Goal: Transaction & Acquisition: Purchase product/service

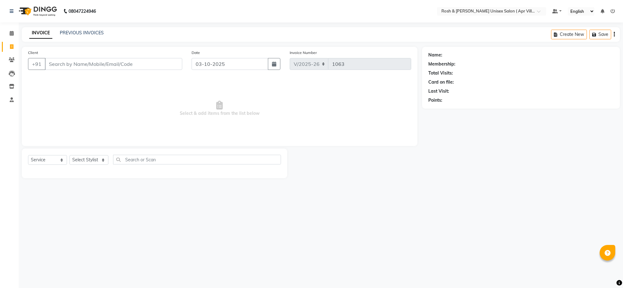
select select "8955"
select select "service"
click at [63, 70] on input "Client" at bounding box center [113, 64] width 137 height 12
click at [56, 70] on input "Client" at bounding box center [113, 64] width 137 height 12
click at [82, 36] on link "PREVIOUS INVOICES" at bounding box center [82, 33] width 44 height 6
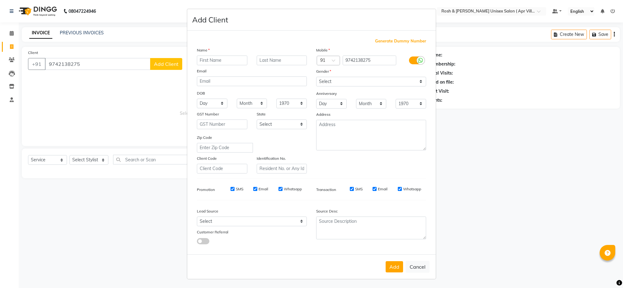
select select "8955"
select select "service"
click at [141, 109] on ngb-modal-window "Add Client Generate Dummy Number Name Email DOB Day 01 02 03 04 05 06 07 08 09 …" at bounding box center [311, 144] width 623 height 288
click at [102, 73] on ngb-modal-window "Add Client Generate Dummy Number Name Email DOB Day 01 02 03 04 05 06 07 08 09 …" at bounding box center [311, 144] width 623 height 288
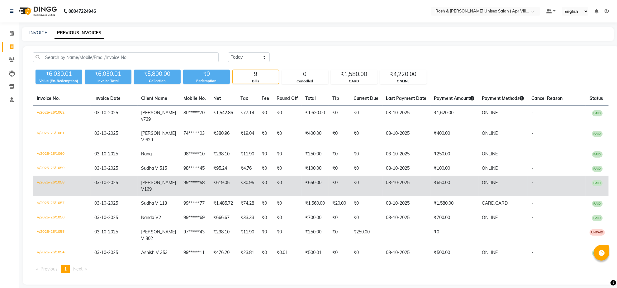
scroll to position [42, 0]
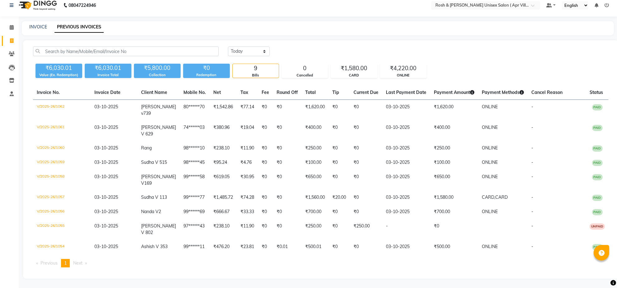
click at [236, 268] on div "Invoice No. Invoice Date Client Name Mobile No. Net Tax Fee Round Off Total Tip…" at bounding box center [320, 178] width 583 height 187
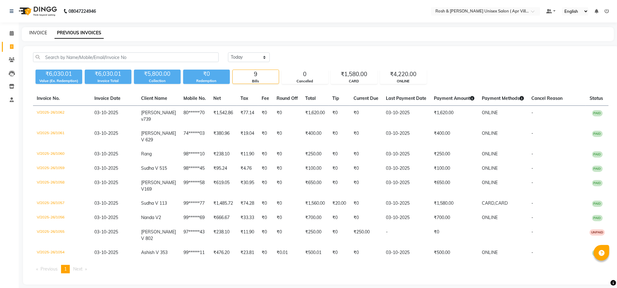
click at [41, 33] on link "INVOICE" at bounding box center [38, 33] width 18 height 6
select select "service"
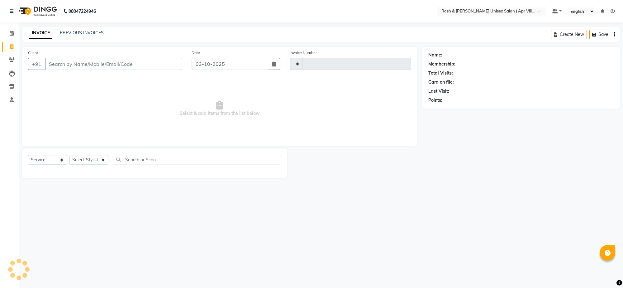
type input "1063"
select select "8955"
click at [58, 69] on input "Client" at bounding box center [113, 64] width 137 height 12
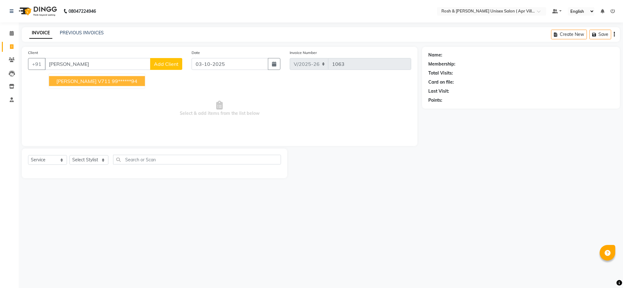
click at [81, 86] on button "[PERSON_NAME] V711 99******94" at bounding box center [97, 81] width 96 height 10
type input "99******94"
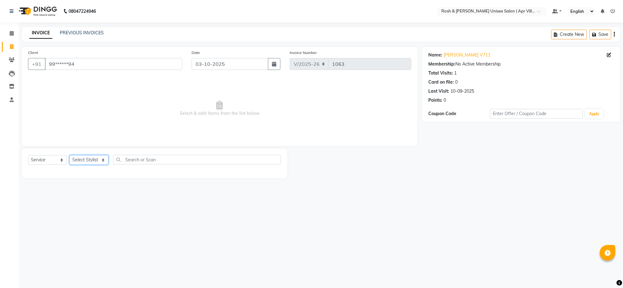
click at [103, 165] on select "Select Stylist Aalam Devi Dingg Support [PERSON_NAME] Front Desk Hangma Imran […" at bounding box center [88, 160] width 39 height 10
select select "90600"
click at [133, 164] on input "text" at bounding box center [197, 160] width 168 height 10
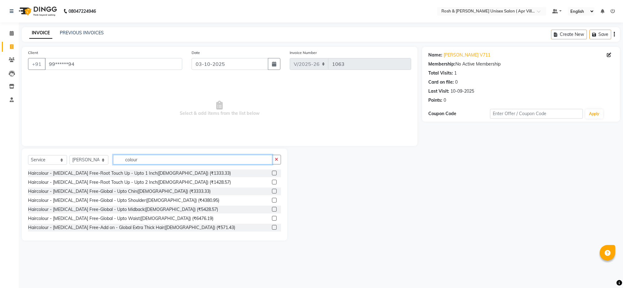
type input "colour"
click at [272, 175] on label at bounding box center [274, 172] width 5 height 5
click at [272, 175] on input "checkbox" at bounding box center [274, 173] width 4 height 4
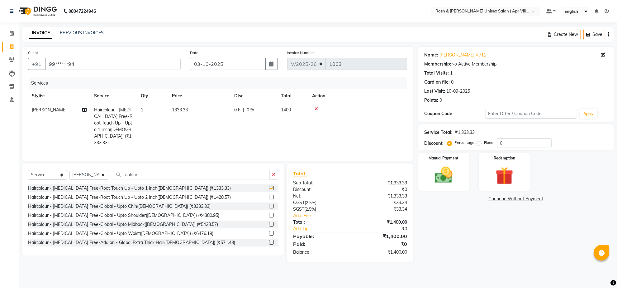
checkbox input "false"
click at [161, 179] on input "colour" at bounding box center [191, 174] width 156 height 10
type input "c"
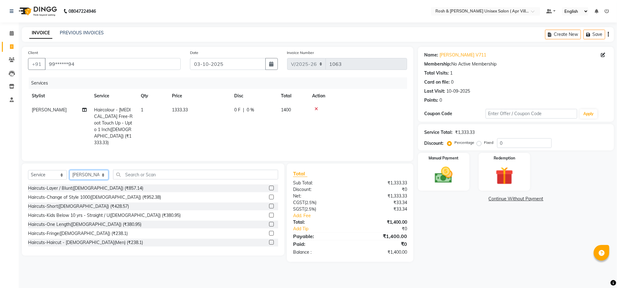
click at [103, 179] on select "Select Stylist Aalam Devi Dingg Support [PERSON_NAME] Front Desk Hangma Imran […" at bounding box center [88, 175] width 39 height 10
select select "90608"
click at [147, 179] on input "text" at bounding box center [195, 174] width 165 height 10
click at [133, 179] on input "text" at bounding box center [195, 174] width 165 height 10
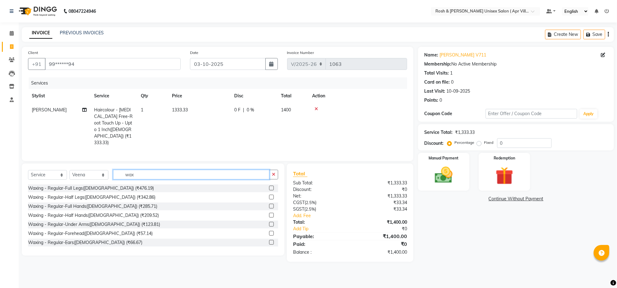
type input "wax"
click at [269, 199] on label at bounding box center [271, 196] width 5 height 5
click at [269, 199] on input "checkbox" at bounding box center [271, 197] width 4 height 4
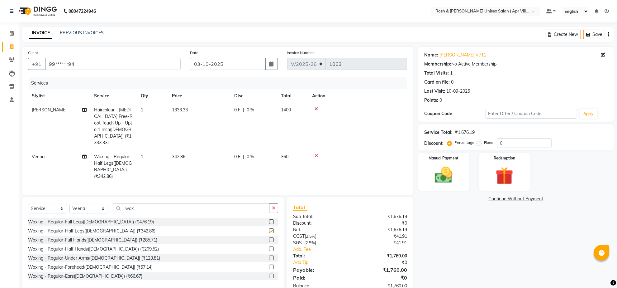
checkbox input "false"
click at [269, 260] on label at bounding box center [271, 257] width 5 height 5
click at [269, 260] on input "checkbox" at bounding box center [271, 258] width 4 height 4
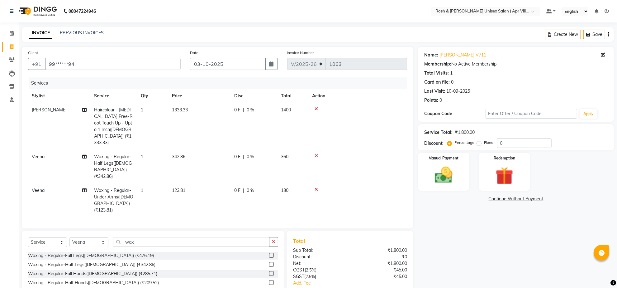
checkbox input "false"
click at [103, 247] on select "Select Stylist Aalam Devi Dingg Support [PERSON_NAME] Front Desk Hangma Imran […" at bounding box center [88, 242] width 39 height 10
select select "90606"
click at [142, 246] on input "wax" at bounding box center [191, 242] width 156 height 10
type input "w"
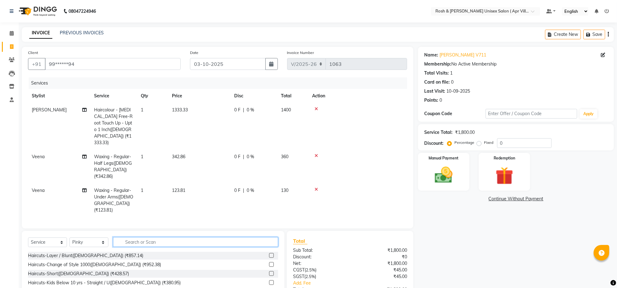
type input "e"
type input "wax"
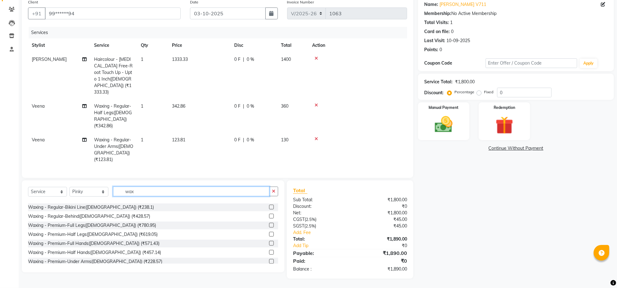
scroll to position [195, 0]
click at [269, 211] on label at bounding box center [271, 208] width 5 height 5
click at [269, 211] on input "checkbox" at bounding box center [271, 209] width 4 height 4
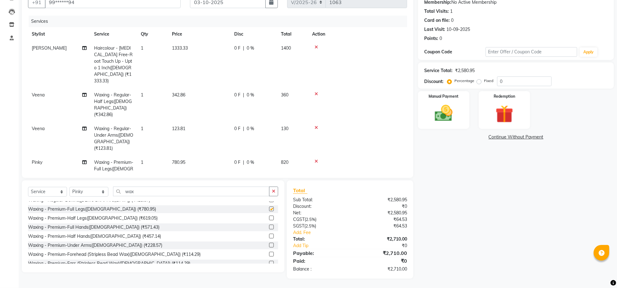
checkbox input "false"
click at [269, 229] on label at bounding box center [271, 226] width 5 height 5
click at [269, 229] on input "checkbox" at bounding box center [271, 227] width 4 height 4
checkbox input "false"
click at [269, 247] on label at bounding box center [271, 244] width 5 height 5
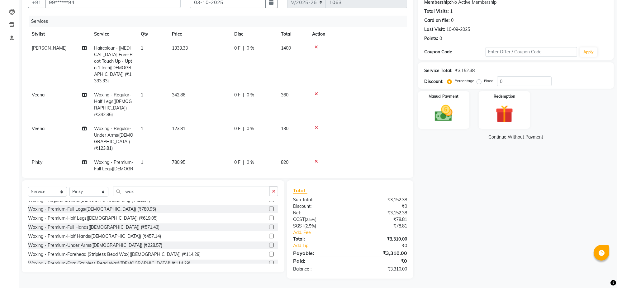
click at [269, 247] on input "checkbox" at bounding box center [271, 245] width 4 height 4
checkbox input "false"
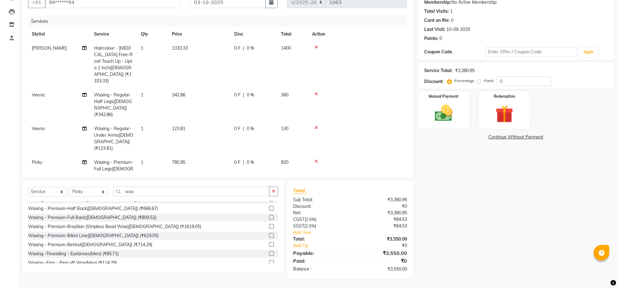
scroll to position [351, 0]
click at [269, 191] on label at bounding box center [271, 188] width 5 height 5
click at [269, 191] on input "checkbox" at bounding box center [271, 189] width 4 height 4
checkbox input "false"
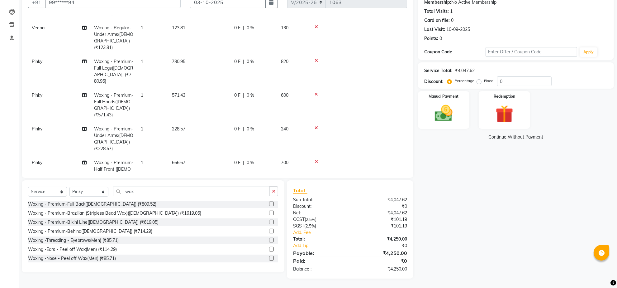
scroll to position [352, 0]
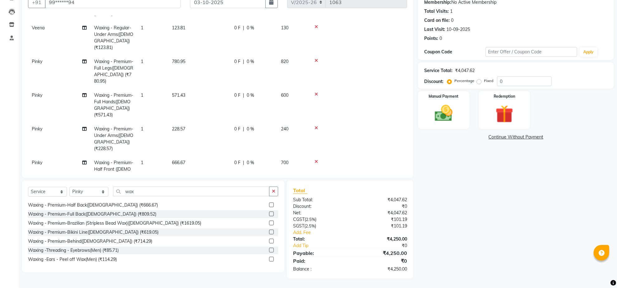
click at [269, 216] on label at bounding box center [271, 213] width 5 height 5
click at [269, 216] on input "checkbox" at bounding box center [271, 214] width 4 height 4
checkbox input "false"
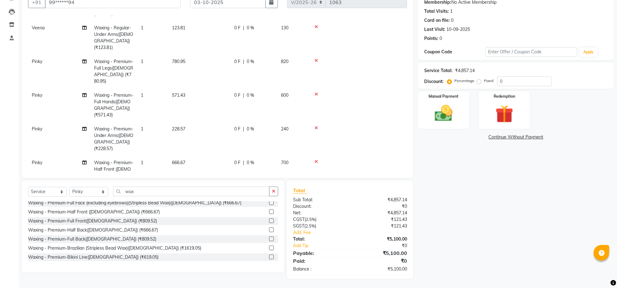
scroll to position [313, 0]
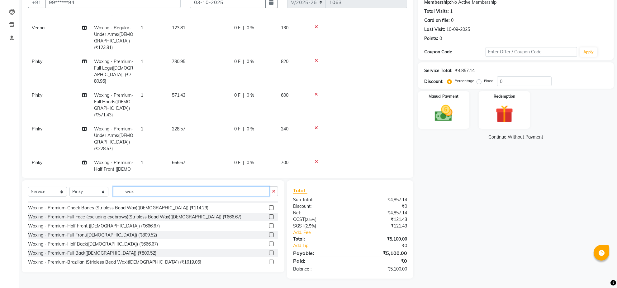
click at [153, 196] on input "wax" at bounding box center [191, 191] width 156 height 10
type input "w"
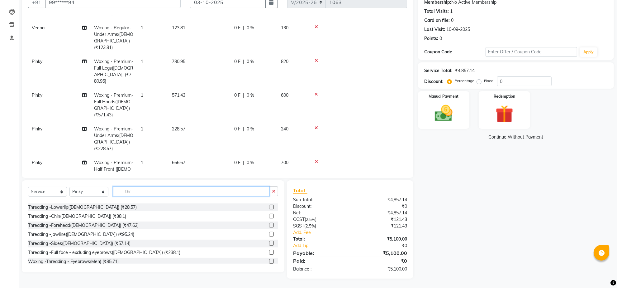
scroll to position [0, 0]
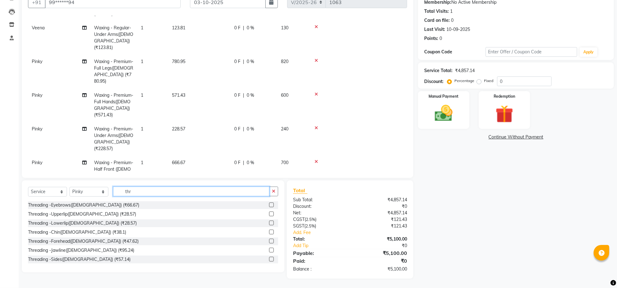
type input "thr"
click at [269, 207] on label at bounding box center [271, 204] width 5 height 5
click at [269, 207] on input "checkbox" at bounding box center [271, 205] width 4 height 4
checkbox input "false"
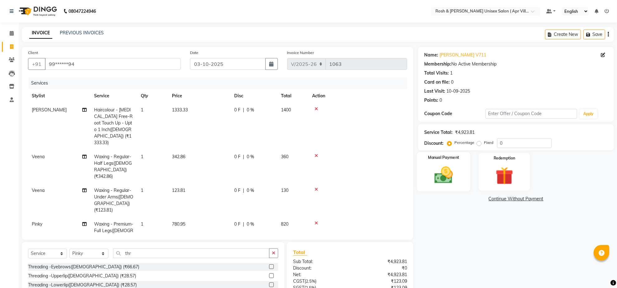
click at [444, 186] on img at bounding box center [444, 174] width 30 height 21
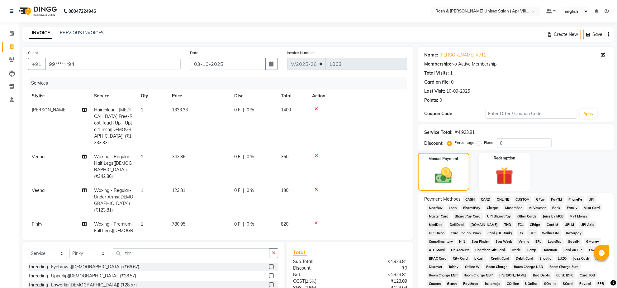
click at [509, 203] on span "ONLINE" at bounding box center [503, 198] width 16 height 7
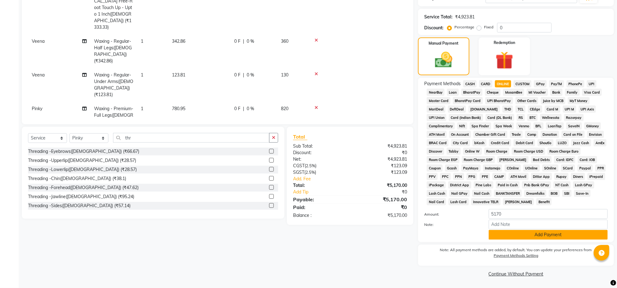
click at [534, 231] on button "Add Payment" at bounding box center [548, 235] width 119 height 10
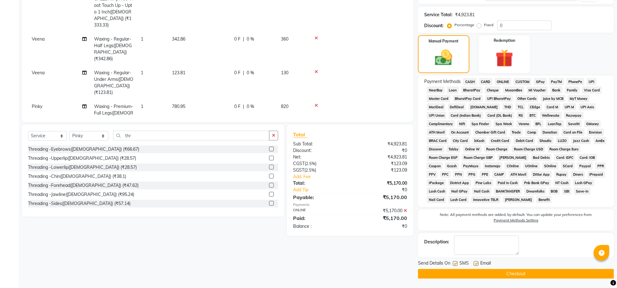
click at [513, 274] on button "Checkout" at bounding box center [516, 274] width 196 height 10
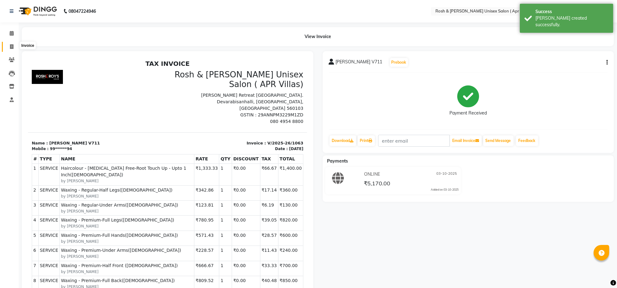
click at [10, 46] on icon at bounding box center [11, 46] width 3 height 5
select select "service"
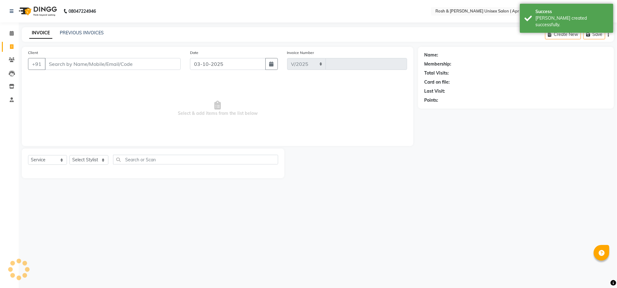
select select "8955"
type input "1064"
click at [59, 70] on input "Client" at bounding box center [113, 64] width 136 height 12
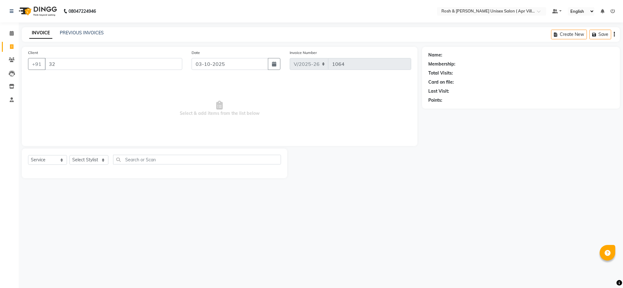
type input "3"
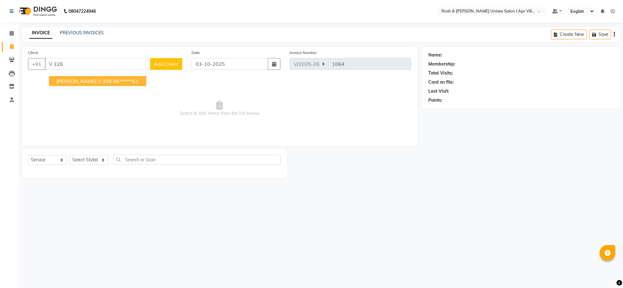
click at [113, 84] on ngb-highlight "96******51" at bounding box center [126, 81] width 26 height 6
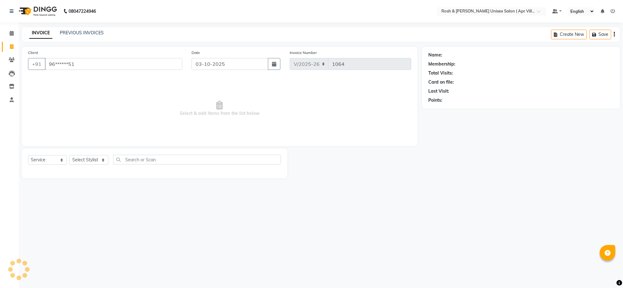
type input "96******51"
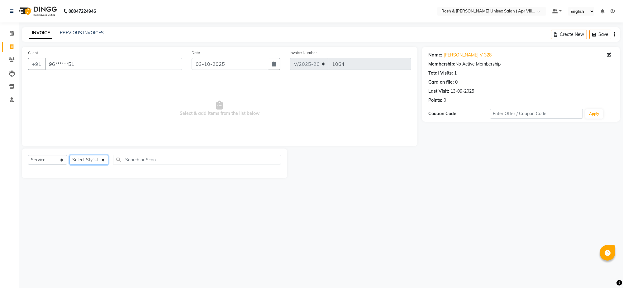
click at [105, 165] on select "Select Stylist Aalam Devi Dingg Support [PERSON_NAME] Front Desk Hangma Imran […" at bounding box center [88, 160] width 39 height 10
select select "90607"
click at [149, 164] on input "text" at bounding box center [197, 160] width 168 height 10
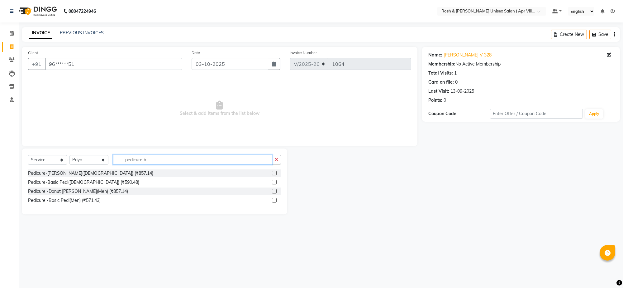
type input "pedicure b"
click at [272, 184] on label at bounding box center [274, 181] width 5 height 5
click at [272, 184] on input "checkbox" at bounding box center [274, 182] width 4 height 4
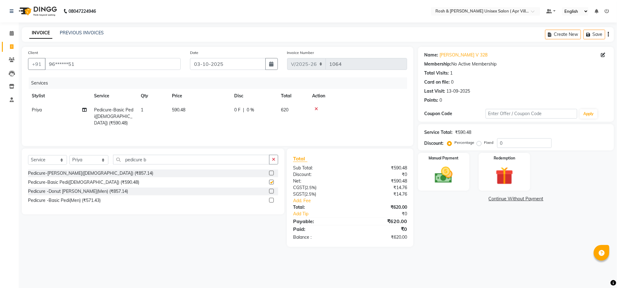
checkbox input "false"
click at [166, 164] on input "pedicure b" at bounding box center [191, 160] width 156 height 10
type input "p"
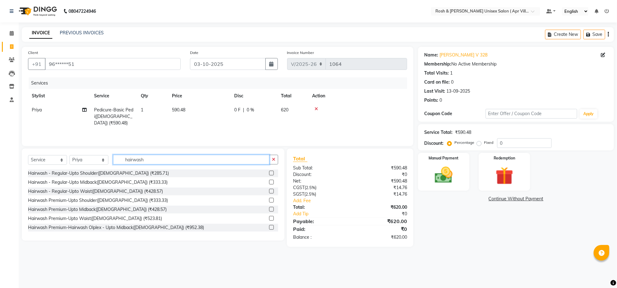
type input "hairwash"
click at [269, 184] on label at bounding box center [271, 181] width 5 height 5
click at [269, 184] on input "checkbox" at bounding box center [271, 182] width 4 height 4
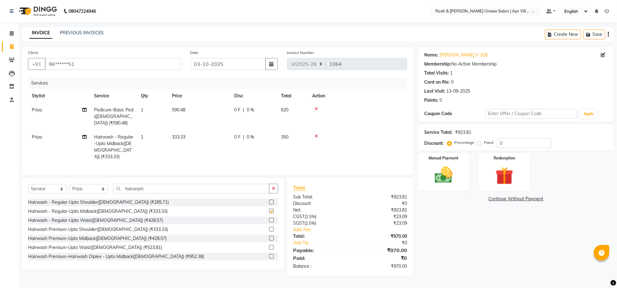
checkbox input "false"
click at [162, 193] on input "hairwash" at bounding box center [191, 189] width 156 height 10
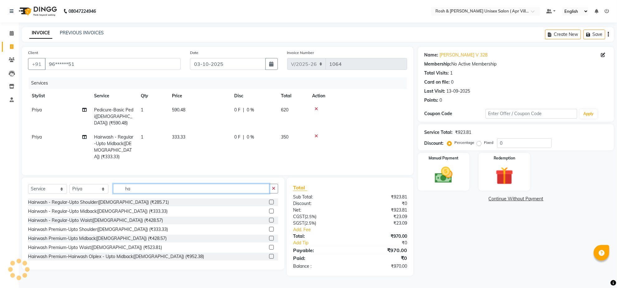
type input "h"
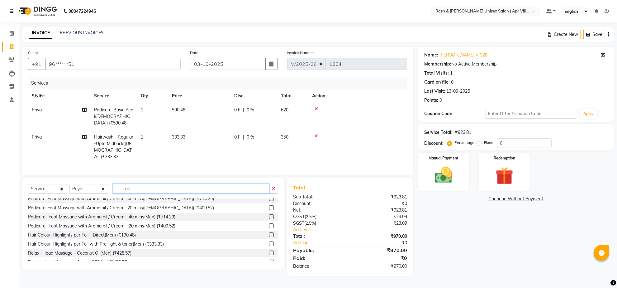
scroll to position [24, 0]
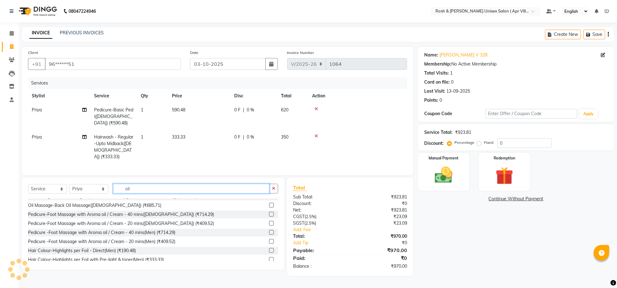
type input "oil"
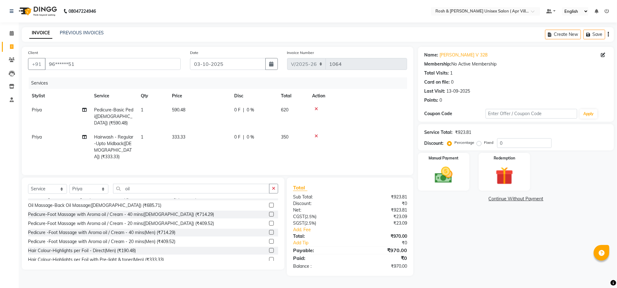
click at [269, 243] on label at bounding box center [271, 241] width 5 height 5
click at [269, 243] on input "checkbox" at bounding box center [271, 241] width 4 height 4
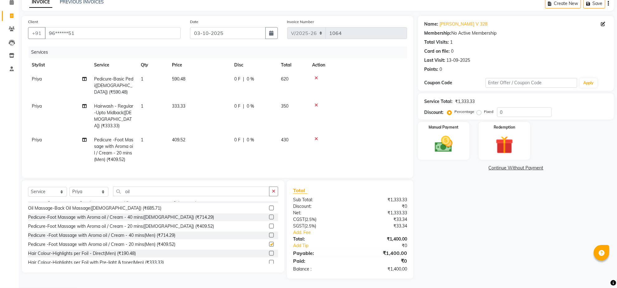
checkbox input "false"
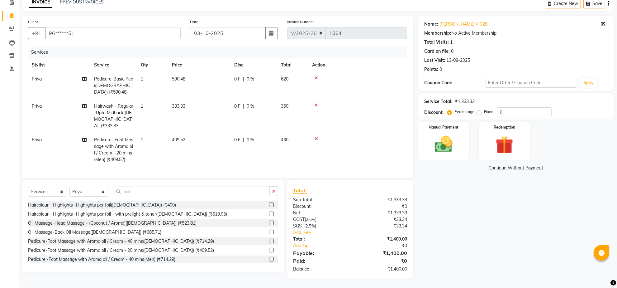
click at [269, 225] on label at bounding box center [271, 222] width 5 height 5
click at [269, 225] on input "checkbox" at bounding box center [271, 223] width 4 height 4
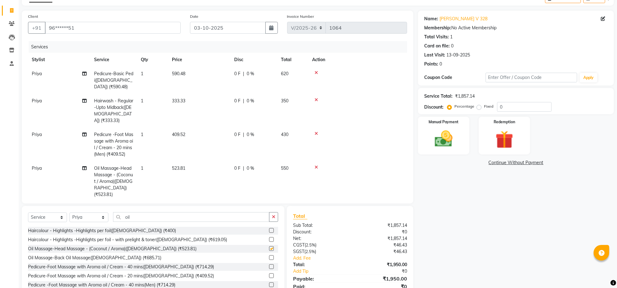
checkbox input "false"
click at [318, 136] on icon at bounding box center [316, 133] width 3 height 4
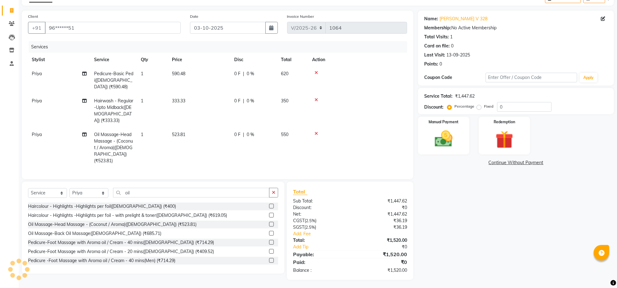
click at [194, 117] on td "333.33" at bounding box center [199, 111] width 62 height 34
select select "90607"
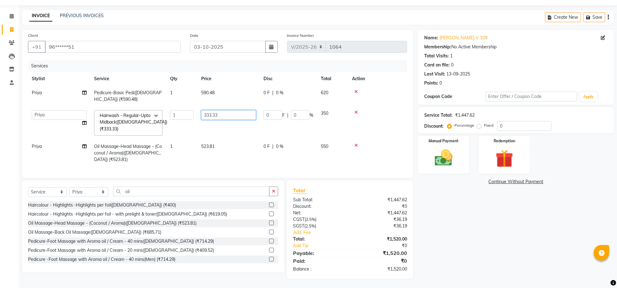
click at [232, 114] on input "333.33" at bounding box center [228, 115] width 55 height 10
type input "3"
type input "342.85"
click at [240, 132] on tr "Aalam Devi Dingg Support [PERSON_NAME] Front Desk Hangma [PERSON_NAME] [PERSON_…" at bounding box center [217, 122] width 379 height 33
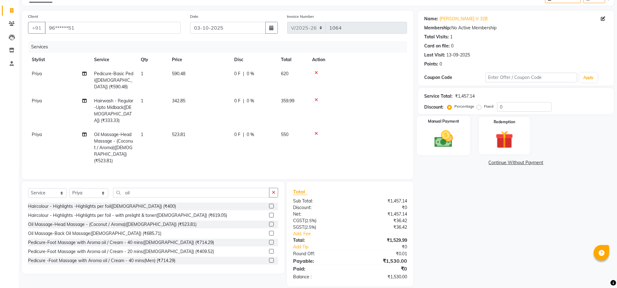
click at [446, 150] on img at bounding box center [444, 138] width 30 height 21
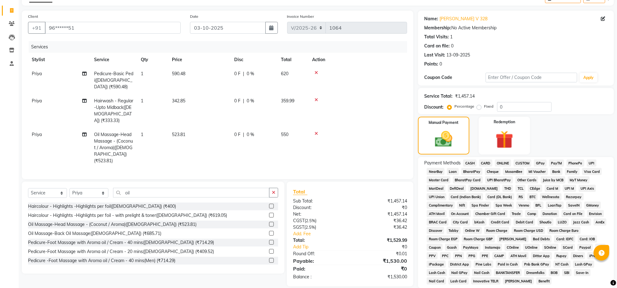
click at [504, 166] on span "ONLINE" at bounding box center [503, 162] width 16 height 7
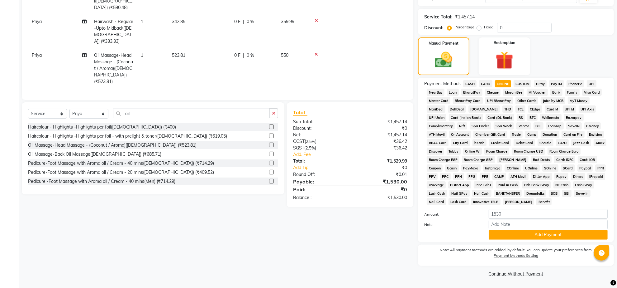
scroll to position [153, 0]
click at [542, 237] on button "Add Payment" at bounding box center [548, 235] width 119 height 10
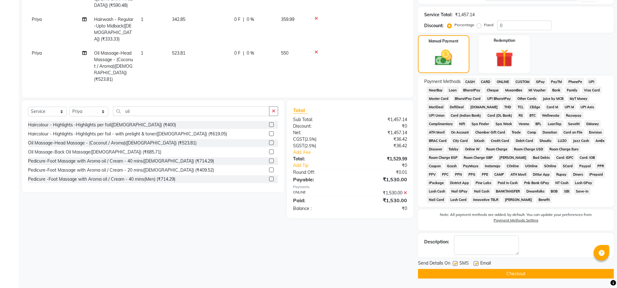
click at [503, 278] on button "Checkout" at bounding box center [516, 274] width 196 height 10
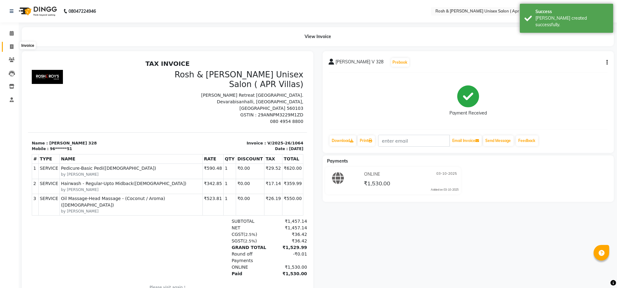
click at [10, 47] on icon at bounding box center [11, 46] width 3 height 5
select select "service"
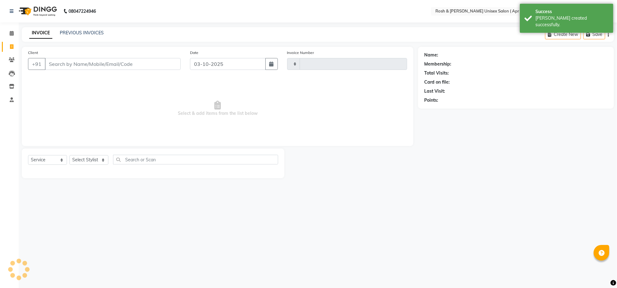
type input "1065"
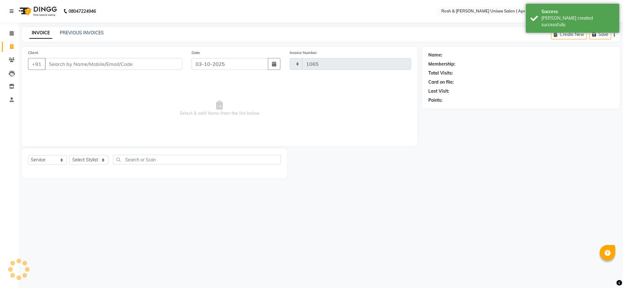
select select "8955"
click at [65, 70] on input "Client" at bounding box center [113, 64] width 137 height 12
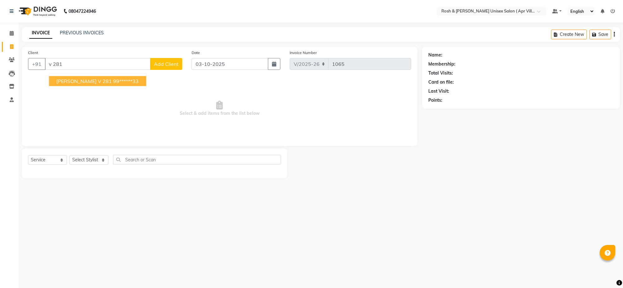
click at [103, 86] on button "[PERSON_NAME] V 281 99******33" at bounding box center [97, 81] width 97 height 10
type input "99******33"
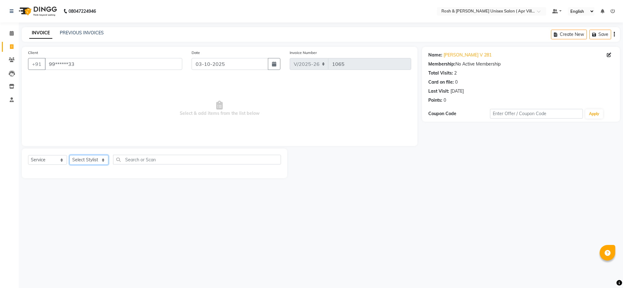
click at [106, 165] on select "Select Stylist Aalam Devi Dingg Support [PERSON_NAME] Front Desk Hangma Imran […" at bounding box center [88, 160] width 39 height 10
select select "90609"
click at [146, 164] on input "text" at bounding box center [197, 160] width 168 height 10
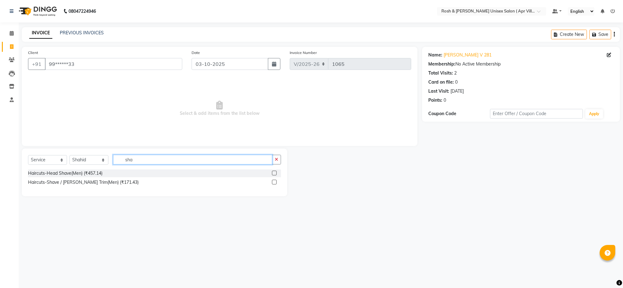
type input "sha"
click at [272, 184] on label at bounding box center [274, 181] width 5 height 5
click at [272, 184] on input "checkbox" at bounding box center [274, 182] width 4 height 4
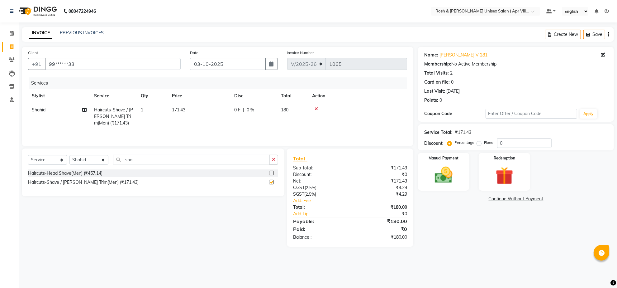
checkbox input "false"
click at [153, 164] on input "sha" at bounding box center [191, 160] width 156 height 10
type input "s"
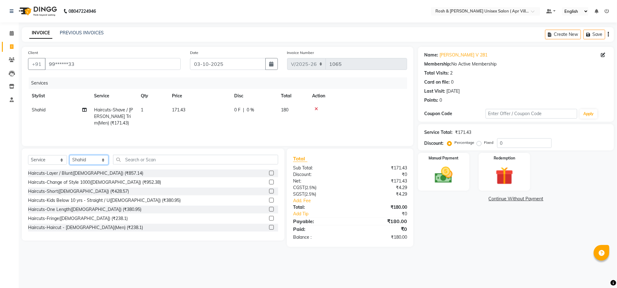
click at [106, 165] on select "Select Stylist Aalam Devi Dingg Support [PERSON_NAME] Front Desk Hangma Imran […" at bounding box center [88, 160] width 39 height 10
select select "90601"
click at [176, 164] on input "text" at bounding box center [195, 160] width 165 height 10
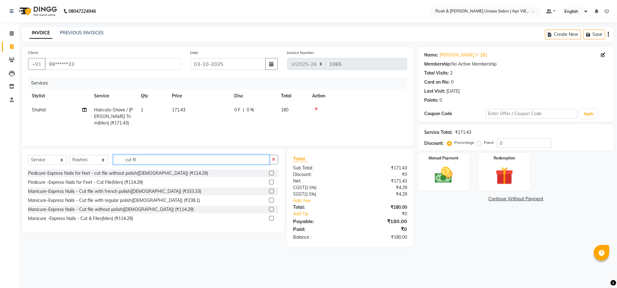
scroll to position [1, 0]
type input "cut fil"
click at [269, 220] on label at bounding box center [271, 218] width 5 height 5
click at [269, 220] on input "checkbox" at bounding box center [271, 218] width 4 height 4
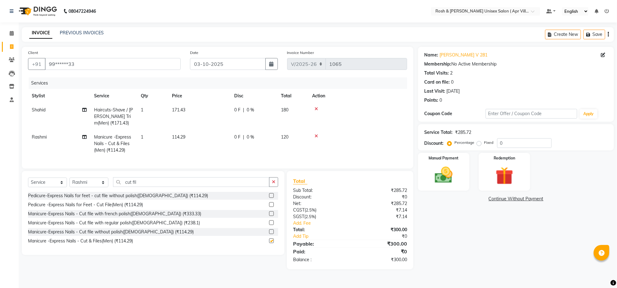
checkbox input "false"
click at [441, 170] on img at bounding box center [444, 174] width 30 height 21
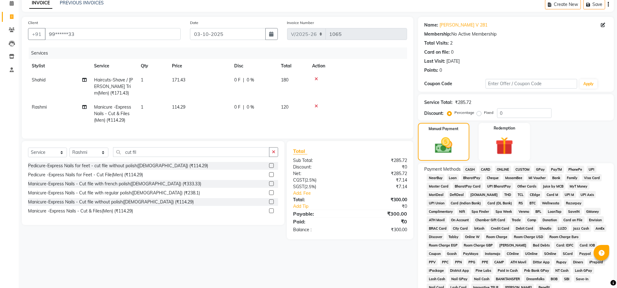
click at [506, 173] on span "ONLINE" at bounding box center [503, 168] width 16 height 7
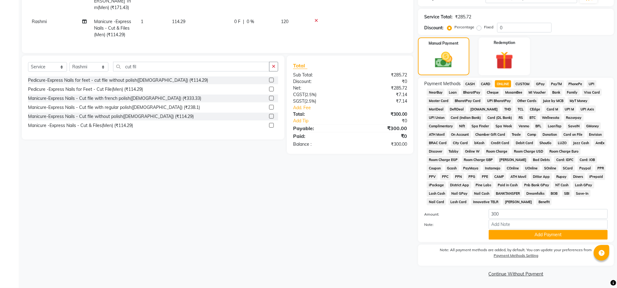
scroll to position [162, 0]
click at [542, 230] on button "Add Payment" at bounding box center [548, 235] width 119 height 10
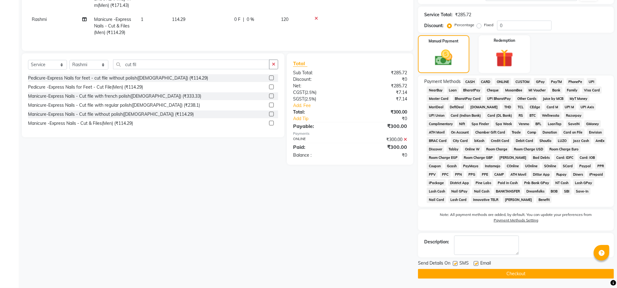
scroll to position [166, 0]
click at [525, 271] on button "Checkout" at bounding box center [516, 274] width 196 height 10
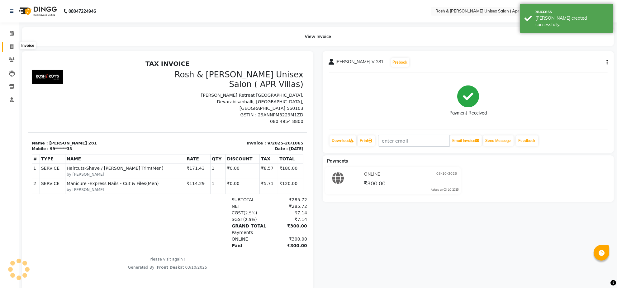
click at [13, 47] on icon at bounding box center [11, 46] width 3 height 5
select select "service"
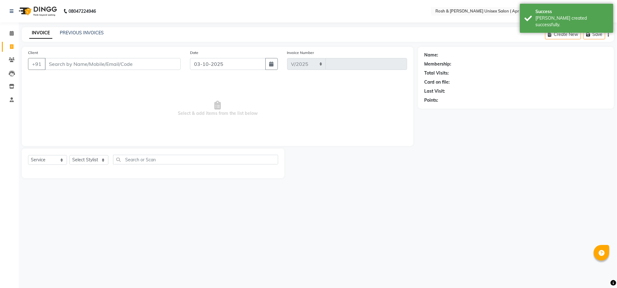
select select "8955"
type input "1066"
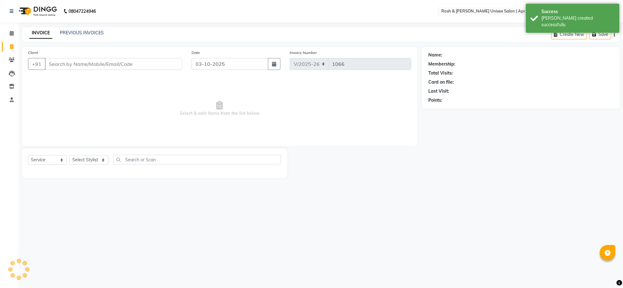
click at [62, 70] on input "Client" at bounding box center [113, 64] width 137 height 12
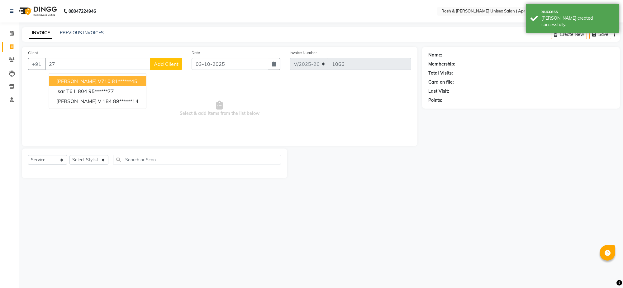
type input "2"
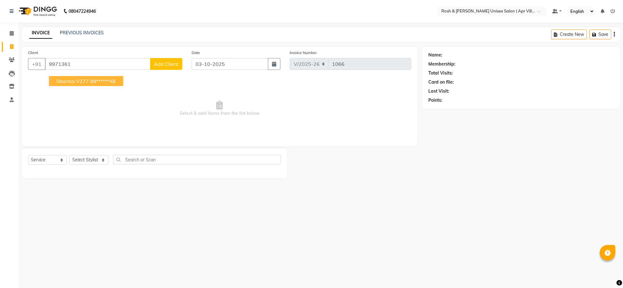
click at [85, 84] on span "Sharma V277" at bounding box center [72, 81] width 32 height 6
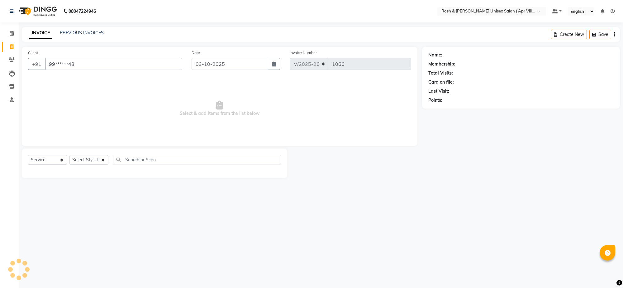
type input "99******48"
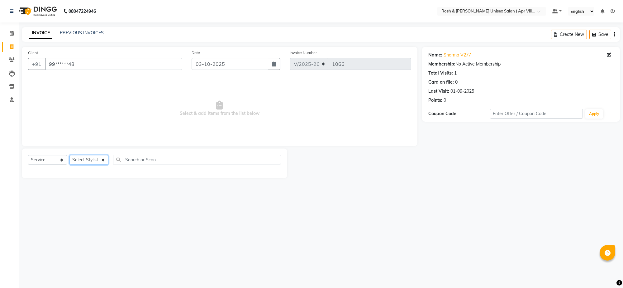
click at [104, 165] on select "Select Stylist Aalam Devi Dingg Support [PERSON_NAME] Front Desk Hangma Imran […" at bounding box center [88, 160] width 39 height 10
select select "90613"
click at [134, 164] on input "text" at bounding box center [197, 160] width 168 height 10
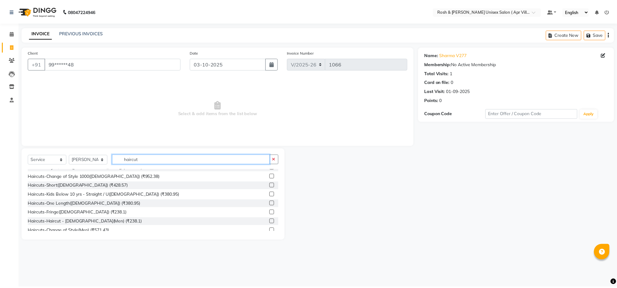
scroll to position [5, 0]
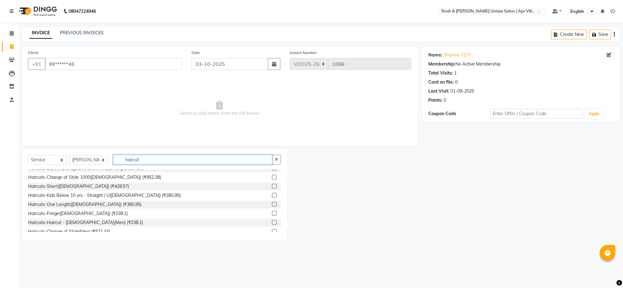
type input "haircut"
click at [272, 224] on label at bounding box center [274, 222] width 5 height 5
click at [272, 224] on input "checkbox" at bounding box center [274, 222] width 4 height 4
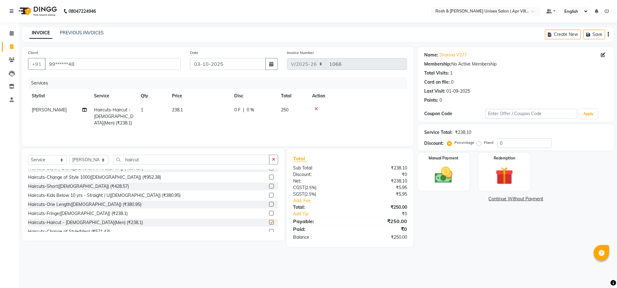
checkbox input "false"
click at [440, 186] on img at bounding box center [444, 174] width 30 height 21
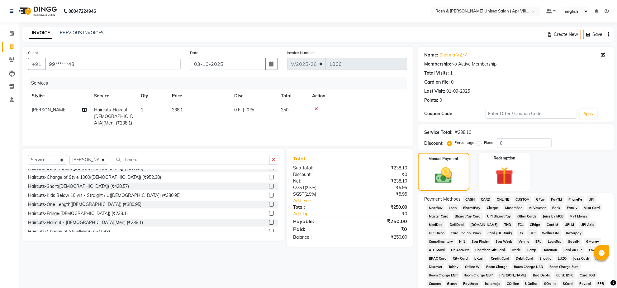
click at [507, 203] on span "ONLINE" at bounding box center [503, 198] width 16 height 7
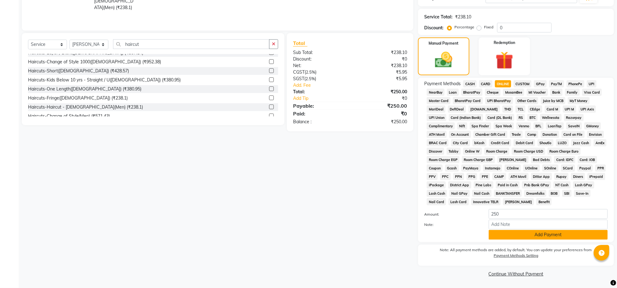
click at [527, 235] on button "Add Payment" at bounding box center [548, 235] width 119 height 10
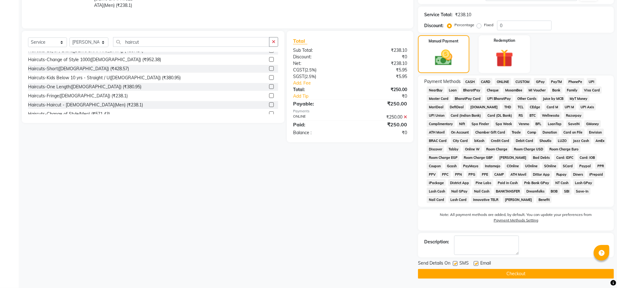
click at [490, 278] on button "Checkout" at bounding box center [516, 274] width 196 height 10
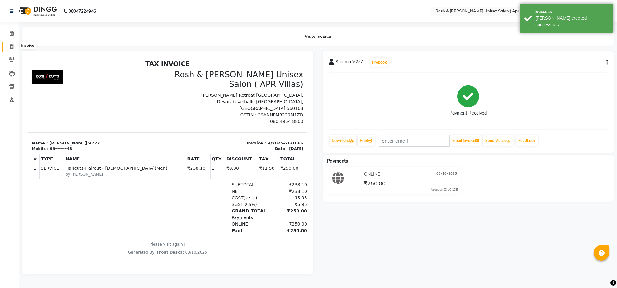
click at [14, 47] on span at bounding box center [11, 46] width 11 height 7
select select "service"
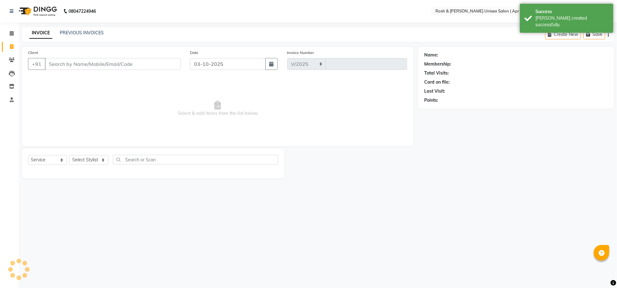
select select "8955"
type input "1067"
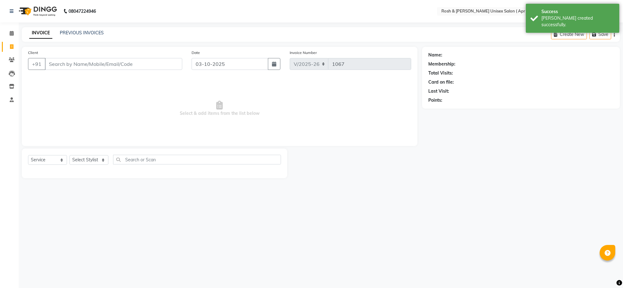
click at [62, 70] on input "Client" at bounding box center [113, 64] width 137 height 12
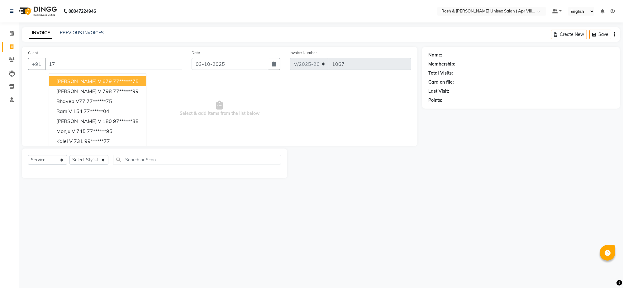
type input "1"
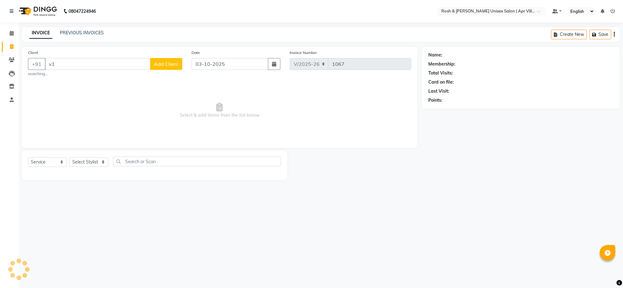
type input "v"
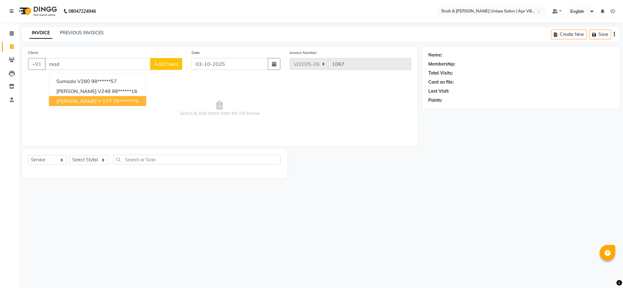
click at [98, 104] on span "[PERSON_NAME] V 177" at bounding box center [83, 101] width 55 height 6
type input "70******75"
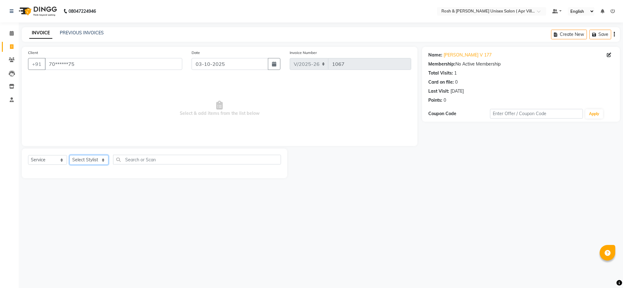
click at [103, 165] on select "Select Stylist Aalam Devi Dingg Support [PERSON_NAME] Front Desk Hangma Imran […" at bounding box center [88, 160] width 39 height 10
select select "90610"
click at [132, 164] on input "text" at bounding box center [197, 160] width 168 height 10
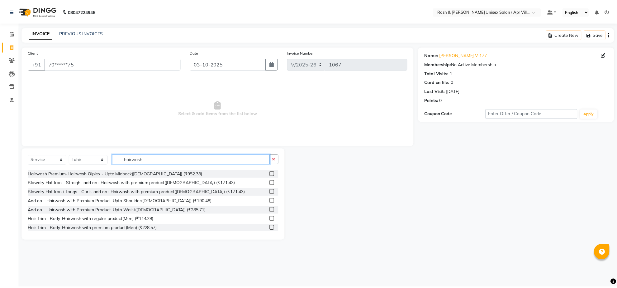
scroll to position [63, 0]
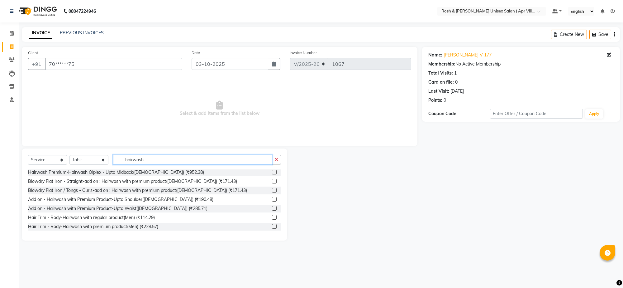
type input "hairwash"
click at [272, 210] on label at bounding box center [274, 208] width 5 height 5
click at [272, 210] on input "checkbox" at bounding box center [274, 208] width 4 height 4
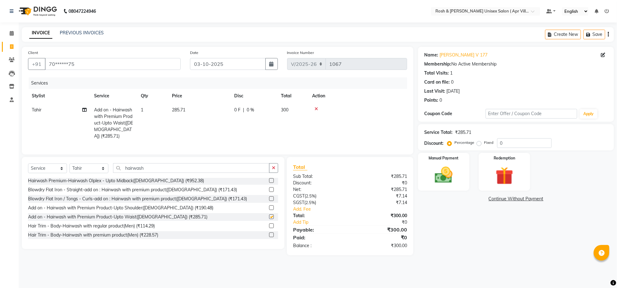
checkbox input "false"
click at [165, 173] on input "hairwash" at bounding box center [191, 168] width 156 height 10
type input "h"
type input "hairwash"
click at [197, 143] on td "285.71" at bounding box center [199, 123] width 62 height 40
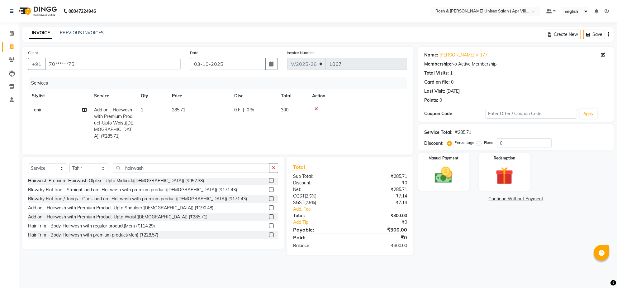
select select "90610"
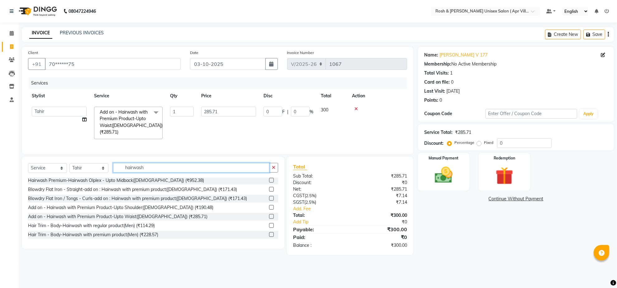
click at [167, 172] on input "hairwash" at bounding box center [191, 168] width 156 height 10
type input "h"
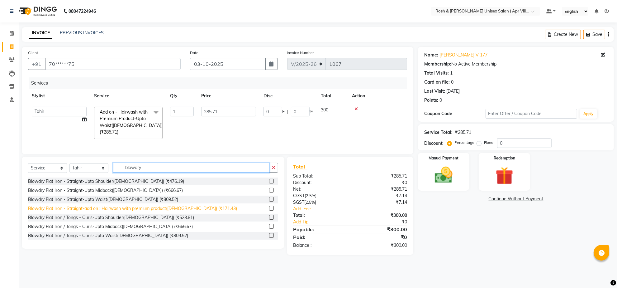
scroll to position [15, 0]
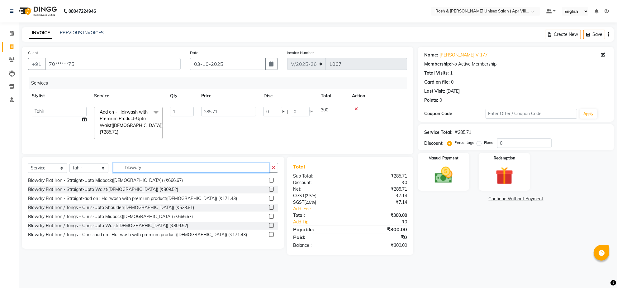
type input "blowdry"
click at [269, 218] on label at bounding box center [271, 216] width 5 height 5
click at [269, 218] on input "checkbox" at bounding box center [271, 216] width 4 height 4
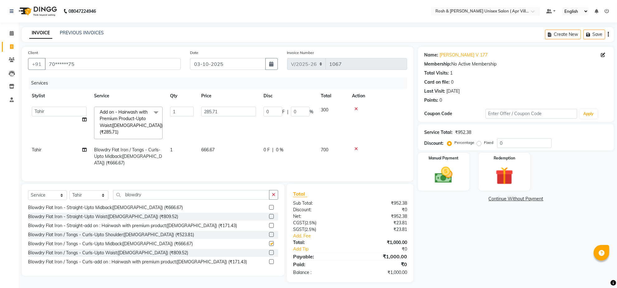
checkbox input "false"
click at [156, 199] on input "blowdry" at bounding box center [191, 195] width 156 height 10
type input "b"
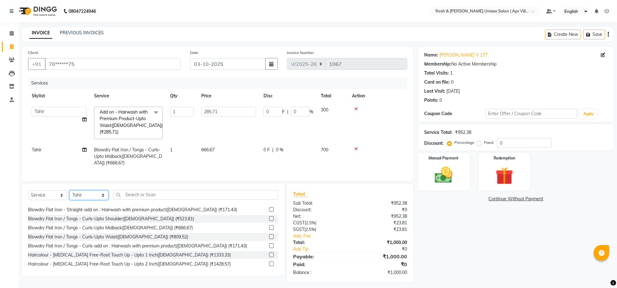
click at [103, 200] on select "Select Stylist Aalam Devi Dingg Support [PERSON_NAME] Front Desk Hangma Imran […" at bounding box center [88, 195] width 39 height 10
select select "90614"
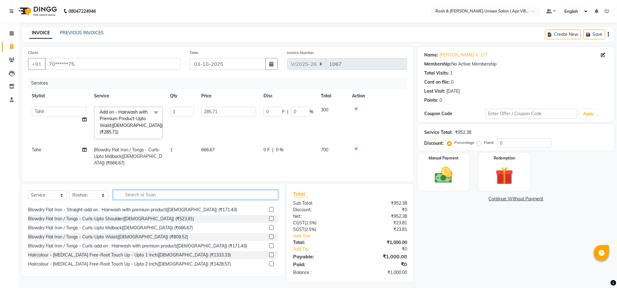
click at [144, 199] on input "text" at bounding box center [195, 195] width 165 height 10
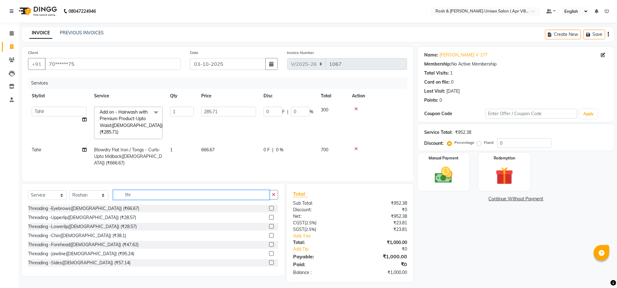
scroll to position [36, 0]
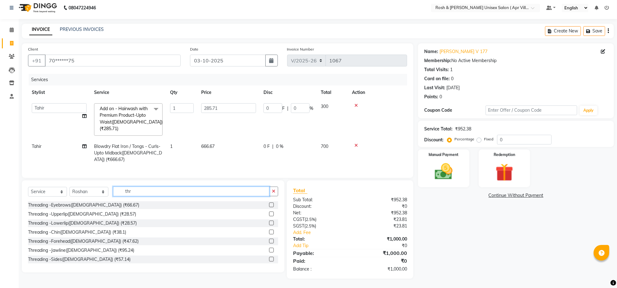
type input "thr"
click at [269, 202] on label at bounding box center [271, 204] width 5 height 5
click at [269, 203] on input "checkbox" at bounding box center [271, 205] width 4 height 4
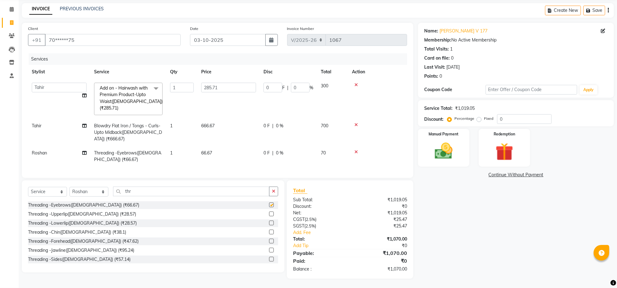
checkbox input "false"
click at [269, 216] on label at bounding box center [271, 213] width 5 height 5
click at [269, 216] on input "checkbox" at bounding box center [271, 214] width 4 height 4
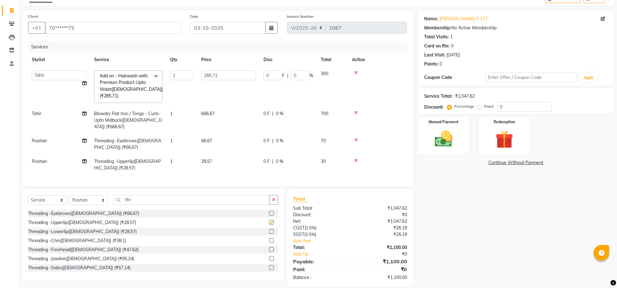
checkbox input "false"
click at [145, 204] on input "thr" at bounding box center [191, 200] width 156 height 10
type input "t"
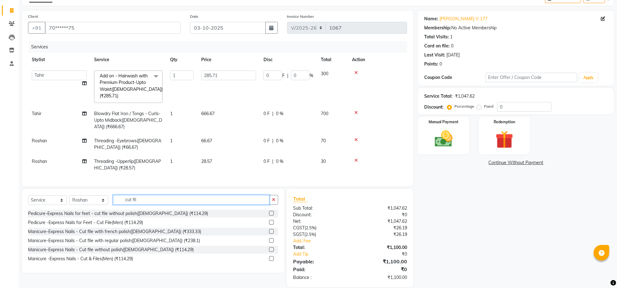
scroll to position [81, 0]
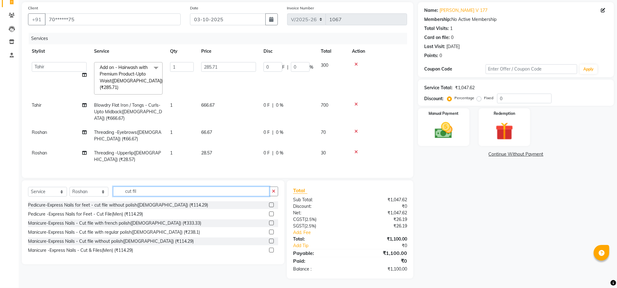
type input "cut fil"
click at [269, 229] on label at bounding box center [271, 231] width 5 height 5
click at [269, 230] on input "checkbox" at bounding box center [271, 232] width 4 height 4
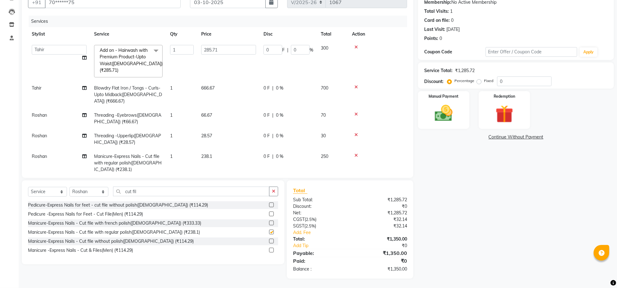
checkbox input "false"
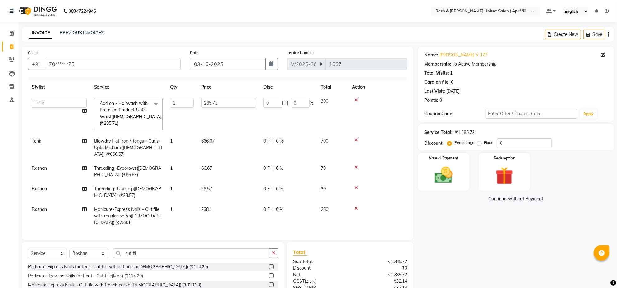
scroll to position [0, 0]
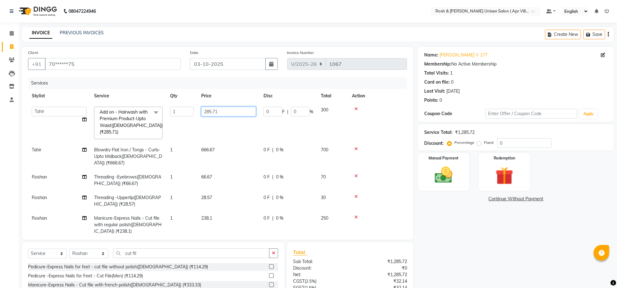
click at [237, 116] on input "285.71" at bounding box center [228, 112] width 55 height 10
type input "2"
type input "238.09"
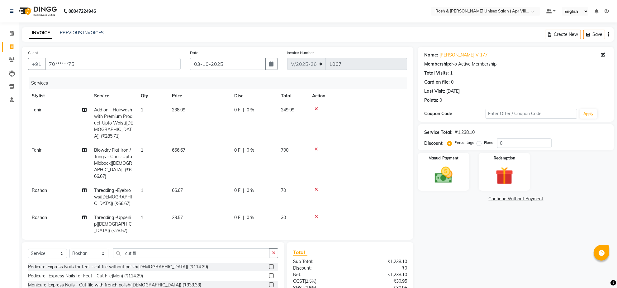
click at [246, 143] on tr "Tahir Add on - Hairwash with Premium Product-Upto Waist([DEMOGRAPHIC_DATA]) (₹2…" at bounding box center [217, 123] width 379 height 40
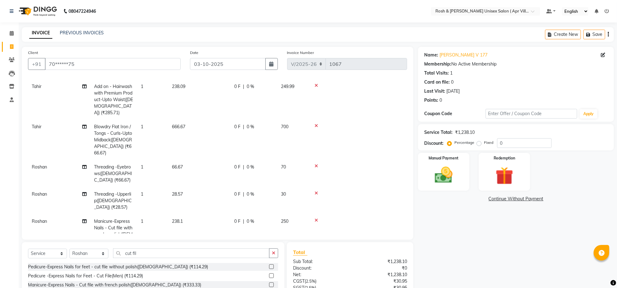
scroll to position [39, 0]
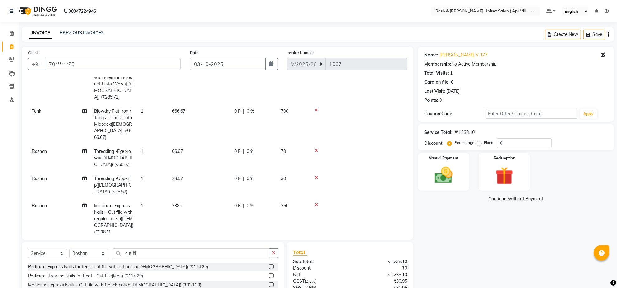
click at [193, 222] on td "238.1" at bounding box center [199, 218] width 62 height 40
select select "90614"
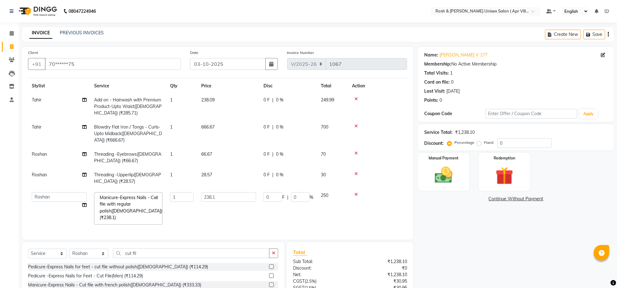
scroll to position [16, 0]
click at [358, 196] on icon at bounding box center [356, 194] width 3 height 4
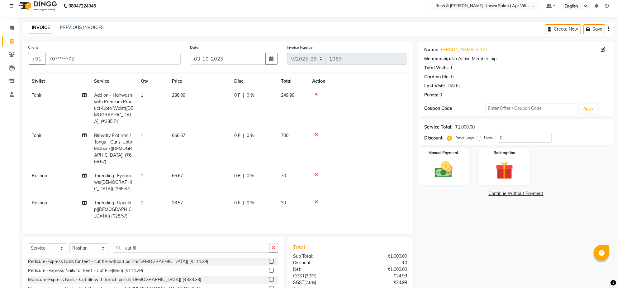
scroll to position [93, 0]
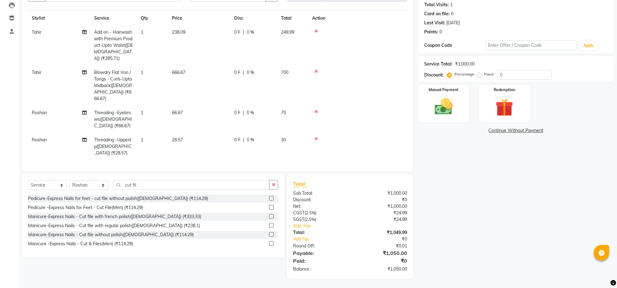
click at [269, 196] on label at bounding box center [271, 198] width 5 height 5
click at [269, 196] on input "checkbox" at bounding box center [271, 198] width 4 height 4
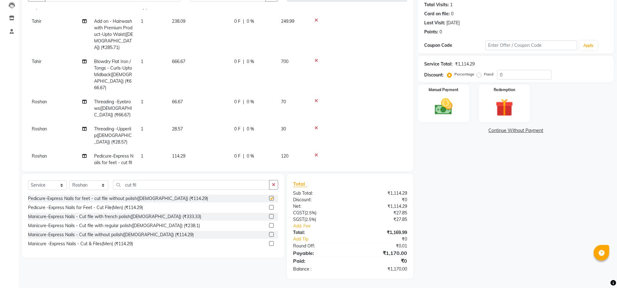
checkbox input "false"
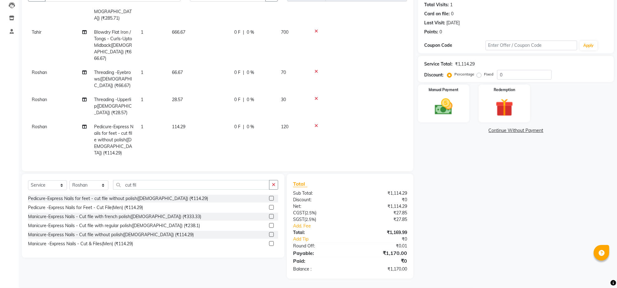
scroll to position [62, 0]
click at [150, 120] on td "1" at bounding box center [152, 140] width 31 height 40
select select "90614"
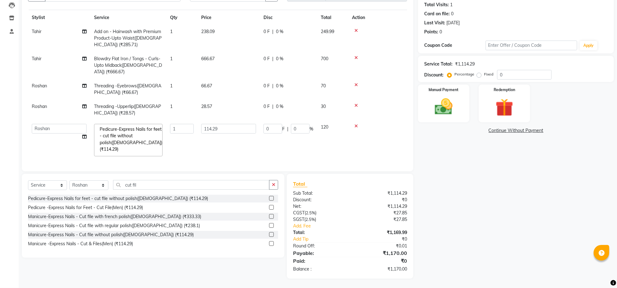
scroll to position [23, 0]
click at [189, 124] on input "1" at bounding box center [182, 129] width 24 height 10
type input "2"
click at [212, 123] on tbody "Tahir Add on - Hairwash with Premium Product-Upto Waist([DEMOGRAPHIC_DATA]) (₹2…" at bounding box center [217, 92] width 379 height 135
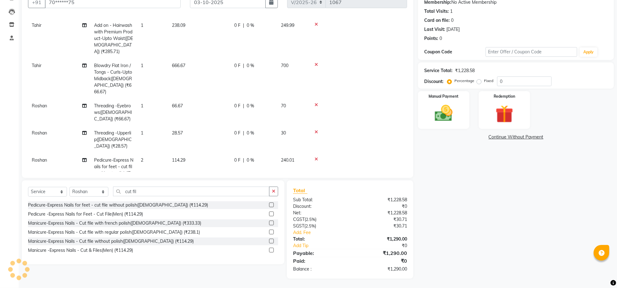
scroll to position [87, 0]
click at [304, 242] on link "Add Tip" at bounding box center [325, 245] width 72 height 7
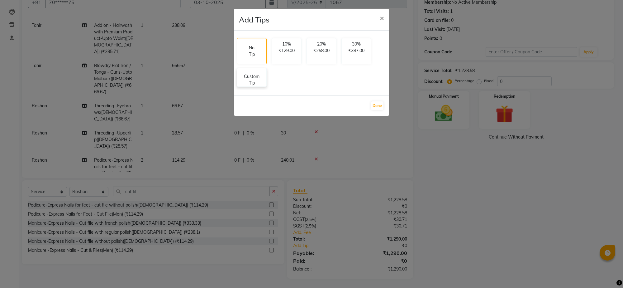
click at [263, 86] on p "Custom Tip" at bounding box center [252, 79] width 22 height 13
select select "90610"
select select "90614"
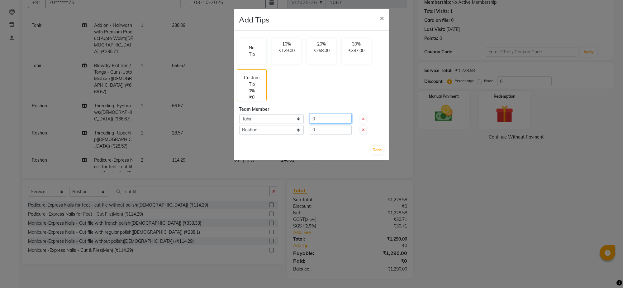
click at [325, 123] on input "0" at bounding box center [331, 119] width 42 height 10
type input "105"
click at [325, 135] on input "0" at bounding box center [331, 130] width 42 height 10
type input "105"
click at [375, 154] on button "Done" at bounding box center [377, 149] width 12 height 9
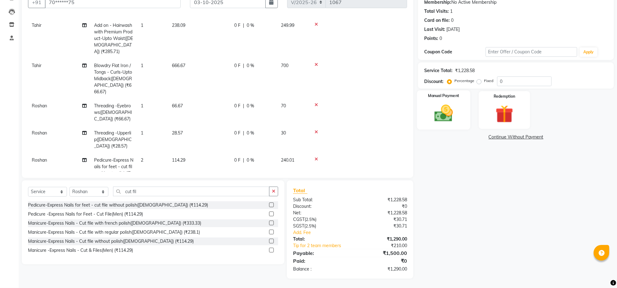
click at [437, 106] on img at bounding box center [444, 113] width 30 height 21
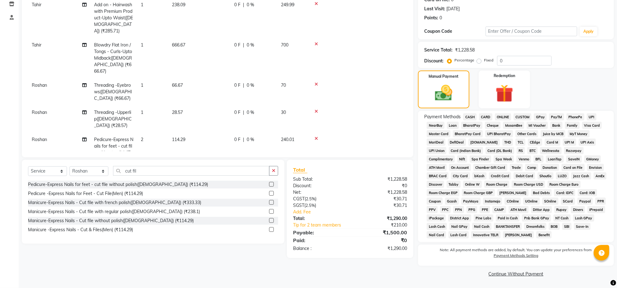
click at [506, 120] on span "ONLINE" at bounding box center [503, 116] width 16 height 7
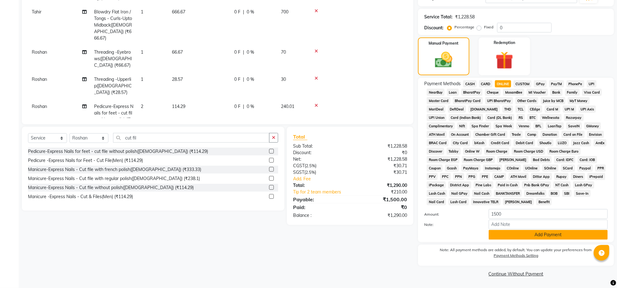
scroll to position [162, 0]
click at [535, 230] on button "Add Payment" at bounding box center [548, 235] width 119 height 10
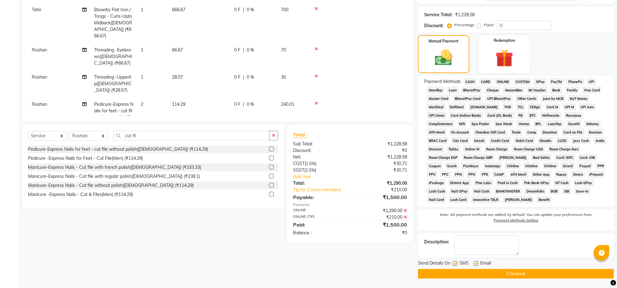
click at [507, 275] on button "Checkout" at bounding box center [516, 274] width 196 height 10
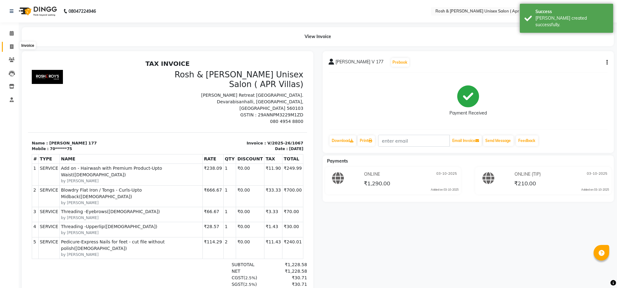
click at [12, 47] on icon at bounding box center [11, 46] width 3 height 5
select select "8955"
select select "service"
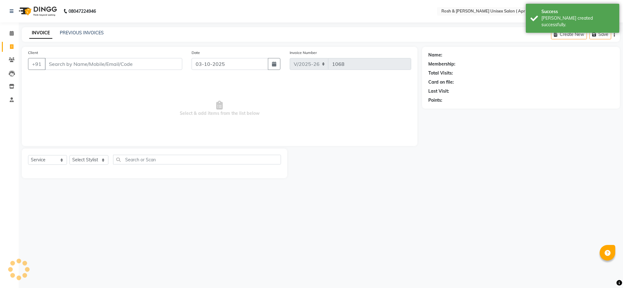
click at [66, 70] on input "Client" at bounding box center [113, 64] width 137 height 12
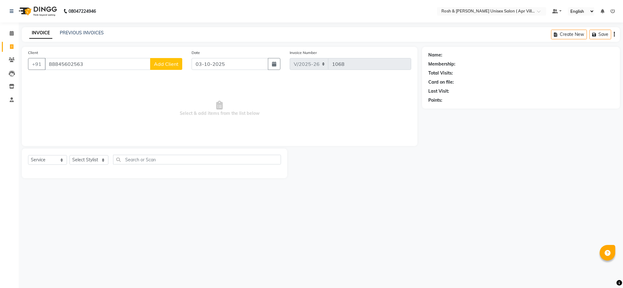
click at [59, 70] on input "88845602563" at bounding box center [98, 64] width 106 height 12
type input "8845602563"
click at [167, 67] on span "Add Client" at bounding box center [166, 64] width 25 height 6
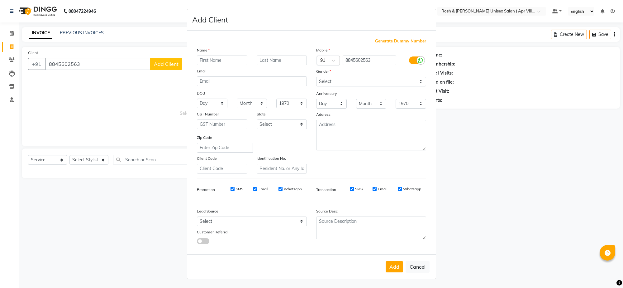
click at [216, 65] on input "text" at bounding box center [222, 60] width 50 height 10
type input "Sir V 201"
click at [416, 86] on select "Select [DEMOGRAPHIC_DATA] [DEMOGRAPHIC_DATA] Other Prefer Not To Say" at bounding box center [371, 82] width 110 height 10
select select "[DEMOGRAPHIC_DATA]"
click at [316, 86] on select "Select [DEMOGRAPHIC_DATA] [DEMOGRAPHIC_DATA] Other Prefer Not To Say" at bounding box center [371, 82] width 110 height 10
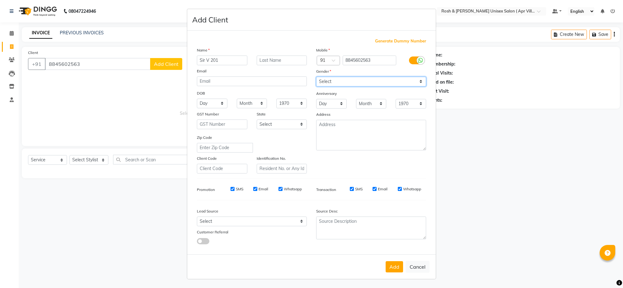
scroll to position [53, 0]
click at [386, 261] on button "Add" at bounding box center [394, 266] width 17 height 11
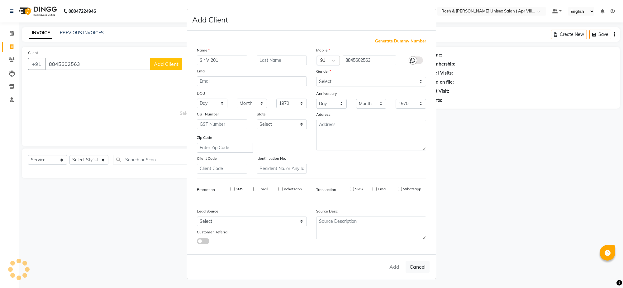
type input "88******63"
select select
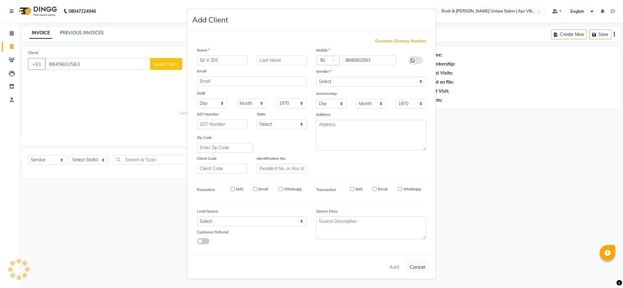
select select
checkbox input "false"
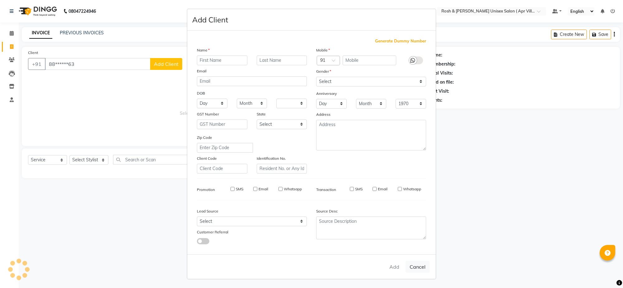
checkbox input "false"
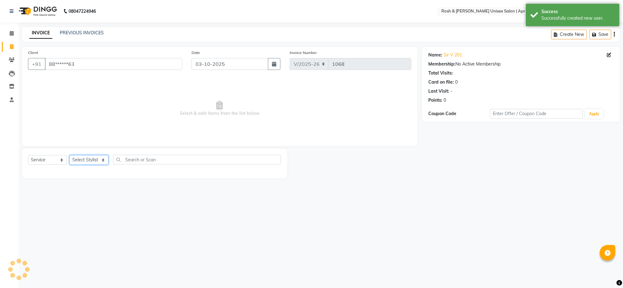
click at [105, 165] on select "Select Stylist Aalam Devi Dingg Support [PERSON_NAME] Front Desk Hangma Imran […" at bounding box center [88, 160] width 39 height 10
select select "90610"
click at [136, 164] on input "text" at bounding box center [197, 160] width 168 height 10
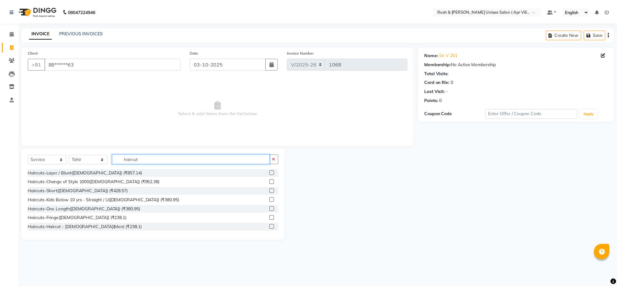
scroll to position [39, 0]
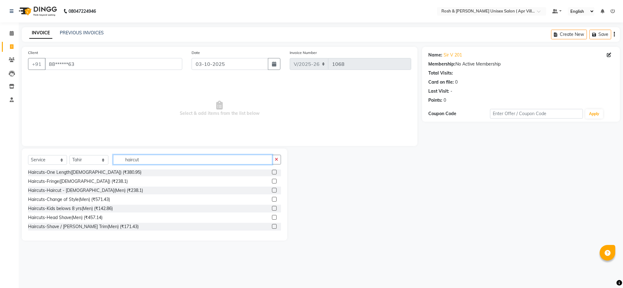
type input "haircut"
click at [272, 192] on label at bounding box center [274, 190] width 5 height 5
click at [272, 192] on input "checkbox" at bounding box center [274, 190] width 4 height 4
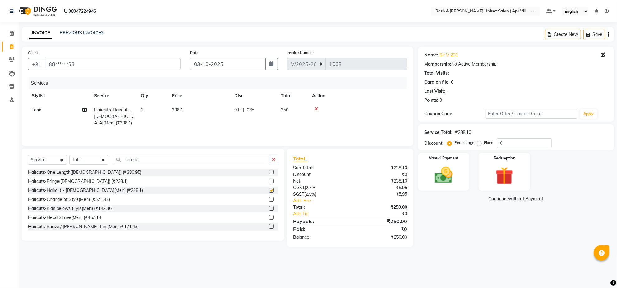
checkbox input "false"
click at [187, 124] on td "238.1" at bounding box center [199, 116] width 62 height 27
select select "90610"
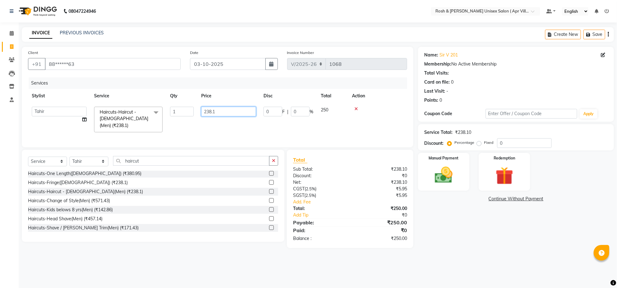
click at [228, 116] on input "238.1" at bounding box center [228, 112] width 55 height 10
type input "2"
type input "190.47"
click at [224, 136] on td "190.47" at bounding box center [229, 119] width 62 height 33
select select "90610"
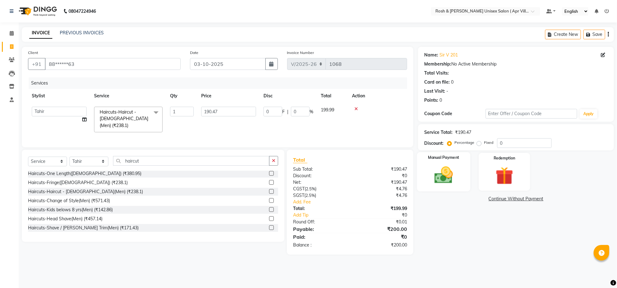
click at [443, 186] on img at bounding box center [444, 174] width 30 height 21
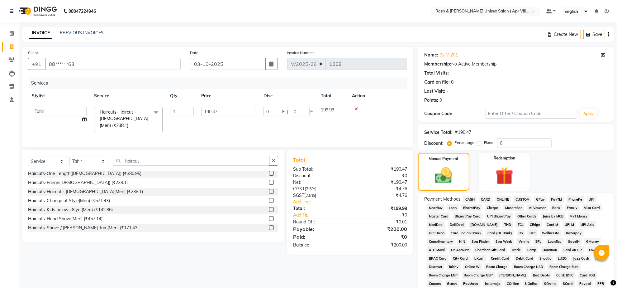
click at [473, 203] on span "CASH" at bounding box center [469, 198] width 13 height 7
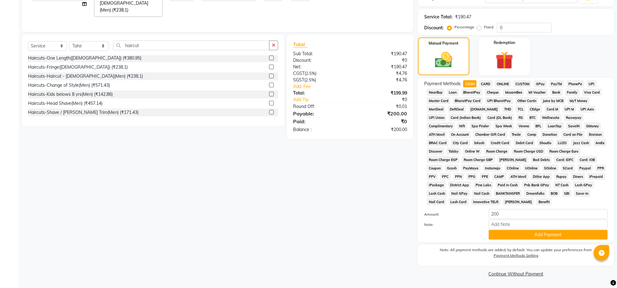
scroll to position [162, 0]
click at [524, 230] on button "Add Payment" at bounding box center [548, 235] width 119 height 10
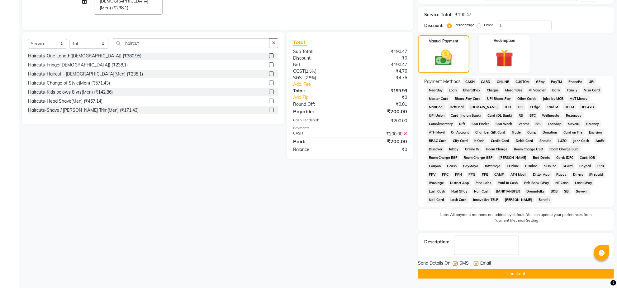
click at [502, 273] on button "Checkout" at bounding box center [516, 274] width 196 height 10
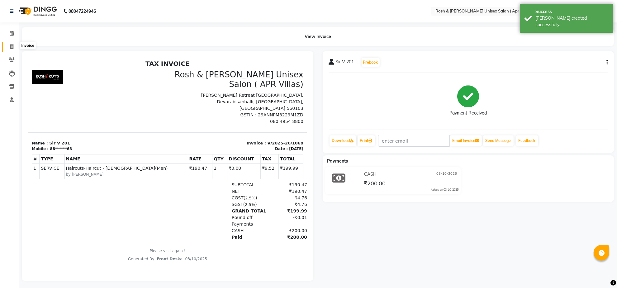
click at [11, 45] on icon at bounding box center [11, 46] width 3 height 5
select select "service"
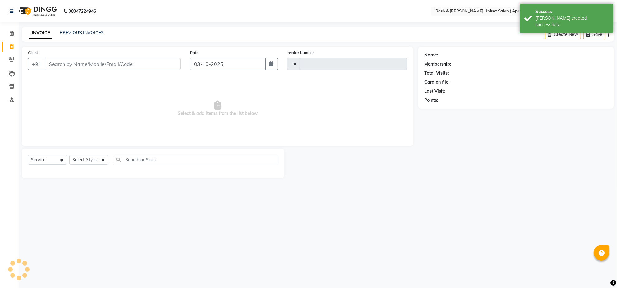
click at [61, 70] on input "Client" at bounding box center [113, 64] width 136 height 12
type input "1069"
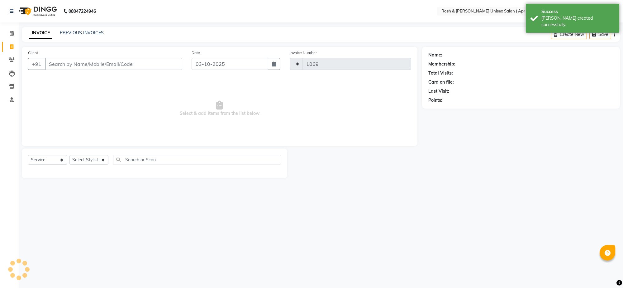
select select "8955"
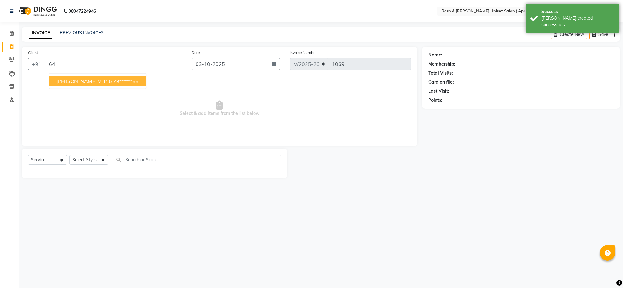
type input "6"
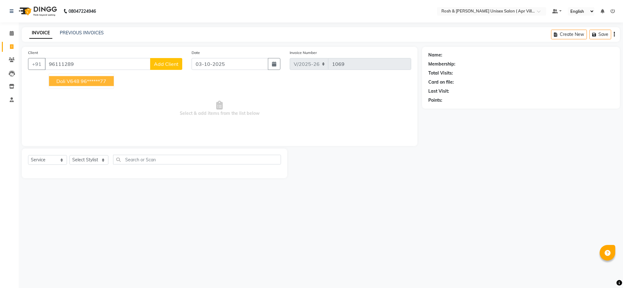
click at [106, 84] on ngb-highlight "96******77" at bounding box center [94, 81] width 26 height 6
type input "96******77"
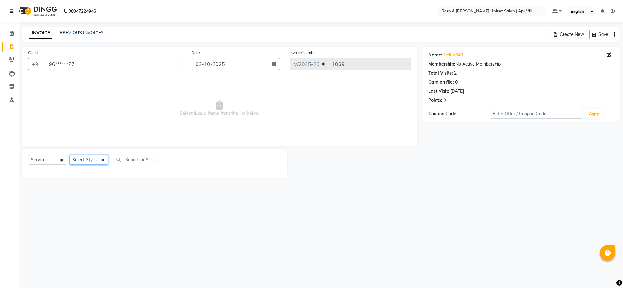
click at [104, 165] on select "Select Stylist Aalam Devi Dingg Support [PERSON_NAME] Front Desk Hangma Imran […" at bounding box center [88, 160] width 39 height 10
select select "90879"
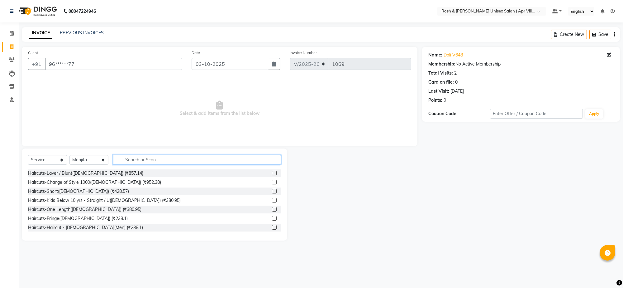
click at [132, 164] on input "text" at bounding box center [197, 160] width 168 height 10
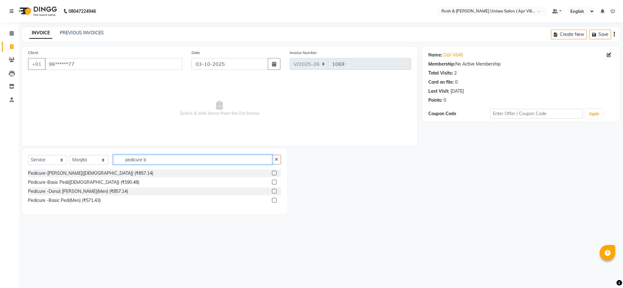
type input "pedicure b"
click at [272, 184] on label at bounding box center [274, 181] width 5 height 5
click at [272, 184] on input "checkbox" at bounding box center [274, 182] width 4 height 4
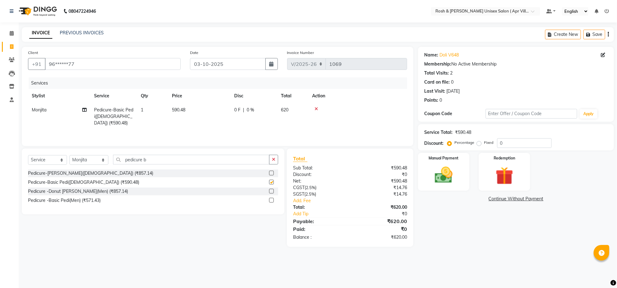
checkbox input "false"
click at [161, 164] on input "pedicure b" at bounding box center [191, 160] width 156 height 10
type input "p"
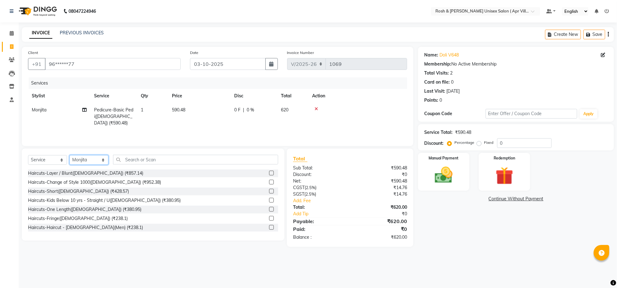
click at [106, 165] on select "Select Stylist Aalam Devi Dingg Support [PERSON_NAME] Front Desk Hangma Imran […" at bounding box center [88, 160] width 39 height 10
select select "90609"
click at [140, 164] on input "text" at bounding box center [195, 160] width 165 height 10
type input "haircut"
click at [269, 211] on label at bounding box center [271, 209] width 5 height 5
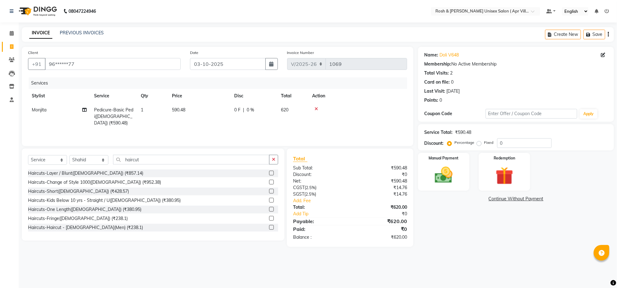
click at [269, 211] on input "checkbox" at bounding box center [271, 209] width 4 height 4
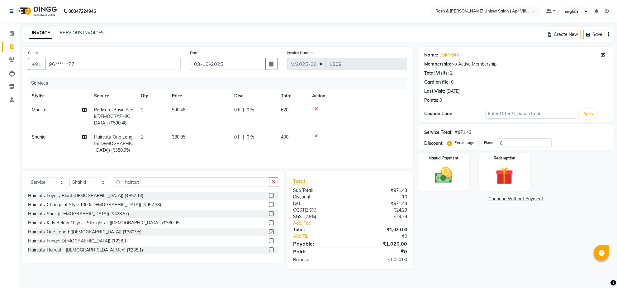
checkbox input "false"
click at [152, 187] on input "haircut" at bounding box center [191, 182] width 156 height 10
type input "h"
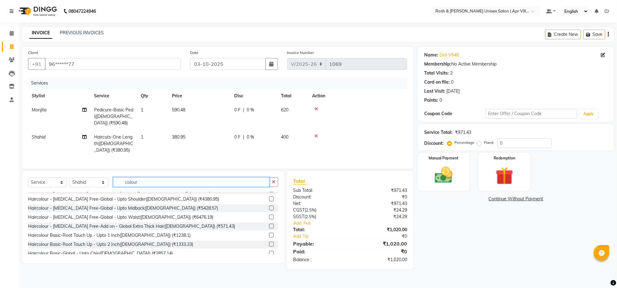
scroll to position [39, 0]
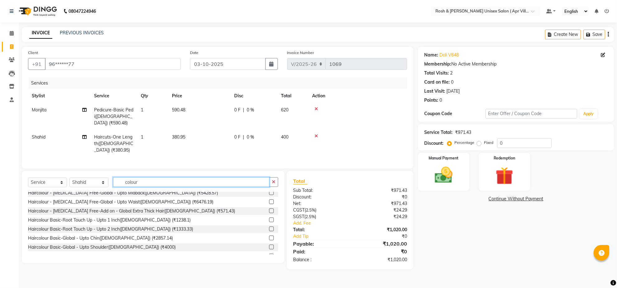
type input "colour"
click at [269, 222] on label at bounding box center [271, 219] width 5 height 5
click at [269, 222] on input "checkbox" at bounding box center [271, 220] width 4 height 4
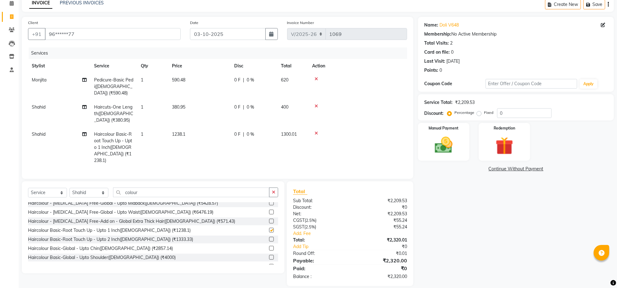
checkbox input "false"
click at [193, 153] on td "1238.1" at bounding box center [199, 147] width 62 height 40
select select "90609"
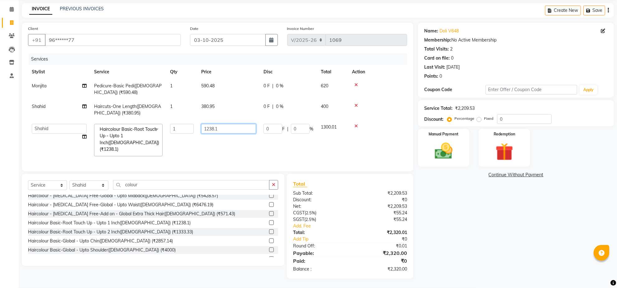
click at [239, 133] on input "1238.1" at bounding box center [228, 129] width 55 height 10
type input "1"
type input "1428.57"
click at [243, 156] on tr "[PERSON_NAME] Support [PERSON_NAME] Front Desk Hangma [PERSON_NAME] [PERSON_NAM…" at bounding box center [217, 140] width 379 height 40
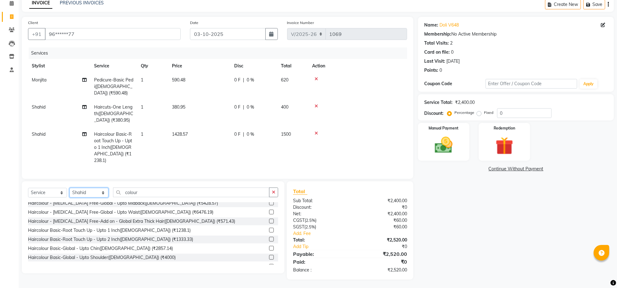
click at [103, 197] on select "Select Stylist Aalam Devi Dingg Support [PERSON_NAME] Front Desk Hangma Imran […" at bounding box center [88, 193] width 39 height 10
select select "90614"
click at [147, 197] on input "colour" at bounding box center [191, 192] width 156 height 10
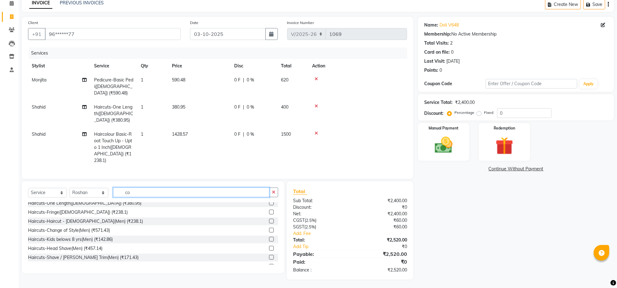
type input "c"
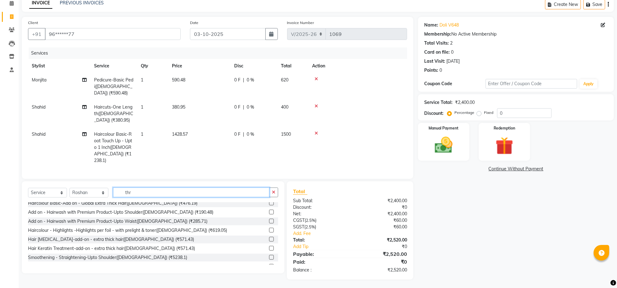
scroll to position [0, 0]
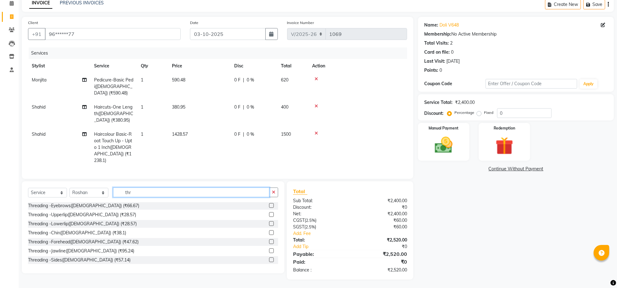
type input "thr"
click at [269, 217] on label at bounding box center [271, 214] width 5 height 5
click at [269, 217] on input "checkbox" at bounding box center [271, 214] width 4 height 4
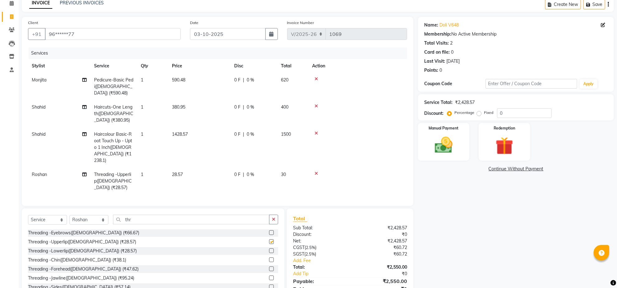
checkbox input "false"
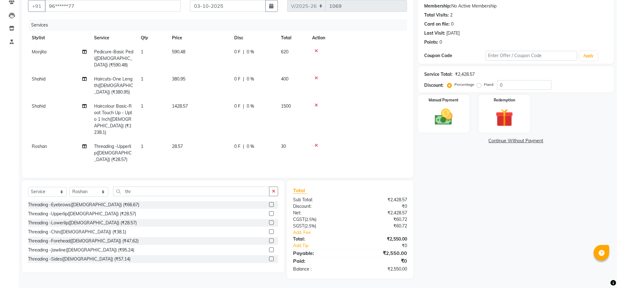
scroll to position [87, 0]
click at [451, 106] on img at bounding box center [444, 116] width 30 height 21
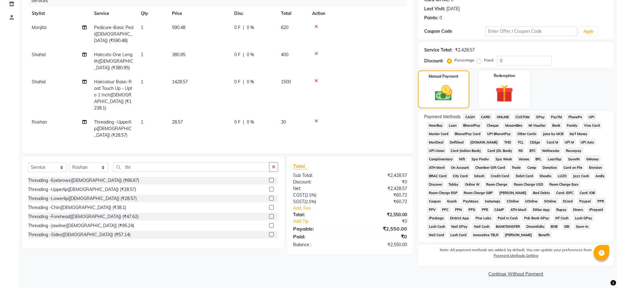
click at [508, 120] on span "ONLINE" at bounding box center [503, 116] width 16 height 7
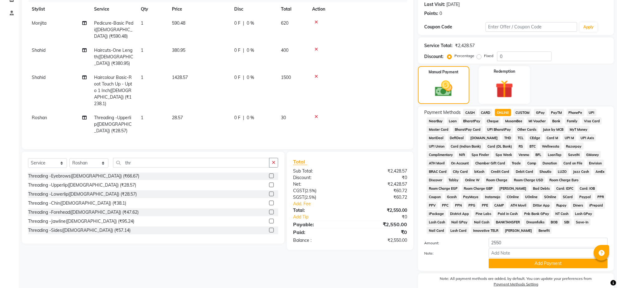
scroll to position [162, 0]
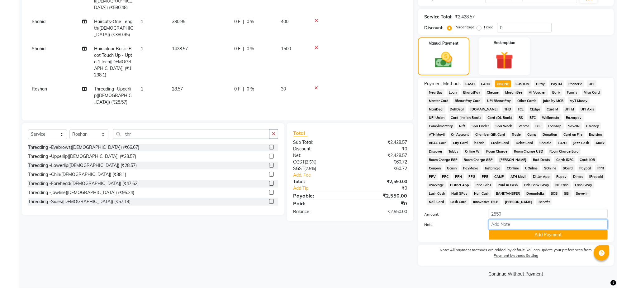
click at [544, 220] on input "Note:" at bounding box center [548, 224] width 119 height 10
click at [523, 232] on button "Add Payment" at bounding box center [548, 235] width 119 height 10
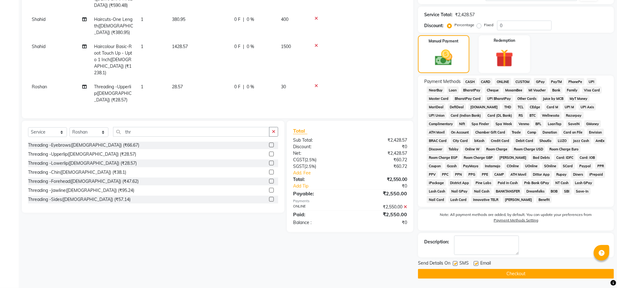
click at [521, 278] on button "Checkout" at bounding box center [516, 274] width 196 height 10
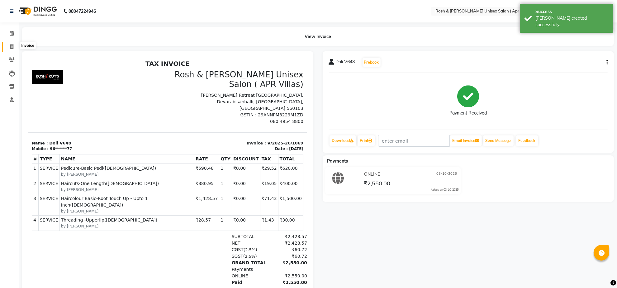
click at [12, 47] on icon at bounding box center [11, 46] width 3 height 5
select select "service"
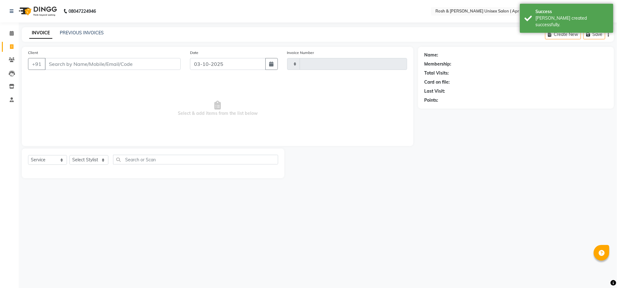
type input "1070"
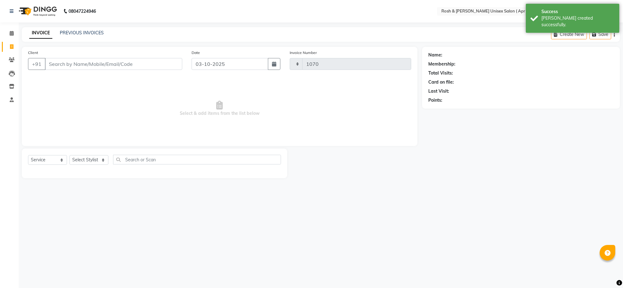
select select "8955"
click at [65, 70] on input "Client" at bounding box center [113, 64] width 137 height 12
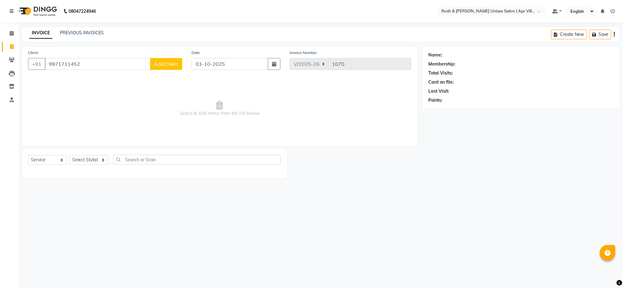
type input "9971711452"
click at [172, 67] on span "Add Client" at bounding box center [166, 64] width 25 height 6
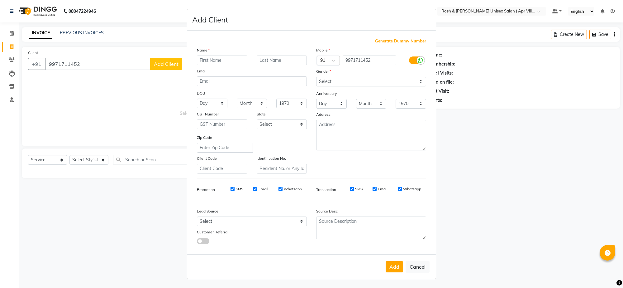
click at [220, 65] on input "text" at bounding box center [222, 60] width 50 height 10
type input "Suman V 707"
click at [408, 86] on select "Select [DEMOGRAPHIC_DATA] [DEMOGRAPHIC_DATA] Other Prefer Not To Say" at bounding box center [371, 82] width 110 height 10
select select "[DEMOGRAPHIC_DATA]"
click at [316, 86] on select "Select [DEMOGRAPHIC_DATA] [DEMOGRAPHIC_DATA] Other Prefer Not To Say" at bounding box center [371, 82] width 110 height 10
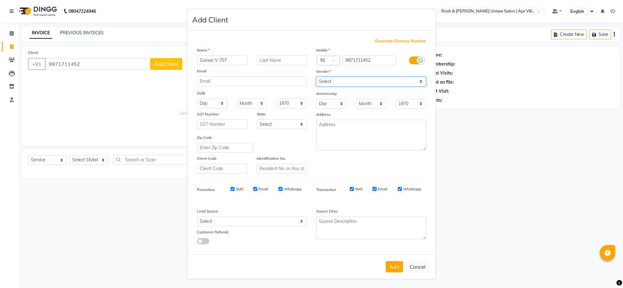
scroll to position [53, 0]
click at [386, 261] on button "Add" at bounding box center [394, 266] width 17 height 11
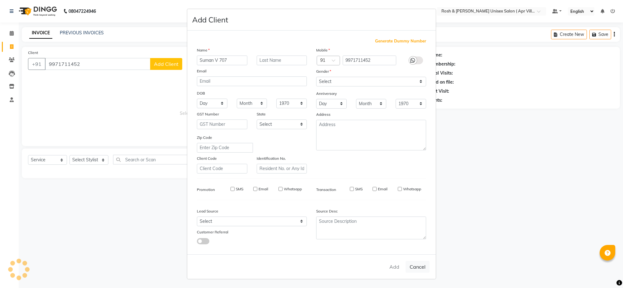
type input "99******52"
select select
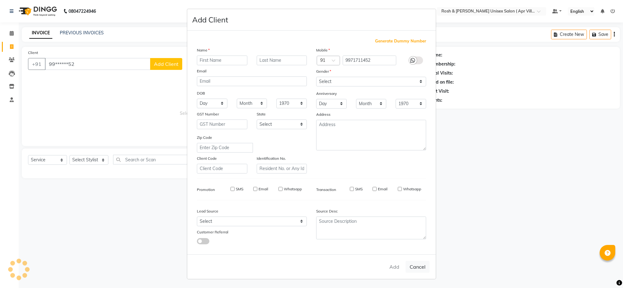
select select
checkbox input "false"
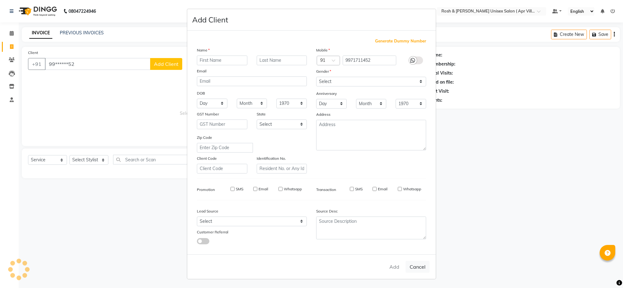
checkbox input "false"
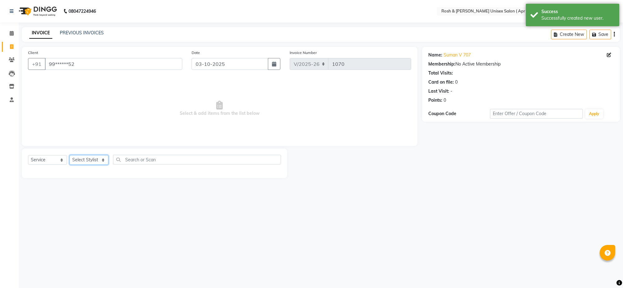
click at [106, 165] on select "Select Stylist Aalam Devi Dingg Support [PERSON_NAME] Front Desk Hangma Imran […" at bounding box center [88, 160] width 39 height 10
select select "90612"
click at [149, 164] on input "text" at bounding box center [197, 160] width 168 height 10
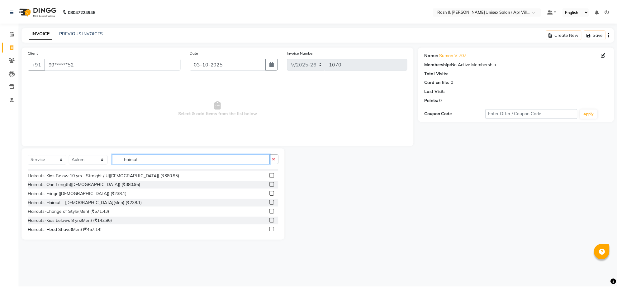
scroll to position [39, 0]
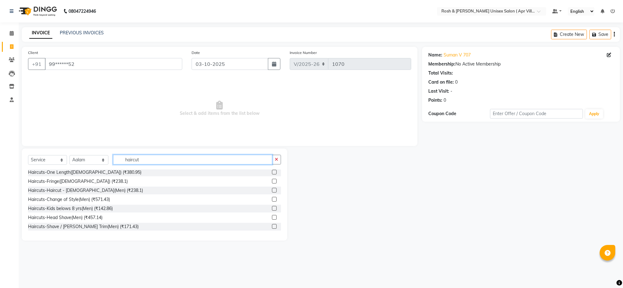
type input "haircut"
click at [272, 192] on label at bounding box center [274, 190] width 5 height 5
click at [272, 192] on input "checkbox" at bounding box center [274, 190] width 4 height 4
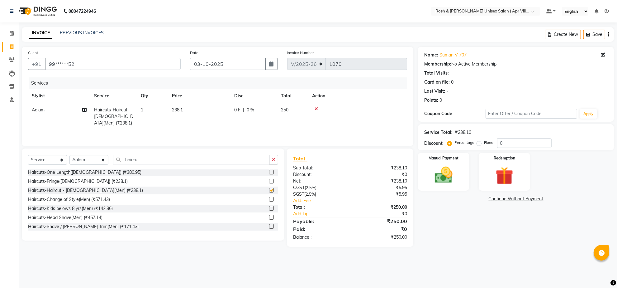
checkbox input "false"
click at [442, 186] on img at bounding box center [444, 174] width 30 height 21
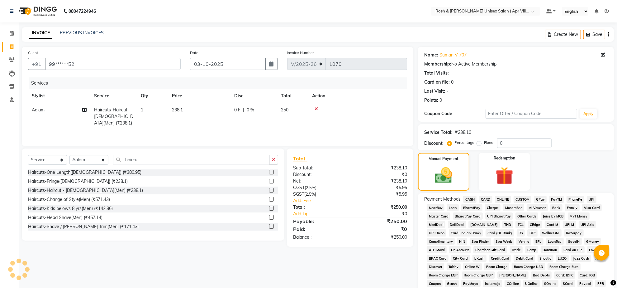
click at [503, 203] on span "ONLINE" at bounding box center [503, 198] width 16 height 7
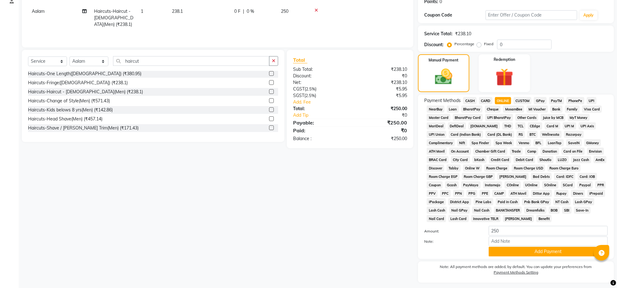
scroll to position [117, 0]
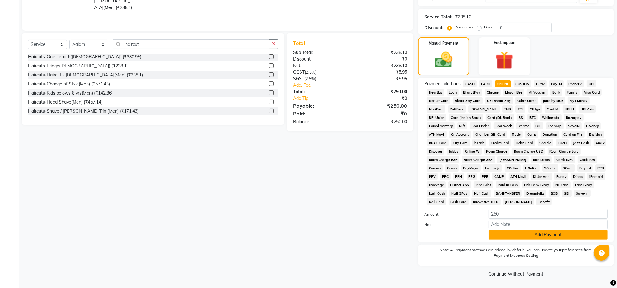
click at [534, 239] on button "Add Payment" at bounding box center [548, 235] width 119 height 10
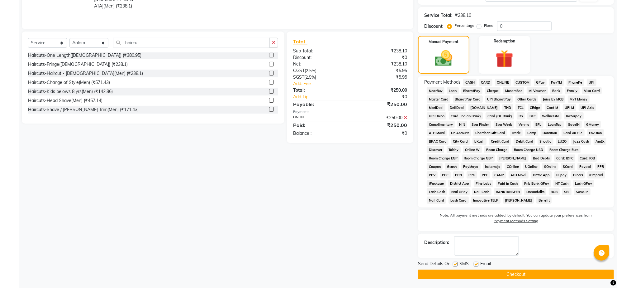
scroll to position [166, 0]
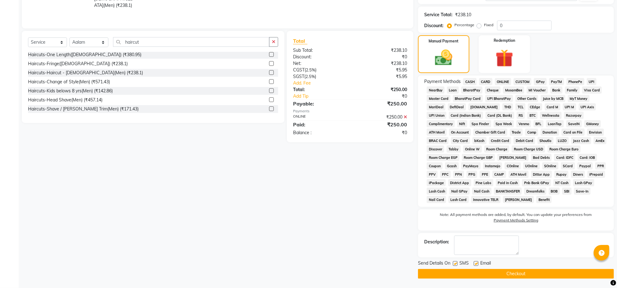
click at [496, 269] on button "Checkout" at bounding box center [516, 274] width 196 height 10
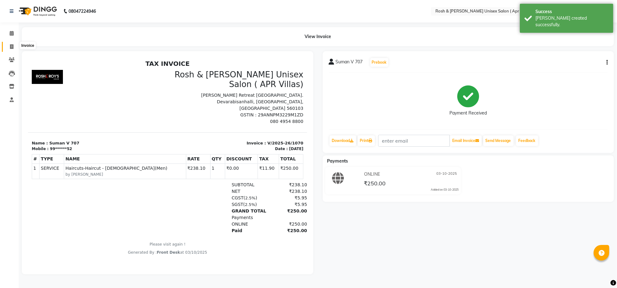
click at [13, 45] on icon at bounding box center [11, 46] width 3 height 5
select select "8955"
select select "service"
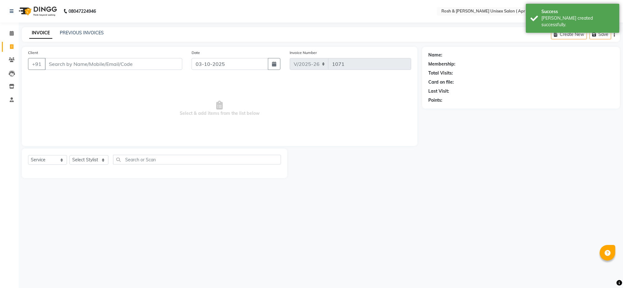
click at [60, 70] on input "Client" at bounding box center [113, 64] width 137 height 12
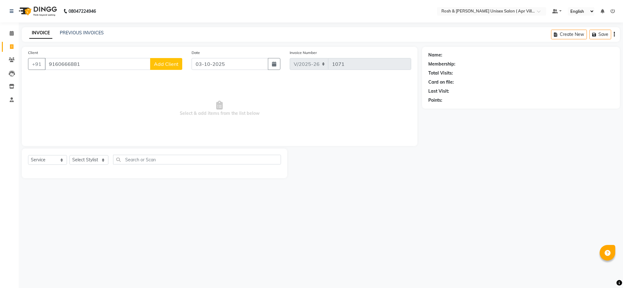
type input "9160666881"
click at [169, 67] on span "Add Client" at bounding box center [166, 64] width 25 height 6
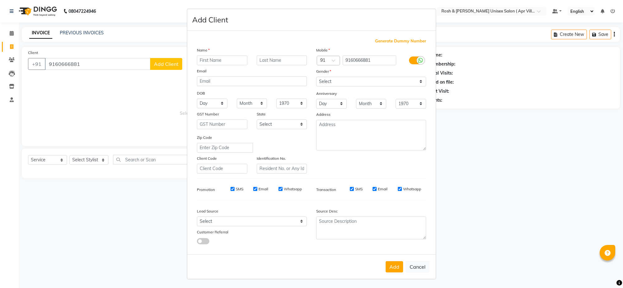
click at [208, 65] on input "text" at bounding box center [222, 60] width 50 height 10
type input "Uma V 577"
click at [408, 86] on select "Select [DEMOGRAPHIC_DATA] [DEMOGRAPHIC_DATA] Other Prefer Not To Say" at bounding box center [371, 82] width 110 height 10
select select "[DEMOGRAPHIC_DATA]"
click at [316, 86] on select "Select [DEMOGRAPHIC_DATA] [DEMOGRAPHIC_DATA] Other Prefer Not To Say" at bounding box center [371, 82] width 110 height 10
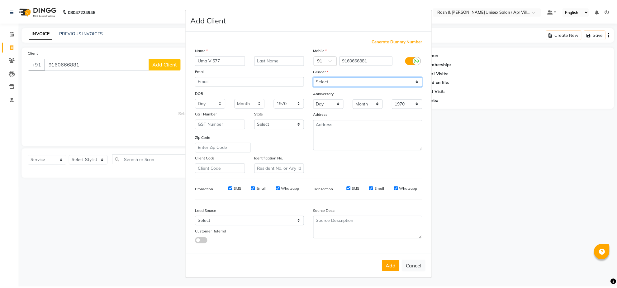
scroll to position [53, 0]
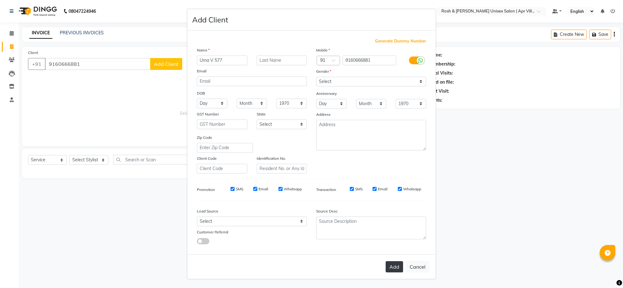
click at [386, 262] on button "Add" at bounding box center [394, 266] width 17 height 11
type input "91******81"
select select
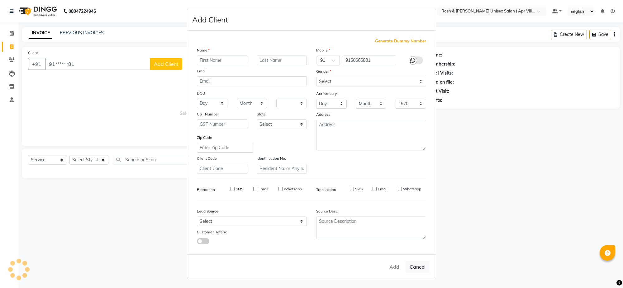
select select
checkbox input "false"
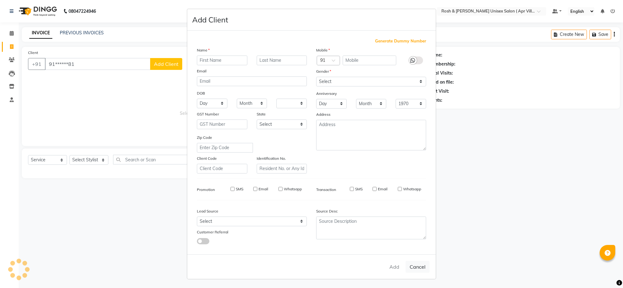
checkbox input "false"
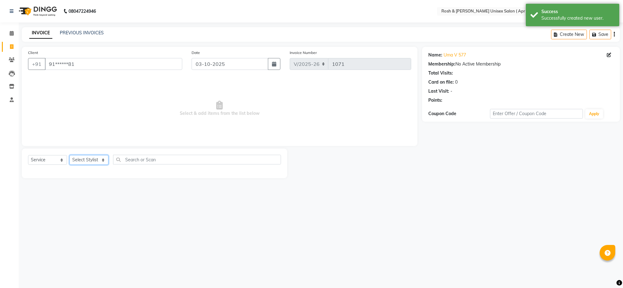
click at [105, 165] on select "Select Stylist Aalam Devi Dingg Support [PERSON_NAME] Front Desk Hangma Imran […" at bounding box center [88, 160] width 39 height 10
select select "90600"
click at [144, 164] on input "text" at bounding box center [197, 160] width 168 height 10
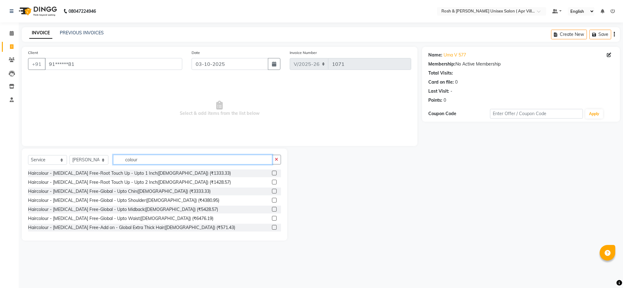
type input "colour"
click at [272, 175] on label at bounding box center [274, 172] width 5 height 5
click at [272, 175] on input "checkbox" at bounding box center [274, 173] width 4 height 4
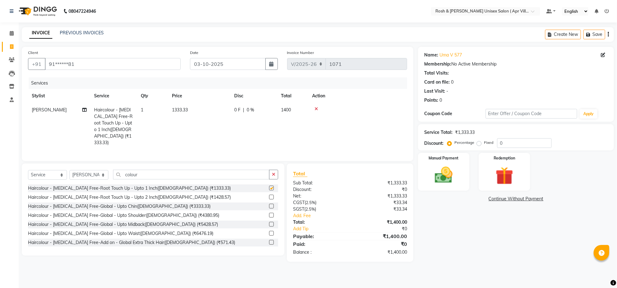
checkbox input "false"
click at [150, 179] on input "colour" at bounding box center [191, 174] width 156 height 10
type input "c"
click at [103, 179] on select "Select Stylist Aalam Devi Dingg Support [PERSON_NAME] Front Desk Hangma Imran […" at bounding box center [88, 175] width 39 height 10
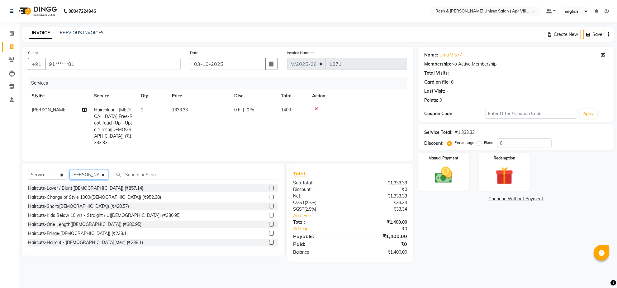
select select "90614"
click at [139, 179] on input "text" at bounding box center [195, 174] width 165 height 10
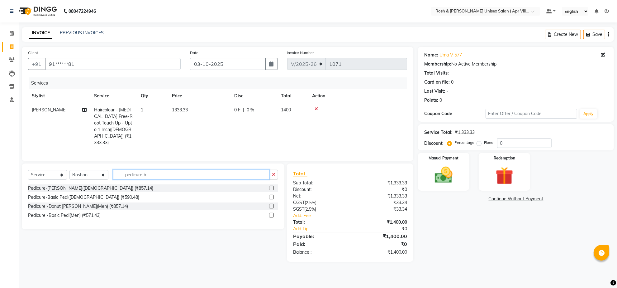
type input "pedicure b"
click at [269, 199] on label at bounding box center [271, 196] width 5 height 5
click at [269, 199] on input "checkbox" at bounding box center [271, 197] width 4 height 4
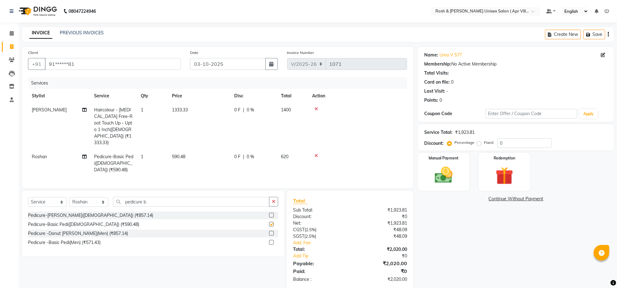
checkbox input "false"
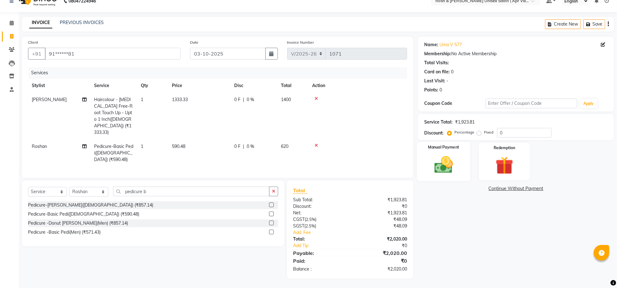
click at [443, 154] on img at bounding box center [444, 164] width 30 height 21
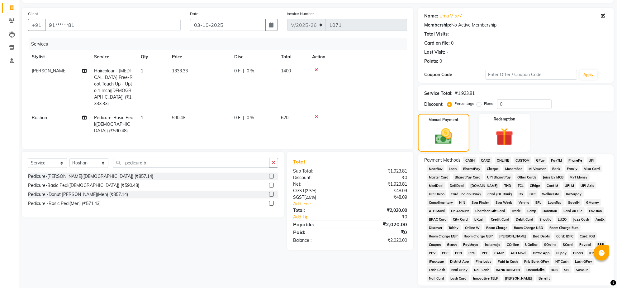
click at [511, 164] on span "ONLINE" at bounding box center [503, 159] width 16 height 7
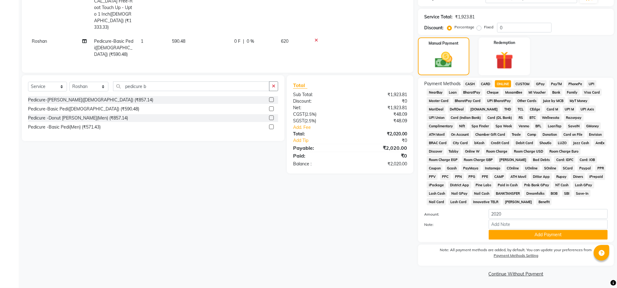
scroll to position [162, 0]
click at [548, 230] on button "Add Payment" at bounding box center [548, 235] width 119 height 10
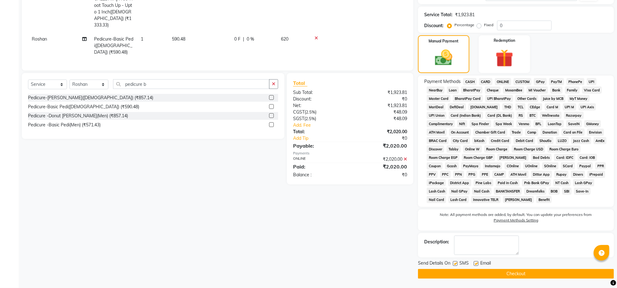
click at [506, 273] on button "Checkout" at bounding box center [516, 274] width 196 height 10
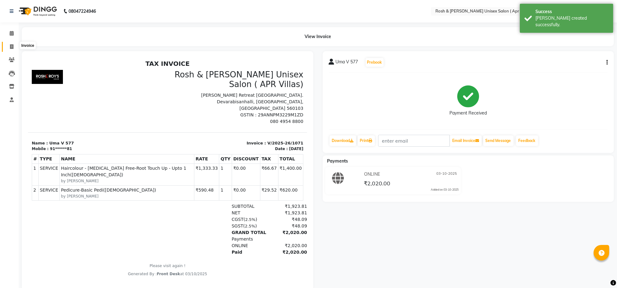
click at [16, 48] on span at bounding box center [11, 46] width 11 height 7
select select "8955"
select select "service"
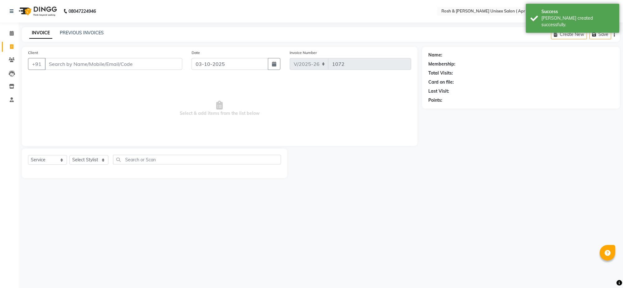
click at [88, 70] on input "Client" at bounding box center [113, 64] width 137 height 12
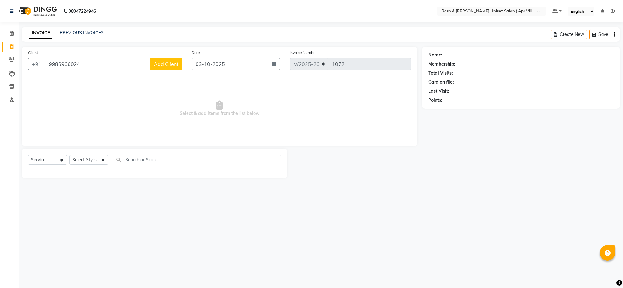
type input "9986966024"
click at [155, 67] on span "Add Client" at bounding box center [166, 64] width 25 height 6
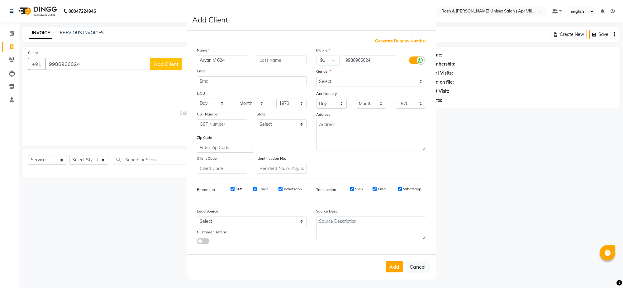
type input "Aryan V 624"
click at [411, 86] on select "Select [DEMOGRAPHIC_DATA] [DEMOGRAPHIC_DATA] Other Prefer Not To Say" at bounding box center [371, 82] width 110 height 10
click at [316, 86] on select "Select [DEMOGRAPHIC_DATA] [DEMOGRAPHIC_DATA] Other Prefer Not To Say" at bounding box center [371, 82] width 110 height 10
click at [386, 261] on button "Add" at bounding box center [394, 266] width 17 height 11
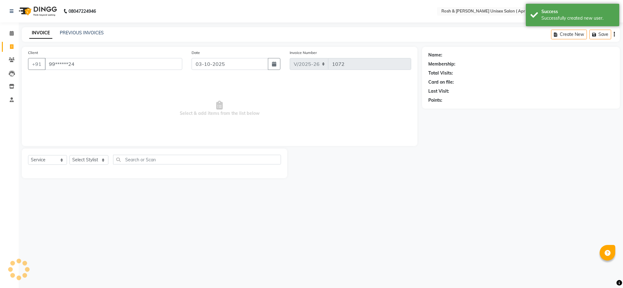
click at [106, 174] on ngb-modal-window "Add Client Generate Dummy Number Name Email DOB Day 01 02 03 04 05 06 07 08 09 …" at bounding box center [311, 144] width 623 height 288
click at [102, 165] on select "Select Stylist Aalam Devi Dingg Support [PERSON_NAME] Front Desk Hangma Imran […" at bounding box center [88, 160] width 39 height 10
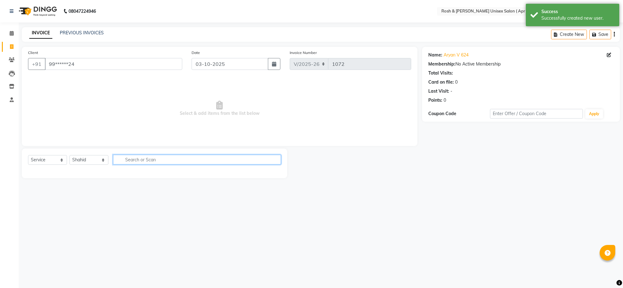
click at [130, 164] on input "text" at bounding box center [197, 160] width 168 height 10
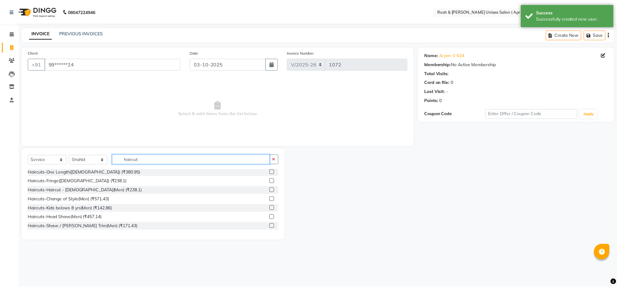
scroll to position [44, 0]
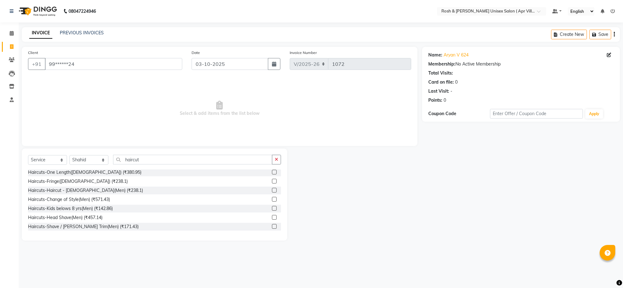
click at [272, 192] on label at bounding box center [274, 190] width 5 height 5
click at [272, 192] on input "checkbox" at bounding box center [274, 190] width 4 height 4
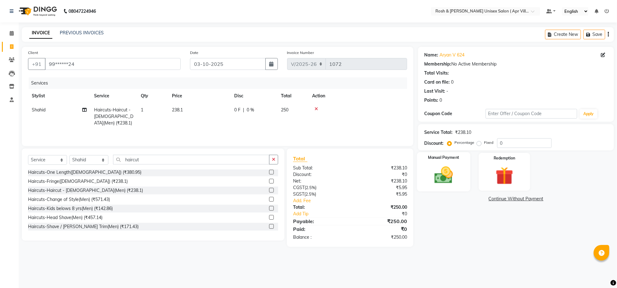
click at [450, 184] on div "Manual Payment" at bounding box center [443, 171] width 53 height 39
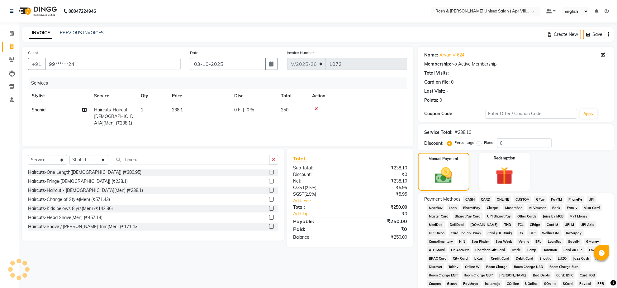
click at [510, 203] on span "ONLINE" at bounding box center [503, 198] width 16 height 7
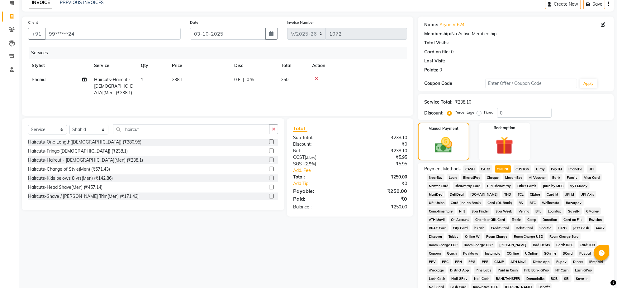
scroll to position [162, 0]
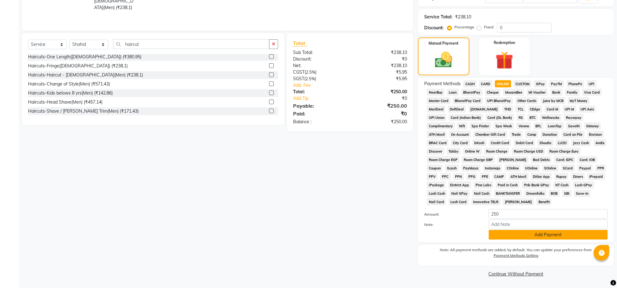
click at [526, 230] on button "Add Payment" at bounding box center [548, 235] width 119 height 10
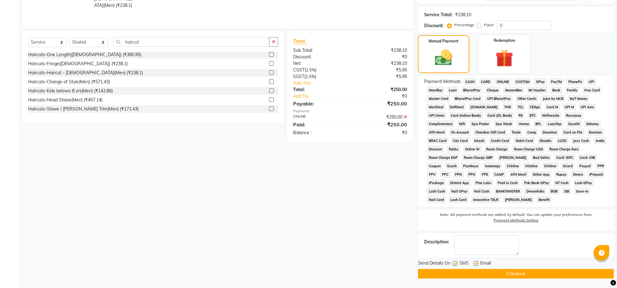
click at [497, 276] on button "Checkout" at bounding box center [516, 274] width 196 height 10
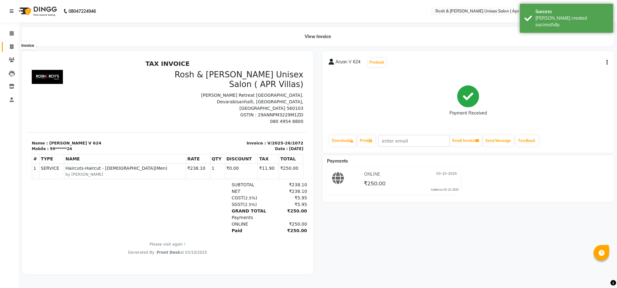
click at [11, 45] on icon at bounding box center [11, 46] width 3 height 5
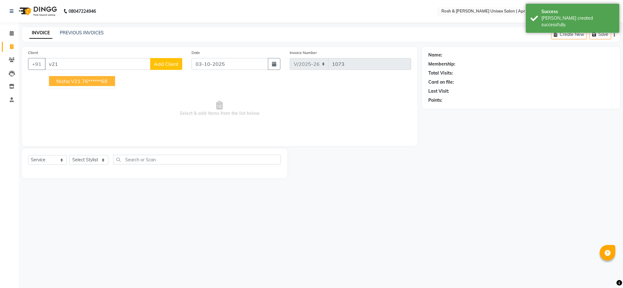
click at [107, 84] on ngb-highlight "76******68" at bounding box center [95, 81] width 26 height 6
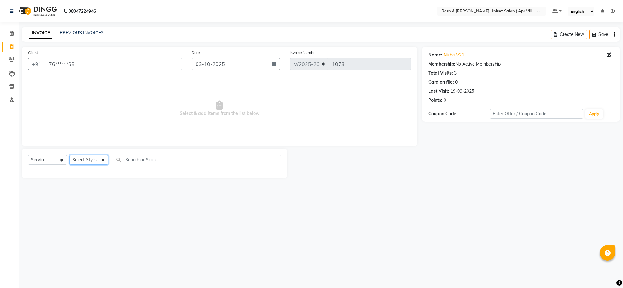
click at [103, 165] on select "Select Stylist Aalam Devi Dingg Support [PERSON_NAME] Front Desk Hangma Imran […" at bounding box center [88, 160] width 39 height 10
click at [139, 164] on input "text" at bounding box center [197, 160] width 168 height 10
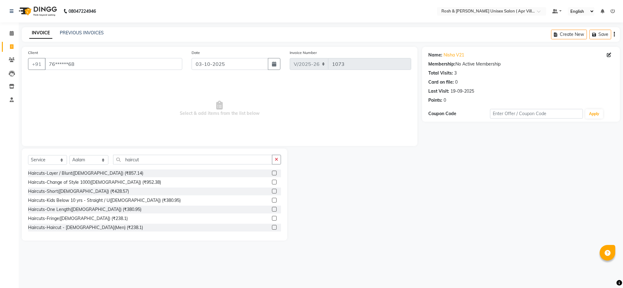
click at [272, 211] on label at bounding box center [274, 209] width 5 height 5
click at [272, 211] on input "checkbox" at bounding box center [274, 209] width 4 height 4
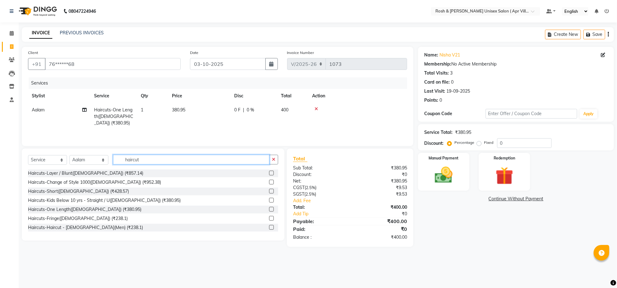
click at [159, 164] on input "haircut" at bounding box center [191, 160] width 156 height 10
click at [103, 165] on select "Select Stylist Aalam Devi Dingg Support [PERSON_NAME] Front Desk Hangma Imran […" at bounding box center [88, 160] width 39 height 10
click at [131, 164] on input "text" at bounding box center [195, 160] width 165 height 10
click at [138, 164] on input "text" at bounding box center [195, 160] width 165 height 10
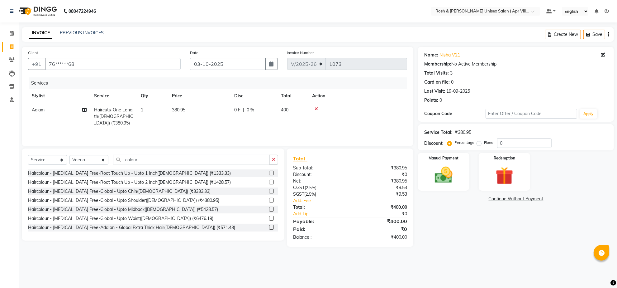
click at [269, 175] on label at bounding box center [271, 172] width 5 height 5
click at [269, 175] on input "checkbox" at bounding box center [271, 173] width 4 height 4
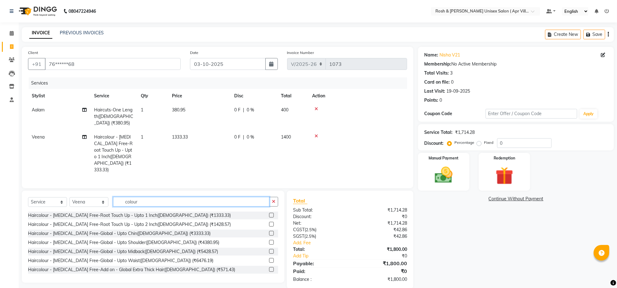
click at [153, 206] on input "colour" at bounding box center [191, 202] width 156 height 10
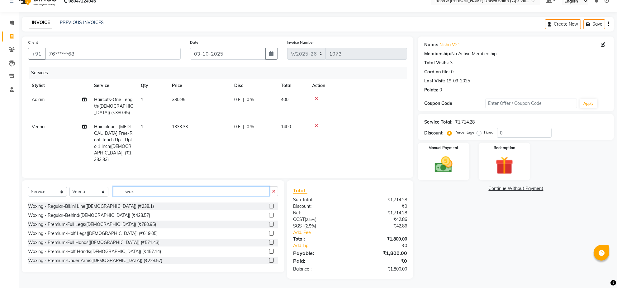
scroll to position [195, 0]
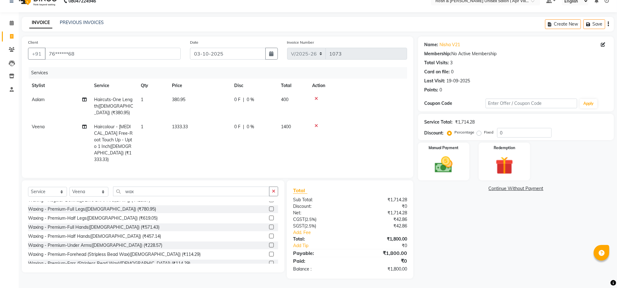
click at [269, 211] on label at bounding box center [271, 208] width 5 height 5
click at [269, 211] on input "checkbox" at bounding box center [271, 209] width 4 height 4
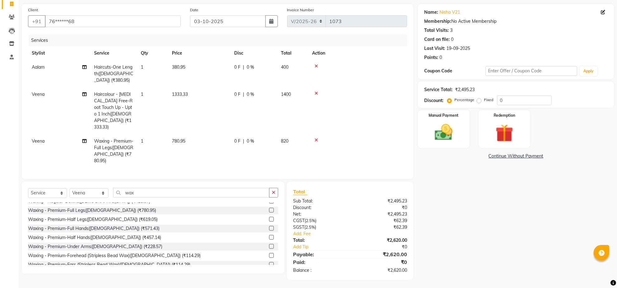
click at [269, 230] on label at bounding box center [271, 228] width 5 height 5
click at [269, 230] on input "checkbox" at bounding box center [271, 228] width 4 height 4
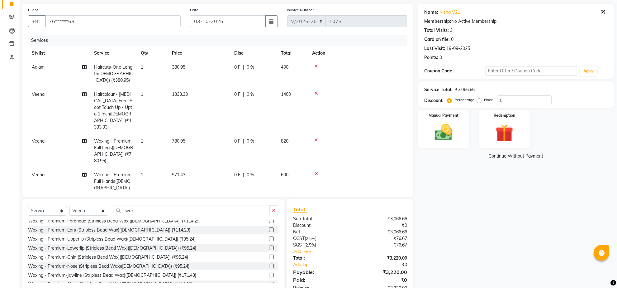
scroll to position [234, 0]
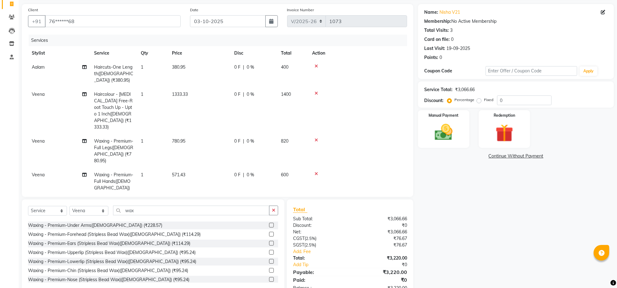
click at [269, 227] on label at bounding box center [271, 224] width 5 height 5
click at [269, 227] on input "checkbox" at bounding box center [271, 225] width 4 height 4
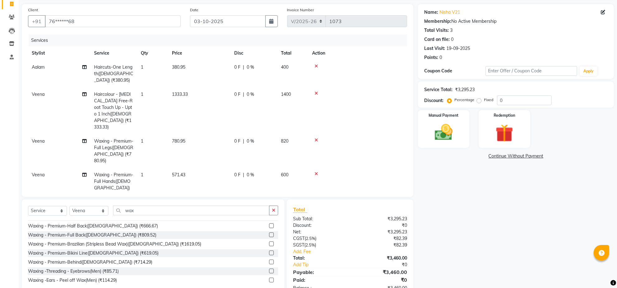
scroll to position [389, 0]
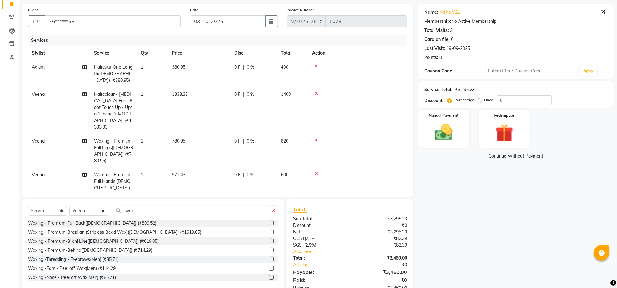
click at [269, 234] on label at bounding box center [271, 231] width 5 height 5
click at [269, 234] on input "checkbox" at bounding box center [271, 232] width 4 height 4
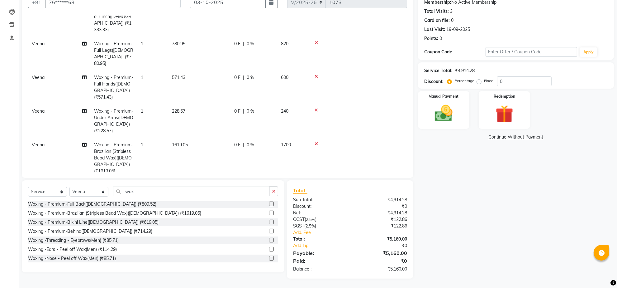
scroll to position [87, 0]
click at [186, 142] on span "1619.05" at bounding box center [180, 145] width 16 height 6
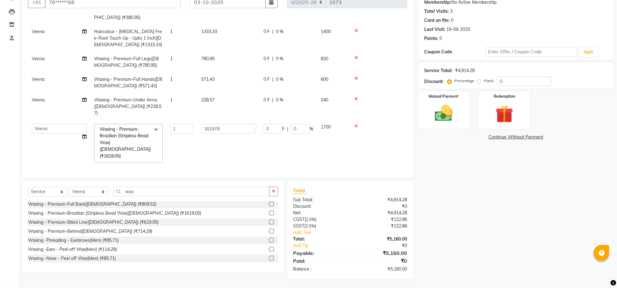
scroll to position [45, 0]
click at [231, 124] on input "1619.05" at bounding box center [228, 129] width 55 height 10
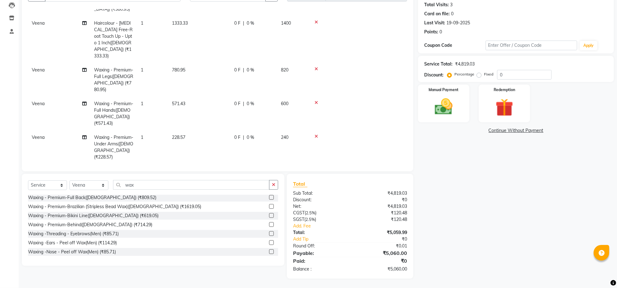
click at [232, 134] on tbody "Aalam Haircuts-One Length([DEMOGRAPHIC_DATA]) (₹380.95) 1 380.95 0 F | 0 % 400 …" at bounding box center [217, 96] width 379 height 215
click at [446, 109] on img at bounding box center [444, 106] width 30 height 21
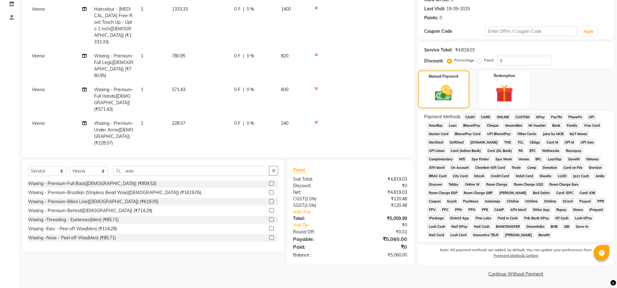
click at [506, 120] on span "ONLINE" at bounding box center [503, 116] width 16 height 7
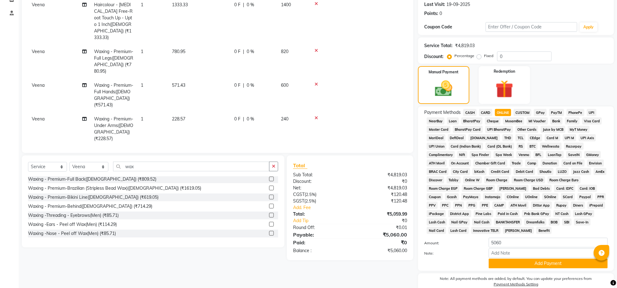
scroll to position [162, 0]
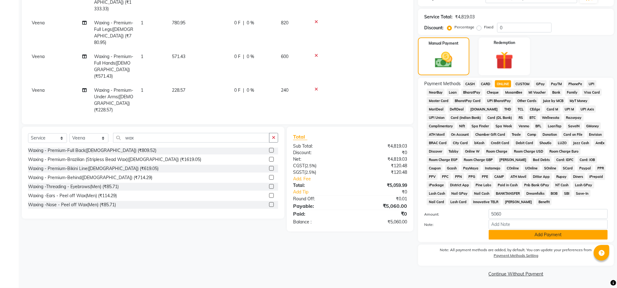
click at [556, 230] on button "Add Payment" at bounding box center [548, 235] width 119 height 10
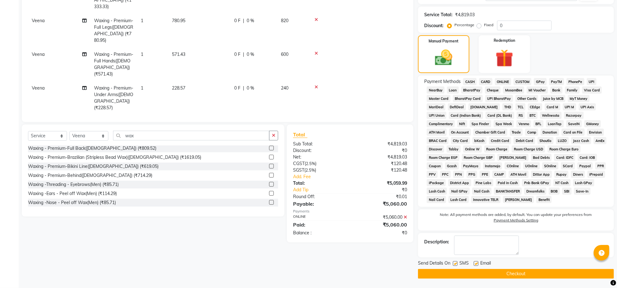
scroll to position [166, 0]
click at [513, 274] on button "Checkout" at bounding box center [516, 274] width 196 height 10
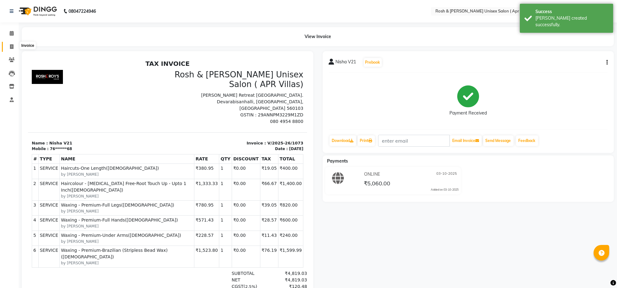
click at [10, 44] on icon at bounding box center [11, 46] width 3 height 5
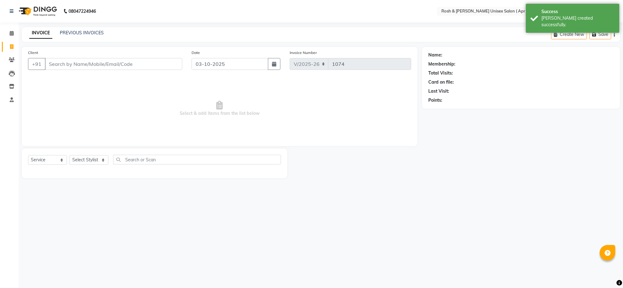
click at [60, 70] on input "Client" at bounding box center [113, 64] width 137 height 12
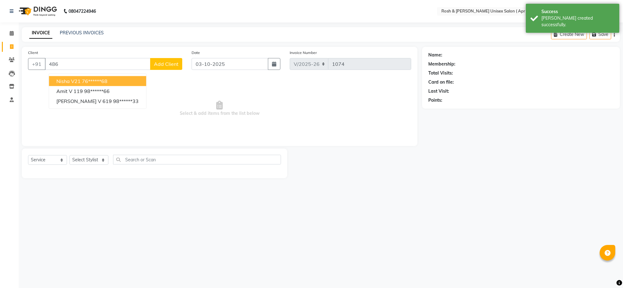
click at [79, 70] on input "486" at bounding box center [98, 64] width 106 height 12
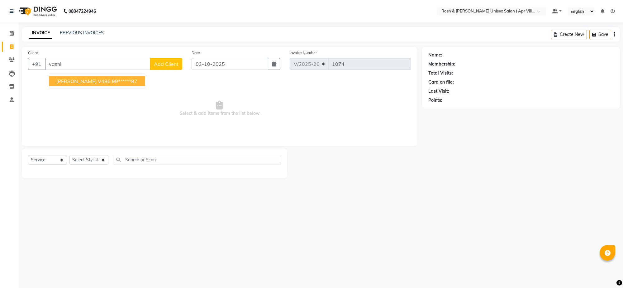
click at [112, 84] on ngb-highlight "99******87" at bounding box center [125, 81] width 26 height 6
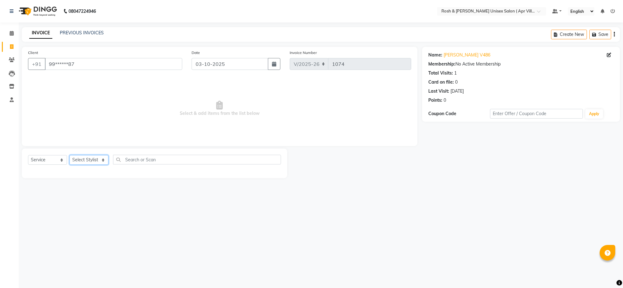
click at [105, 165] on select "Select Stylist Aalam Devi Dingg Support [PERSON_NAME] Front Desk Hangma Imran […" at bounding box center [88, 160] width 39 height 10
click at [137, 164] on input "text" at bounding box center [197, 160] width 168 height 10
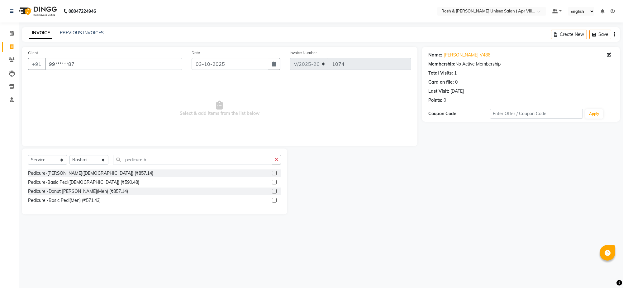
click at [272, 184] on label at bounding box center [274, 181] width 5 height 5
click at [272, 184] on input "checkbox" at bounding box center [274, 182] width 4 height 4
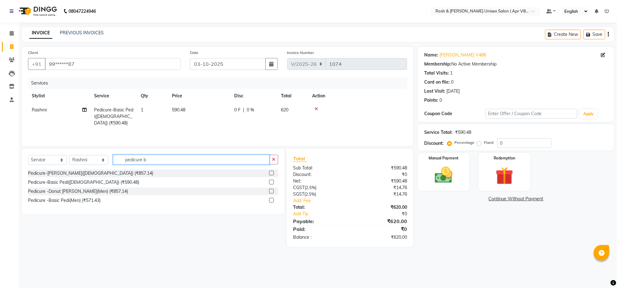
click at [161, 164] on input "pedicure b" at bounding box center [191, 160] width 156 height 10
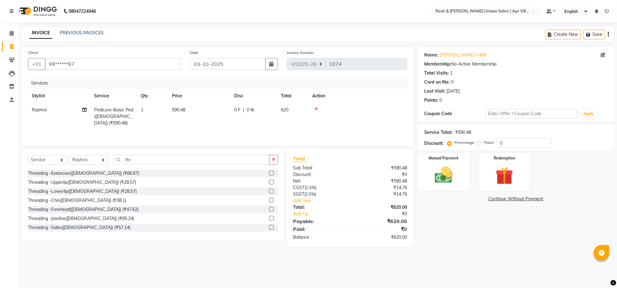
click at [269, 175] on label at bounding box center [271, 172] width 5 height 5
click at [269, 175] on input "checkbox" at bounding box center [271, 173] width 4 height 4
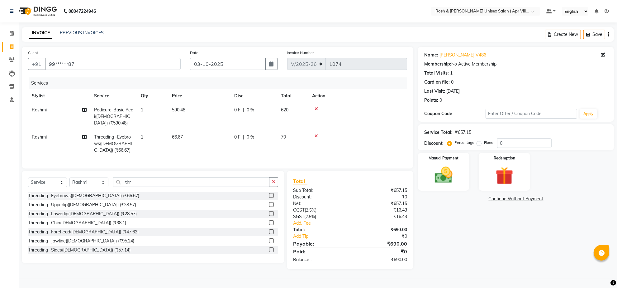
click at [269, 207] on label at bounding box center [271, 204] width 5 height 5
click at [269, 207] on input "checkbox" at bounding box center [271, 205] width 4 height 4
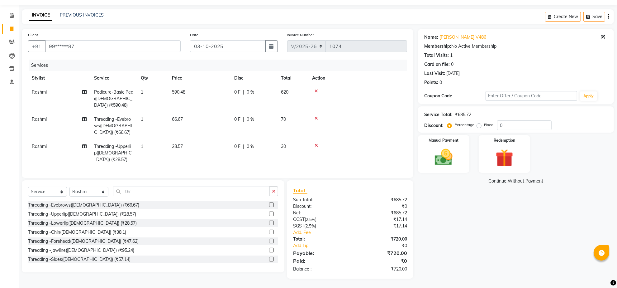
scroll to position [59, 0]
click at [269, 229] on label at bounding box center [271, 231] width 5 height 5
click at [269, 230] on input "checkbox" at bounding box center [271, 232] width 4 height 4
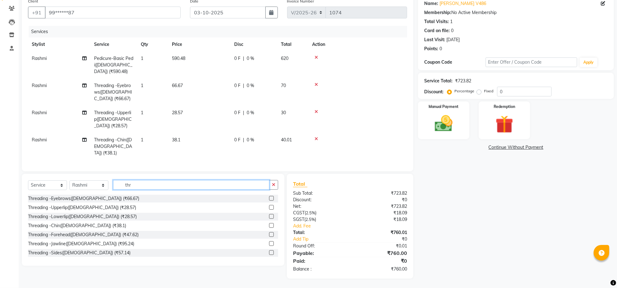
click at [142, 189] on input "thr" at bounding box center [191, 185] width 156 height 10
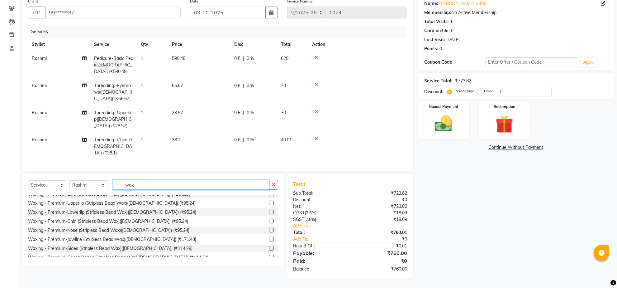
scroll to position [273, 0]
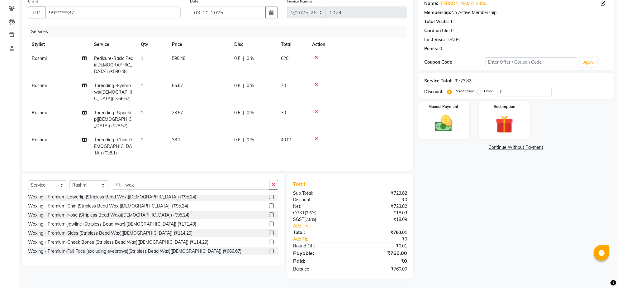
click at [269, 190] on label at bounding box center [271, 187] width 5 height 5
click at [269, 190] on input "checkbox" at bounding box center [271, 188] width 4 height 4
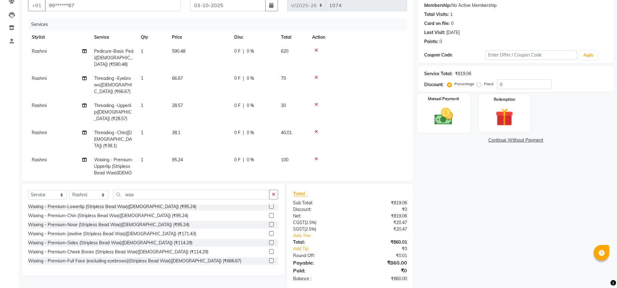
click at [441, 127] on img at bounding box center [444, 116] width 30 height 21
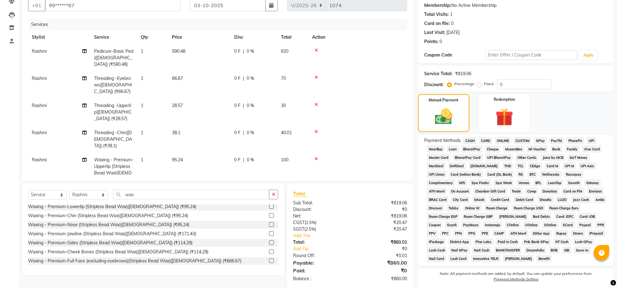
click at [505, 144] on span "ONLINE" at bounding box center [503, 140] width 16 height 7
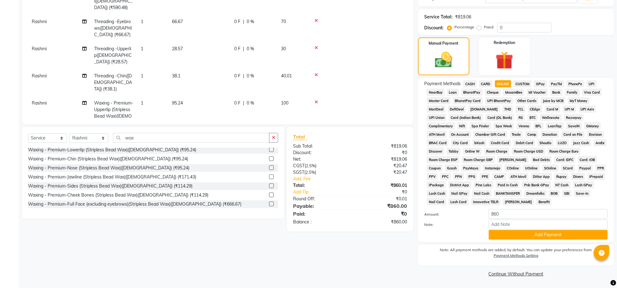
scroll to position [162, 0]
click at [543, 230] on button "Add Payment" at bounding box center [548, 235] width 119 height 10
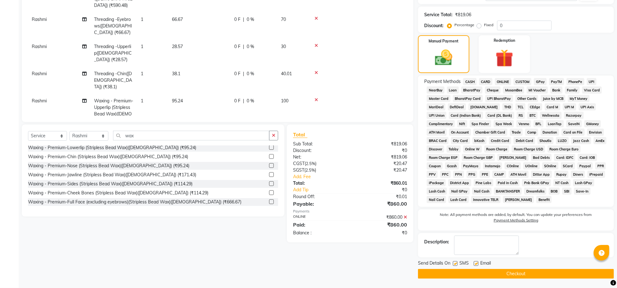
click at [505, 275] on button "Checkout" at bounding box center [516, 274] width 196 height 10
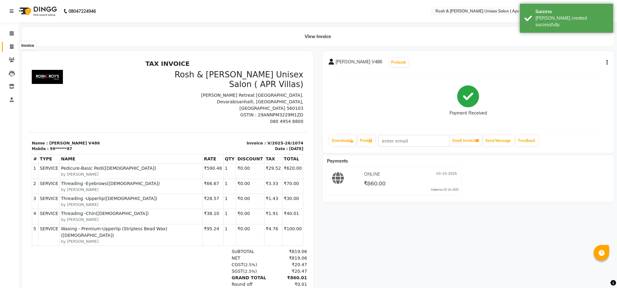
click at [8, 45] on span at bounding box center [11, 46] width 11 height 7
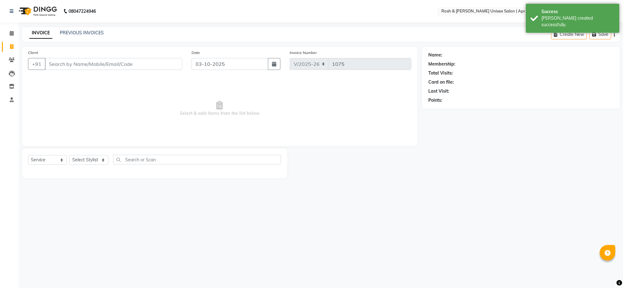
click at [64, 70] on input "Client" at bounding box center [113, 64] width 137 height 12
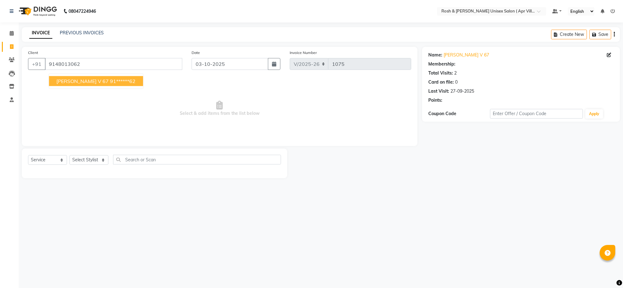
click at [110, 84] on ngb-highlight "91******62" at bounding box center [123, 81] width 26 height 6
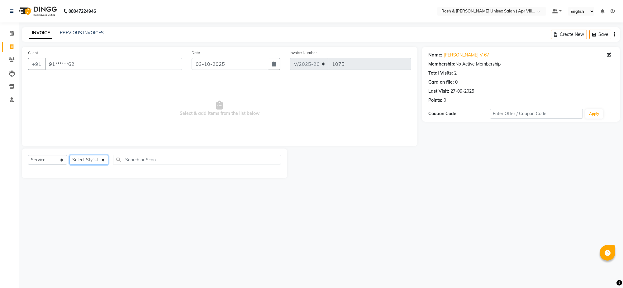
click at [105, 165] on select "Select Stylist Aalam Devi Dingg Support [PERSON_NAME] Front Desk Hangma Imran […" at bounding box center [88, 160] width 39 height 10
click at [104, 165] on select "Select Stylist Aalam Devi Dingg Support [PERSON_NAME] Front Desk Hangma Imran […" at bounding box center [88, 160] width 39 height 10
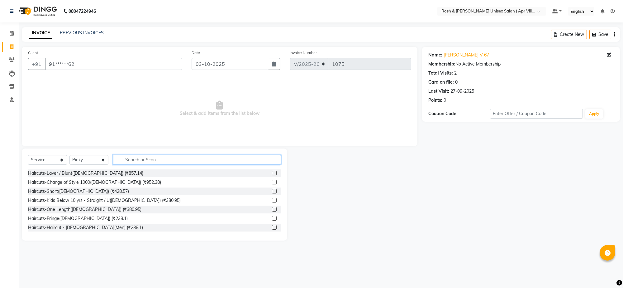
click at [136, 164] on input "text" at bounding box center [197, 160] width 168 height 10
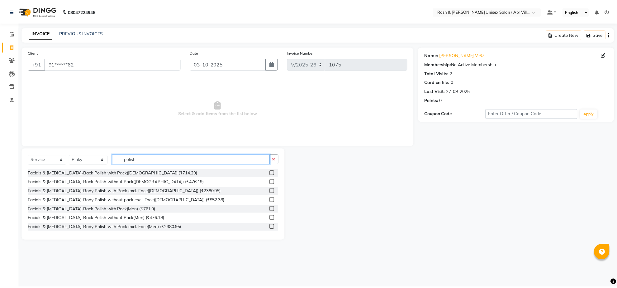
scroll to position [39, 0]
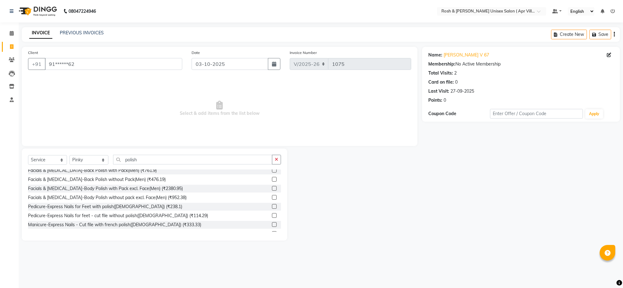
click at [272, 208] on label at bounding box center [274, 206] width 5 height 5
click at [272, 208] on input "checkbox" at bounding box center [274, 206] width 4 height 4
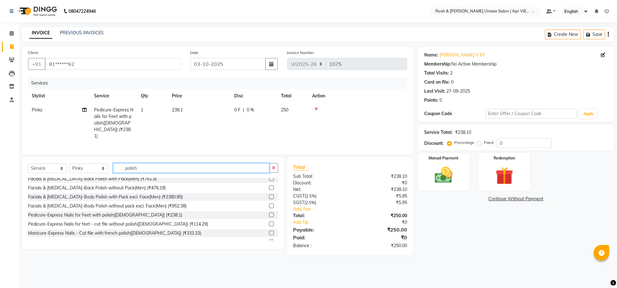
click at [154, 173] on input "polish" at bounding box center [191, 168] width 156 height 10
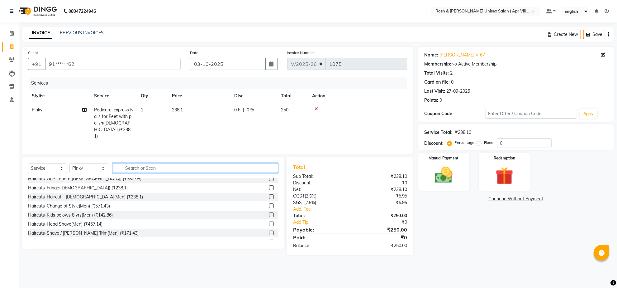
click at [139, 173] on input "text" at bounding box center [195, 168] width 165 height 10
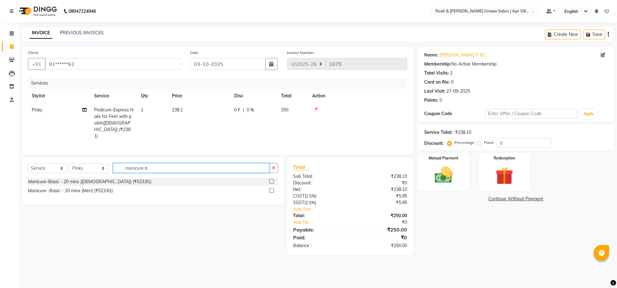
scroll to position [0, 0]
click at [269, 184] on label at bounding box center [271, 181] width 5 height 5
click at [269, 184] on input "checkbox" at bounding box center [271, 181] width 4 height 4
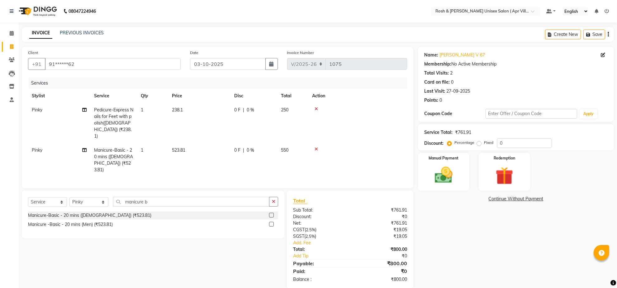
click at [190, 122] on td "238.1" at bounding box center [199, 123] width 62 height 40
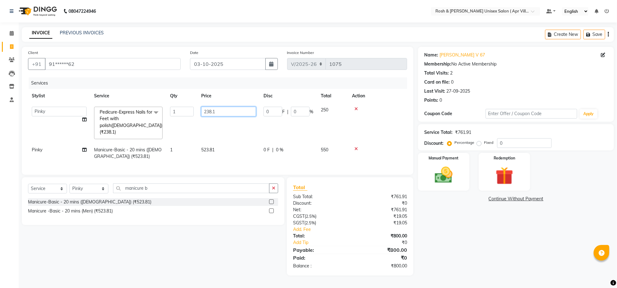
click at [235, 116] on input "238.1" at bounding box center [228, 112] width 55 height 10
click at [243, 143] on tr "Aalam Devi Dingg Support [PERSON_NAME] Front Desk Hangma [PERSON_NAME] [PERSON_…" at bounding box center [217, 123] width 379 height 40
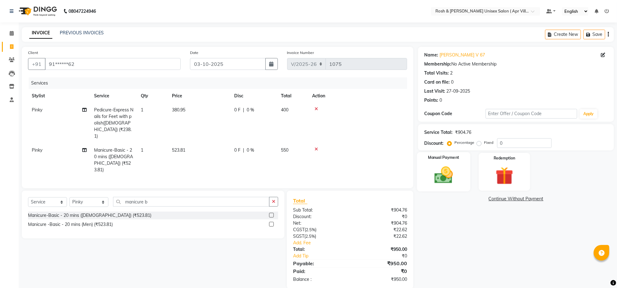
click at [451, 186] on img at bounding box center [444, 174] width 30 height 21
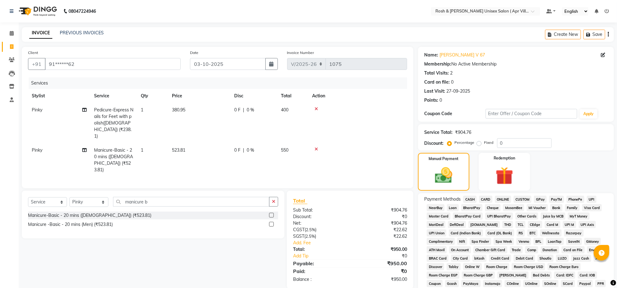
click at [511, 203] on span "ONLINE" at bounding box center [503, 198] width 16 height 7
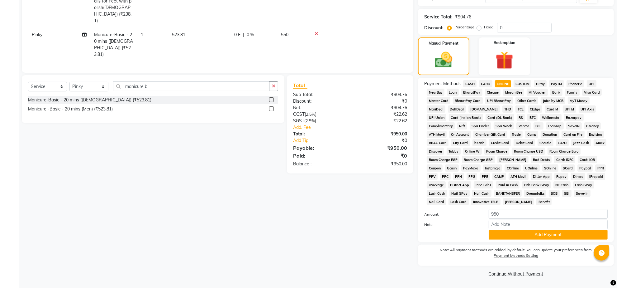
scroll to position [162, 0]
click at [529, 230] on button "Add Payment" at bounding box center [548, 235] width 119 height 10
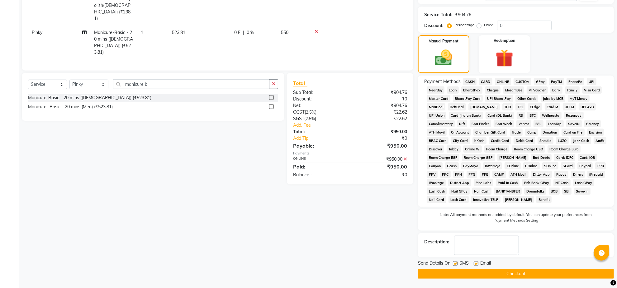
click at [505, 277] on button "Checkout" at bounding box center [516, 274] width 196 height 10
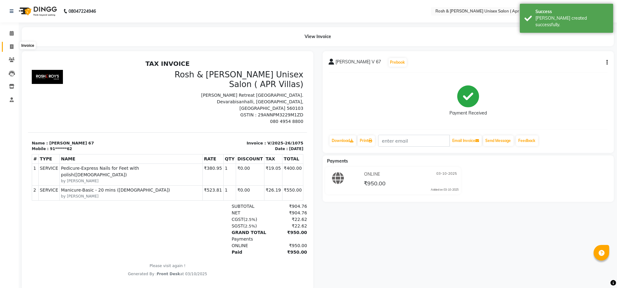
click at [10, 46] on icon at bounding box center [11, 46] width 3 height 5
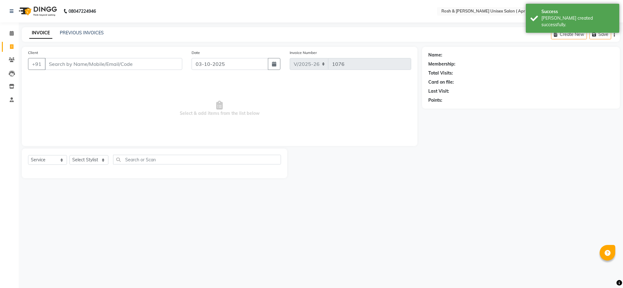
click at [61, 70] on input "Client" at bounding box center [113, 64] width 137 height 12
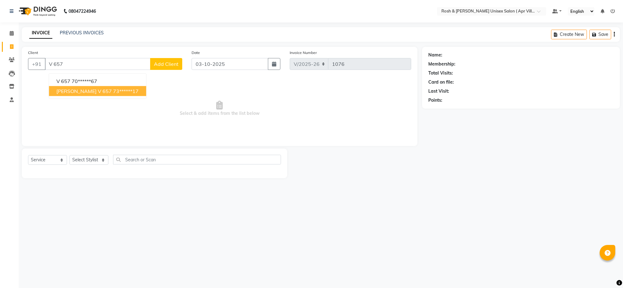
click at [92, 94] on span "[PERSON_NAME] V 657" at bounding box center [83, 91] width 55 height 6
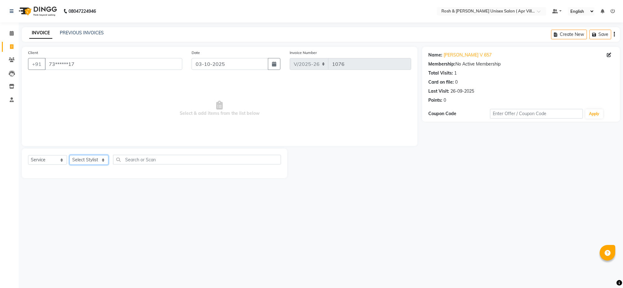
click at [104, 165] on select "Select Stylist Aalam Devi Dingg Support [PERSON_NAME] Front Desk Hangma Imran […" at bounding box center [88, 160] width 39 height 10
click at [130, 164] on input "text" at bounding box center [197, 160] width 168 height 10
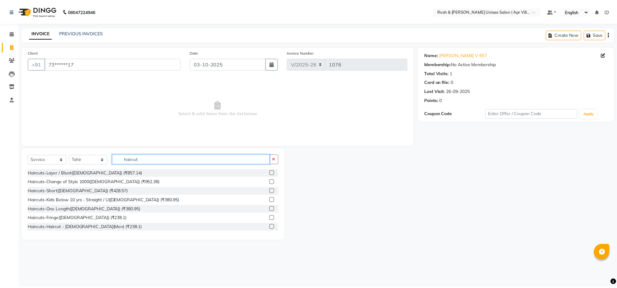
scroll to position [39, 0]
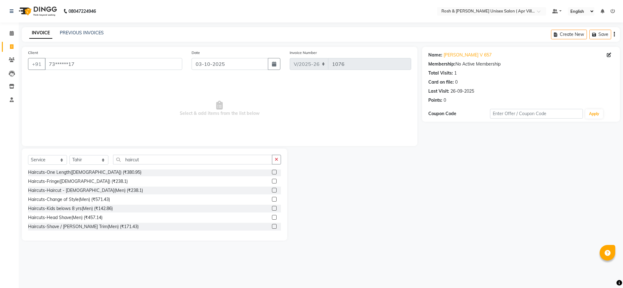
click at [272, 192] on label at bounding box center [274, 190] width 5 height 5
click at [272, 192] on input "checkbox" at bounding box center [274, 190] width 4 height 4
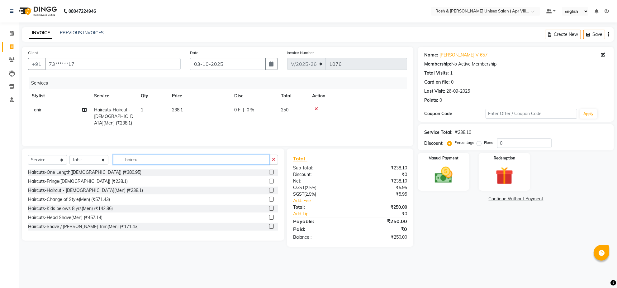
click at [154, 164] on input "haircut" at bounding box center [191, 160] width 156 height 10
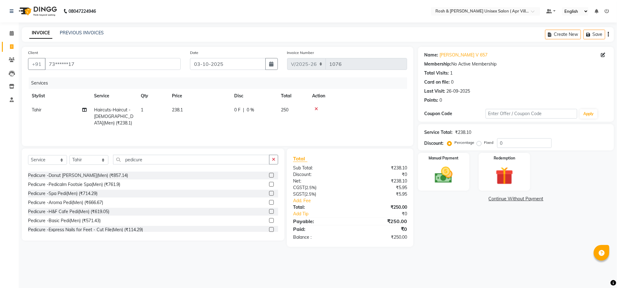
click at [269, 177] on label at bounding box center [271, 175] width 5 height 5
click at [269, 177] on input "checkbox" at bounding box center [271, 175] width 4 height 4
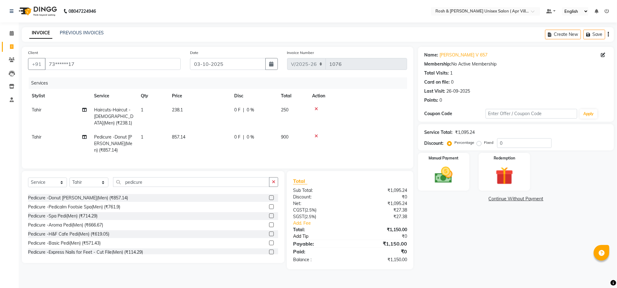
click at [309, 239] on link "Add Tip" at bounding box center [325, 236] width 72 height 7
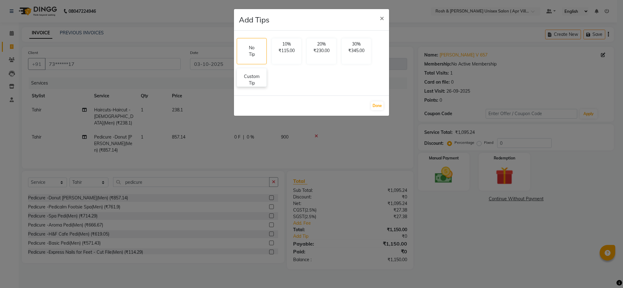
click at [263, 86] on p "Custom Tip" at bounding box center [252, 79] width 22 height 13
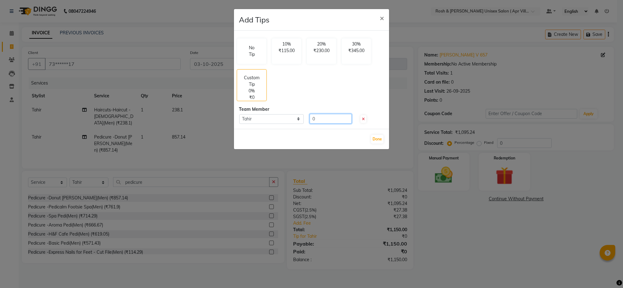
click at [323, 123] on input "0" at bounding box center [331, 119] width 42 height 10
click at [381, 22] on span "×" at bounding box center [382, 17] width 4 height 9
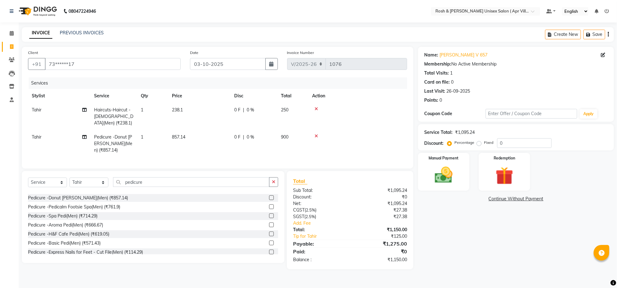
click at [318, 138] on icon at bounding box center [316, 136] width 3 height 4
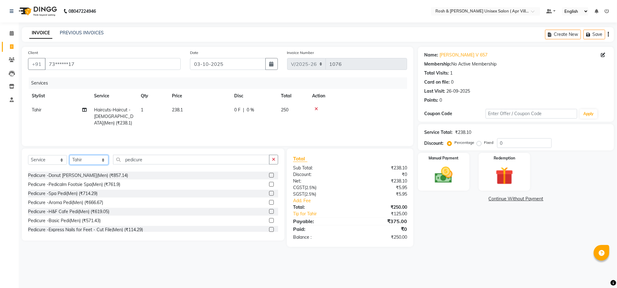
click at [104, 165] on select "Select Stylist Aalam Devi Dingg Support [PERSON_NAME] Front Desk Hangma Imran […" at bounding box center [88, 160] width 39 height 10
click at [161, 164] on input "pedicure" at bounding box center [191, 160] width 156 height 10
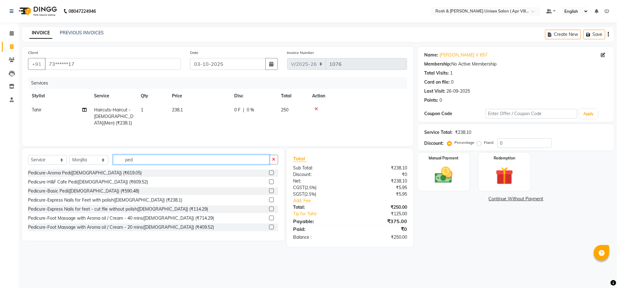
scroll to position [44, 0]
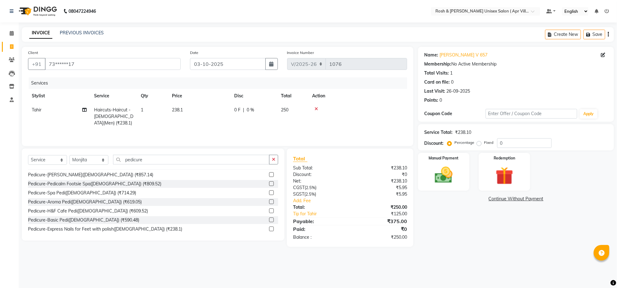
click at [269, 177] on label at bounding box center [271, 174] width 5 height 5
click at [269, 177] on input "checkbox" at bounding box center [271, 175] width 4 height 4
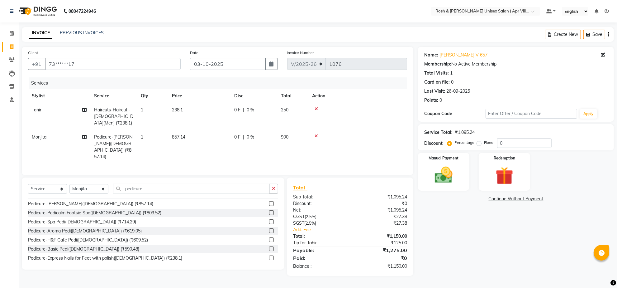
click at [315, 246] on link "Tip for Tahir" at bounding box center [325, 242] width 72 height 7
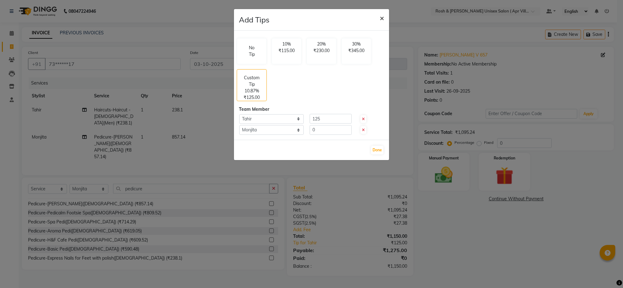
click at [380, 22] on span "×" at bounding box center [382, 17] width 4 height 9
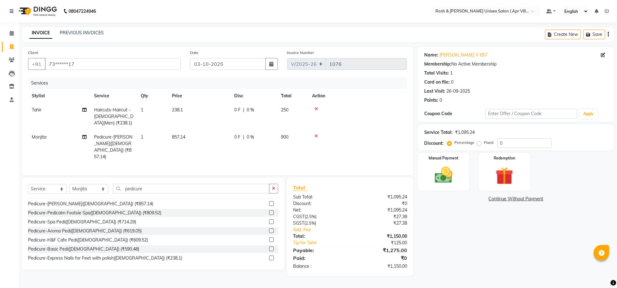
scroll to position [0, 0]
click at [314, 246] on link "Tip for Tahir" at bounding box center [325, 242] width 72 height 7
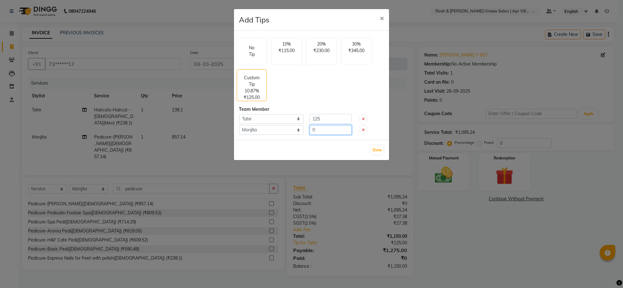
click at [321, 135] on input "0" at bounding box center [331, 130] width 42 height 10
click at [373, 154] on button "Done" at bounding box center [377, 149] width 12 height 9
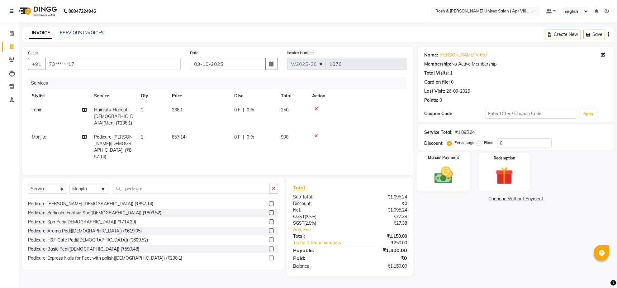
click at [445, 186] on img at bounding box center [444, 174] width 30 height 21
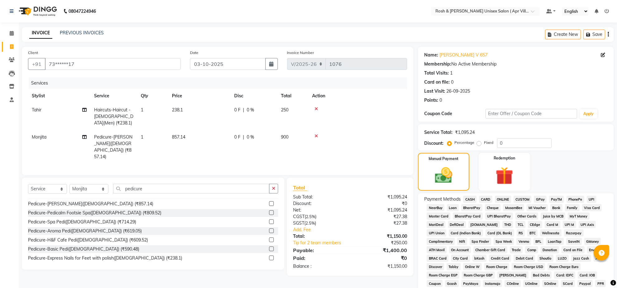
click at [510, 203] on span "ONLINE" at bounding box center [503, 198] width 16 height 7
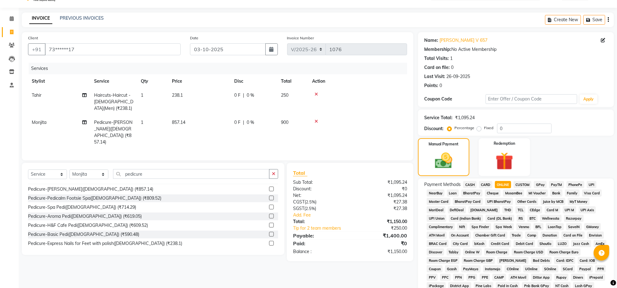
scroll to position [156, 0]
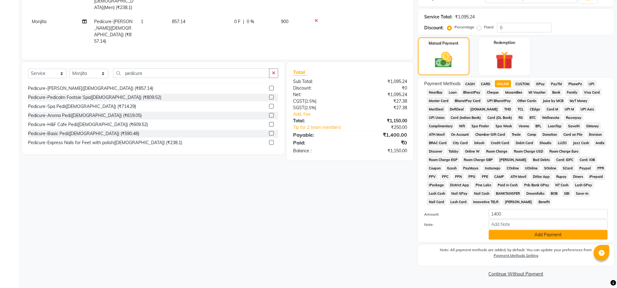
click at [544, 234] on button "Add Payment" at bounding box center [548, 235] width 119 height 10
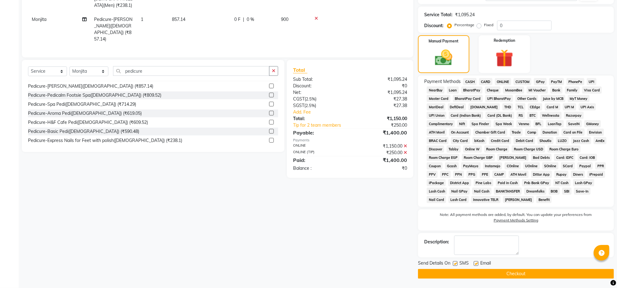
click at [511, 278] on button "Checkout" at bounding box center [516, 274] width 196 height 10
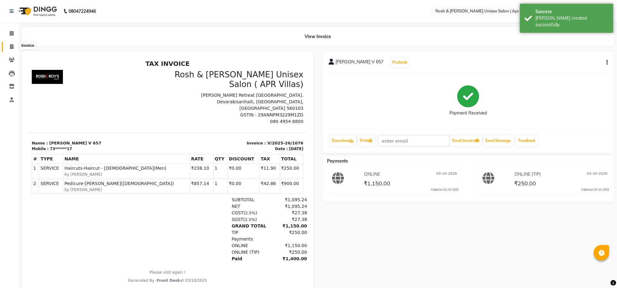
click at [10, 44] on icon at bounding box center [11, 46] width 3 height 5
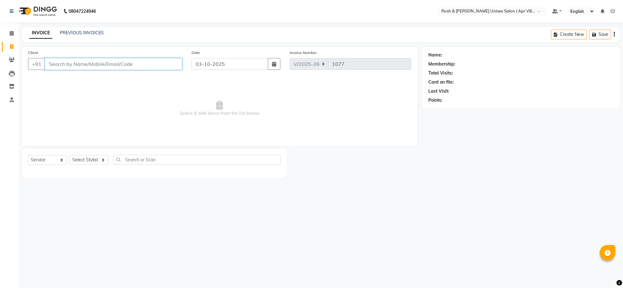
click at [57, 70] on input "Client" at bounding box center [113, 64] width 137 height 12
click at [64, 70] on input "Client" at bounding box center [113, 64] width 137 height 12
click at [167, 67] on span "Add Client" at bounding box center [166, 64] width 25 height 6
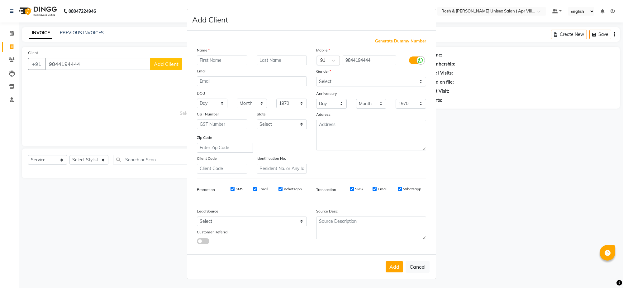
click at [218, 65] on input "text" at bounding box center [222, 60] width 50 height 10
click at [413, 86] on select "Select [DEMOGRAPHIC_DATA] [DEMOGRAPHIC_DATA] Other Prefer Not To Say" at bounding box center [371, 82] width 110 height 10
click at [316, 86] on select "Select [DEMOGRAPHIC_DATA] [DEMOGRAPHIC_DATA] Other Prefer Not To Say" at bounding box center [371, 82] width 110 height 10
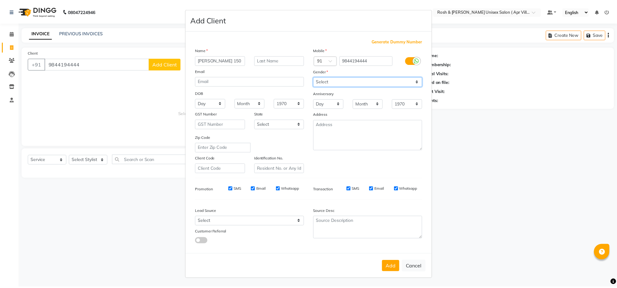
scroll to position [53, 0]
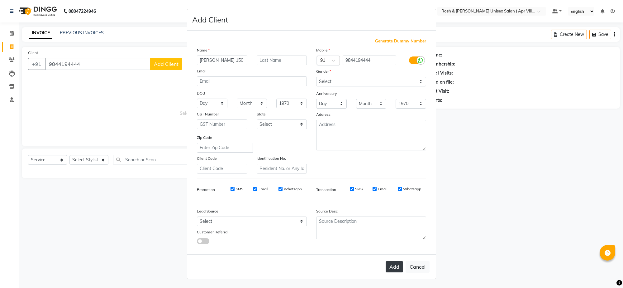
click at [386, 261] on button "Add" at bounding box center [394, 266] width 17 height 11
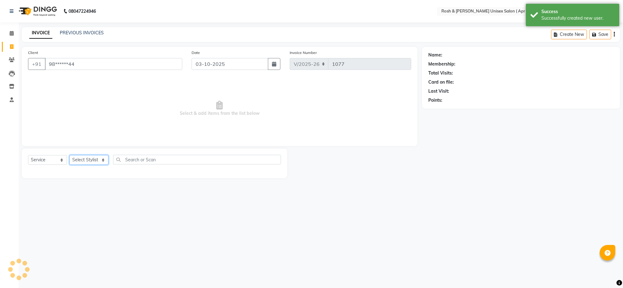
click at [101, 165] on select "Select Stylist Aalam Devi Dingg Support [PERSON_NAME] Front Desk Hangma Imran […" at bounding box center [88, 160] width 39 height 10
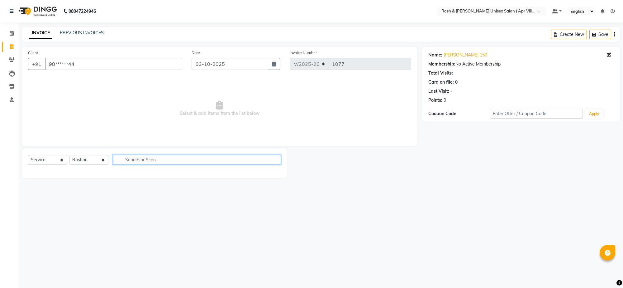
click at [131, 164] on input "text" at bounding box center [197, 160] width 168 height 10
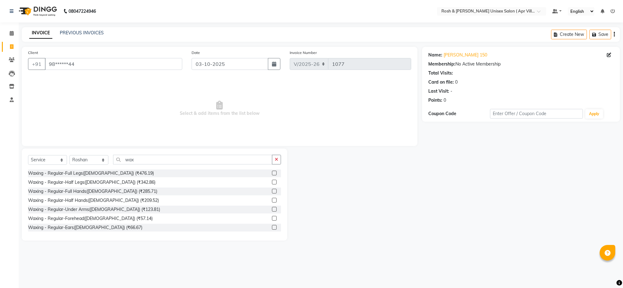
click at [272, 211] on label at bounding box center [274, 209] width 5 height 5
click at [272, 211] on input "checkbox" at bounding box center [274, 209] width 4 height 4
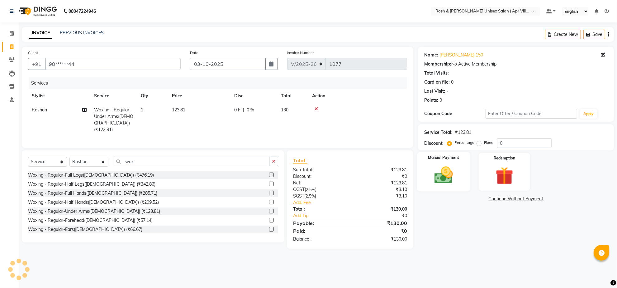
click at [449, 186] on img at bounding box center [444, 174] width 30 height 21
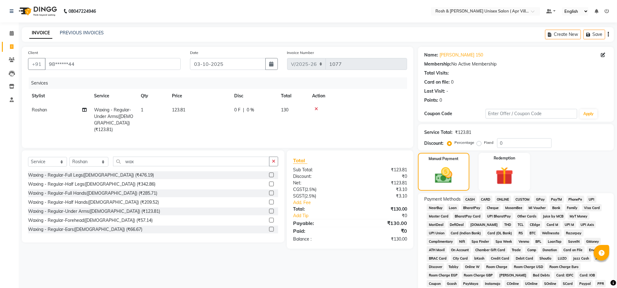
click at [584, 203] on span "PhonePe" at bounding box center [576, 198] width 18 height 7
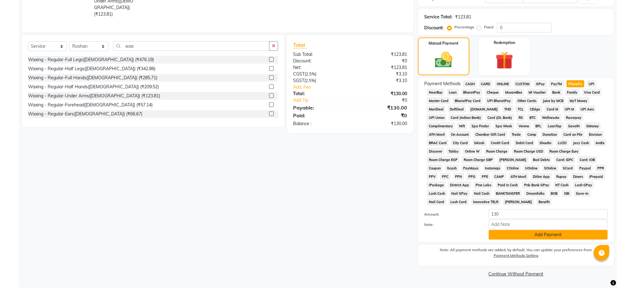
click at [561, 230] on button "Add Payment" at bounding box center [548, 235] width 119 height 10
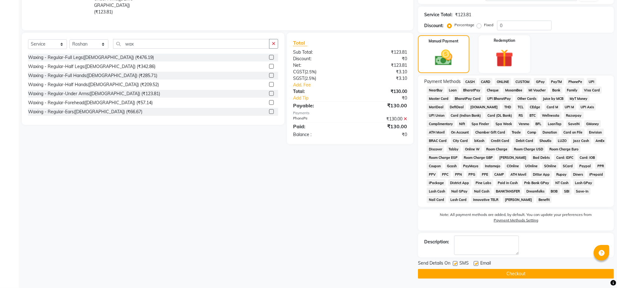
click at [506, 277] on button "Checkout" at bounding box center [516, 274] width 196 height 10
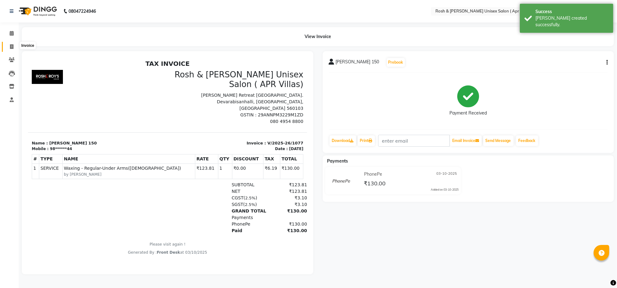
click at [13, 47] on icon at bounding box center [11, 46] width 3 height 5
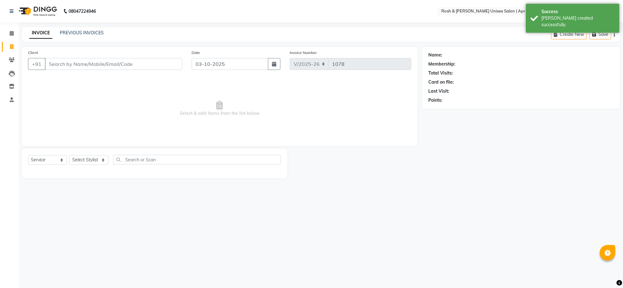
click at [67, 70] on input "Client" at bounding box center [113, 64] width 137 height 12
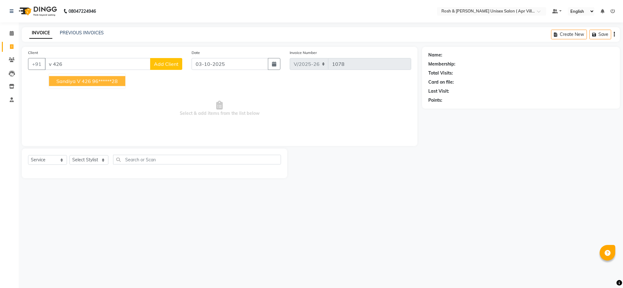
click at [91, 84] on span "Sandiya V 426" at bounding box center [73, 81] width 35 height 6
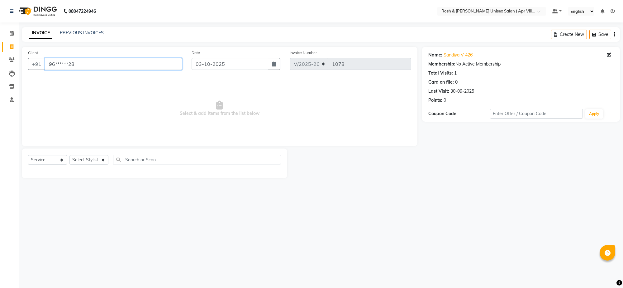
click at [98, 70] on input "96******28" at bounding box center [113, 64] width 137 height 12
click at [118, 84] on ngb-highlight "96******28" at bounding box center [105, 81] width 26 height 6
click at [103, 165] on select "Select Stylist Aalam Devi Dingg Support [PERSON_NAME] Front Desk Hangma Imran […" at bounding box center [88, 160] width 39 height 10
click at [136, 164] on input "text" at bounding box center [197, 160] width 168 height 10
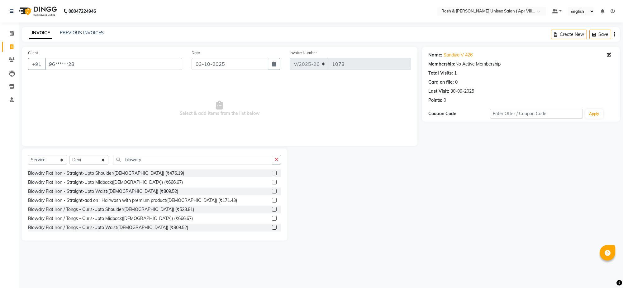
click at [272, 220] on label at bounding box center [274, 218] width 5 height 5
click at [272, 220] on input "checkbox" at bounding box center [274, 218] width 4 height 4
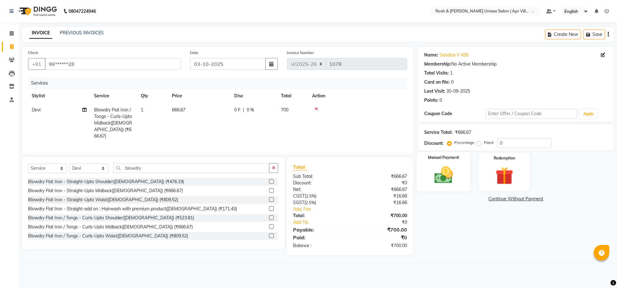
click at [444, 186] on img at bounding box center [444, 174] width 30 height 21
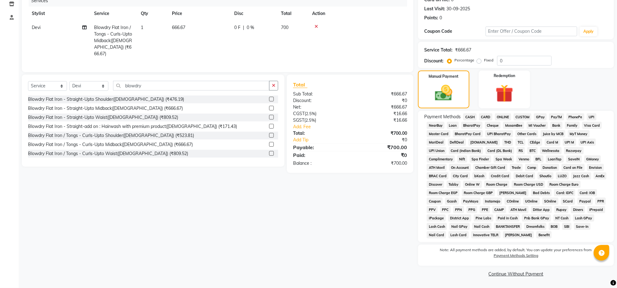
scroll to position [122, 0]
click at [511, 113] on span "ONLINE" at bounding box center [503, 116] width 16 height 7
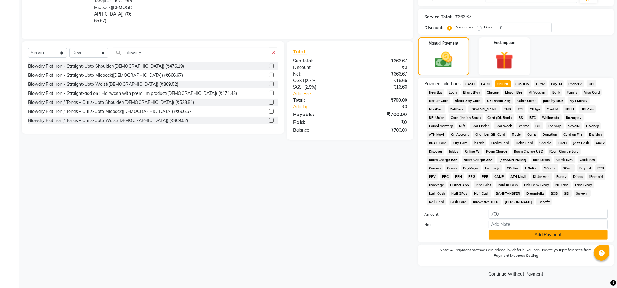
click at [531, 239] on button "Add Payment" at bounding box center [548, 235] width 119 height 10
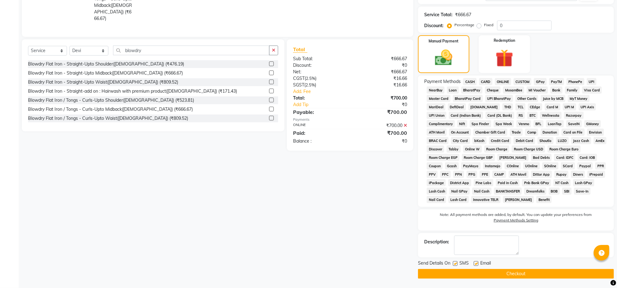
scroll to position [166, 0]
click at [515, 270] on button "Checkout" at bounding box center [516, 274] width 196 height 10
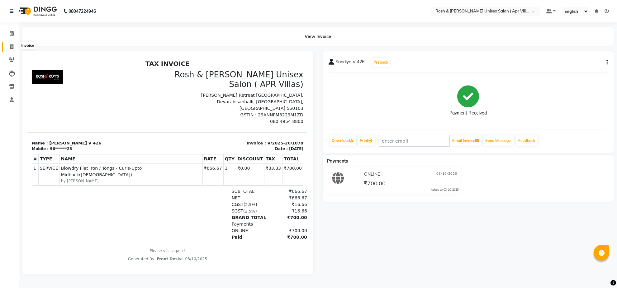
click at [13, 47] on icon at bounding box center [11, 46] width 3 height 5
